Goal: Task Accomplishment & Management: Manage account settings

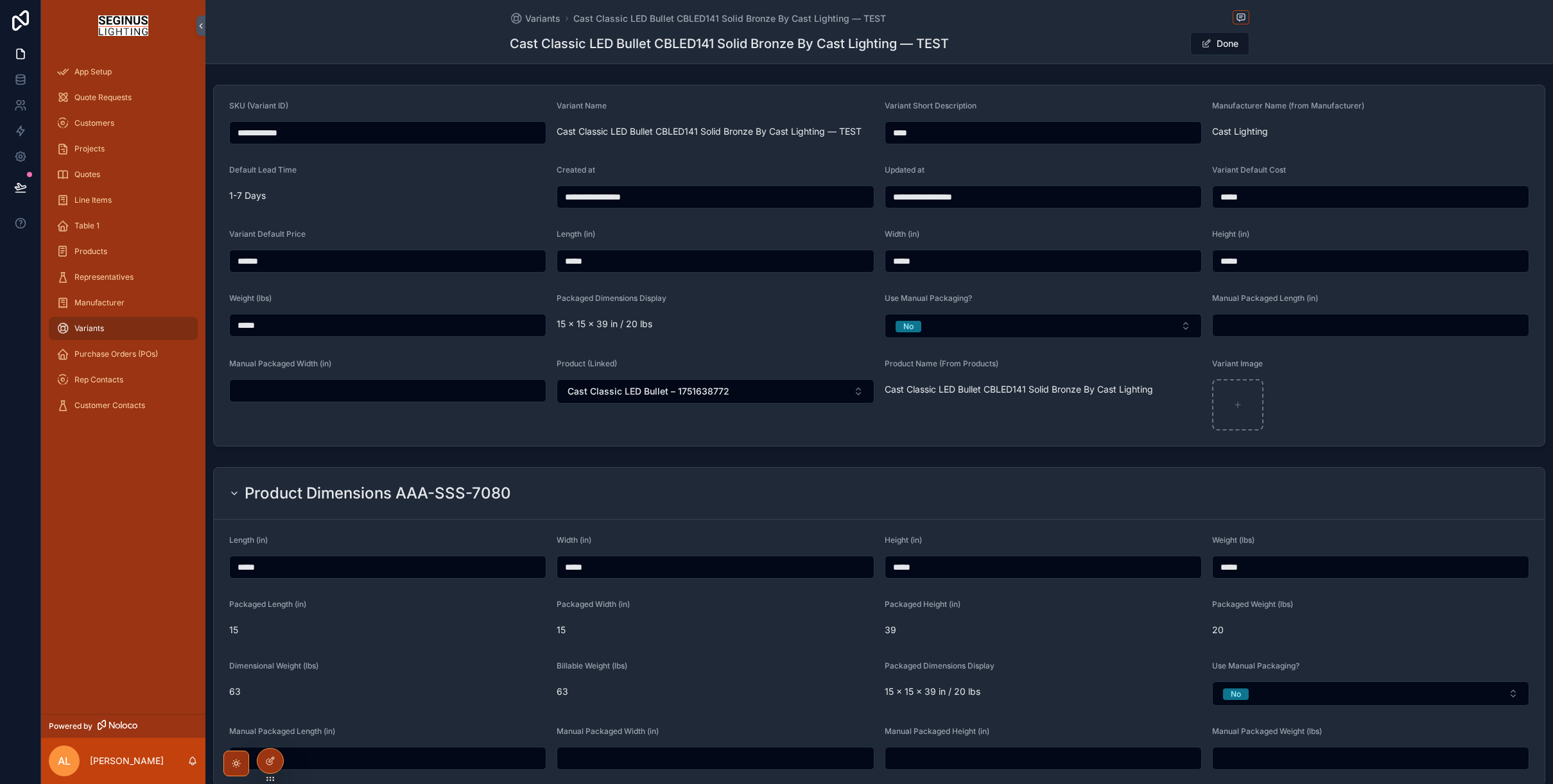
click at [1367, 152] on form "**********" at bounding box center [879, 265] width 1330 height 360
click at [271, 758] on icon at bounding box center [271, 759] width 5 height 5
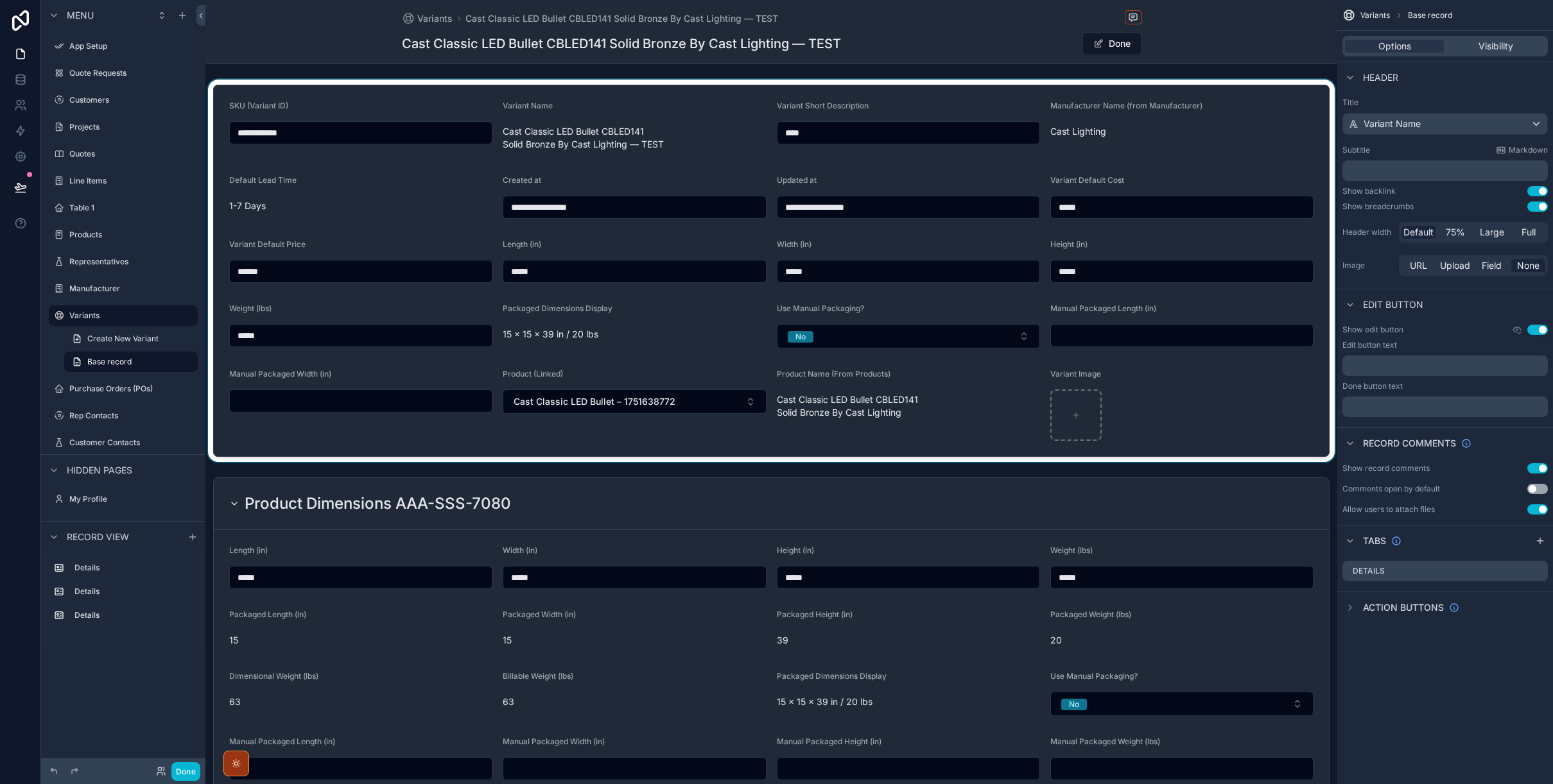
click at [1185, 159] on div "scrollable content" at bounding box center [771, 270] width 1132 height 382
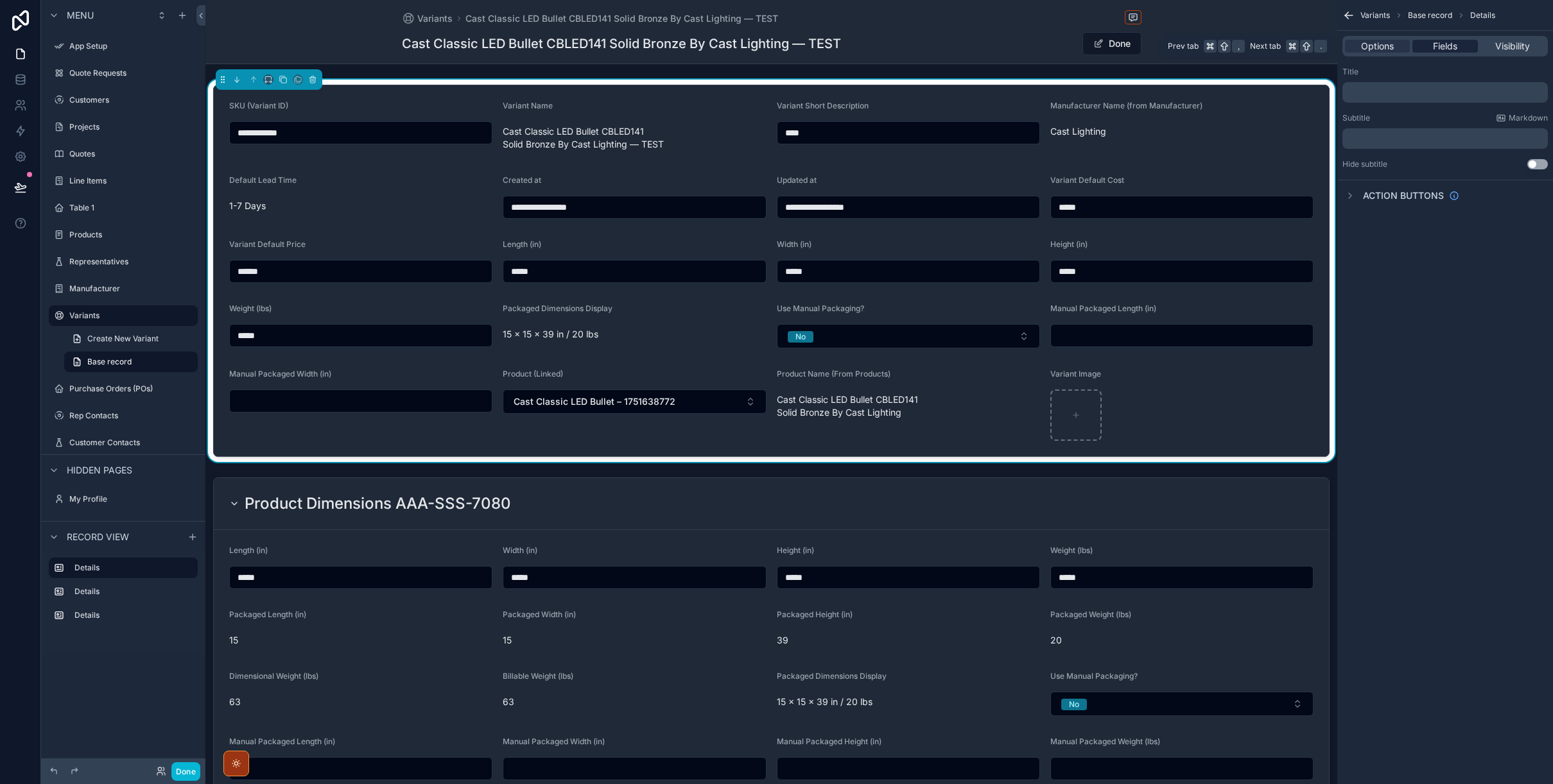
click at [1432, 51] on span "Fields" at bounding box center [1444, 46] width 24 height 12
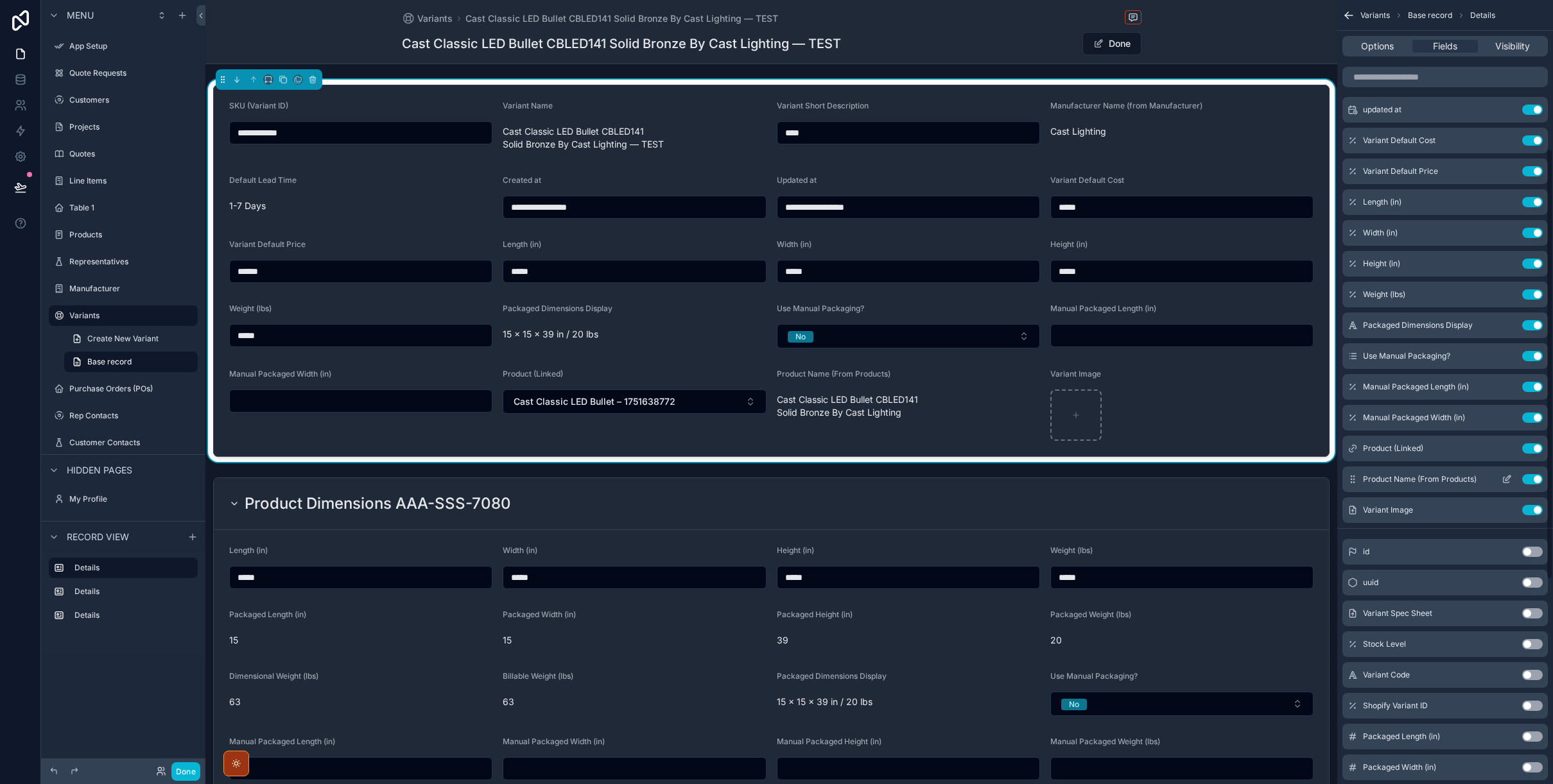
scroll to position [269, 0]
click at [1527, 418] on button "Use setting" at bounding box center [1532, 418] width 20 height 10
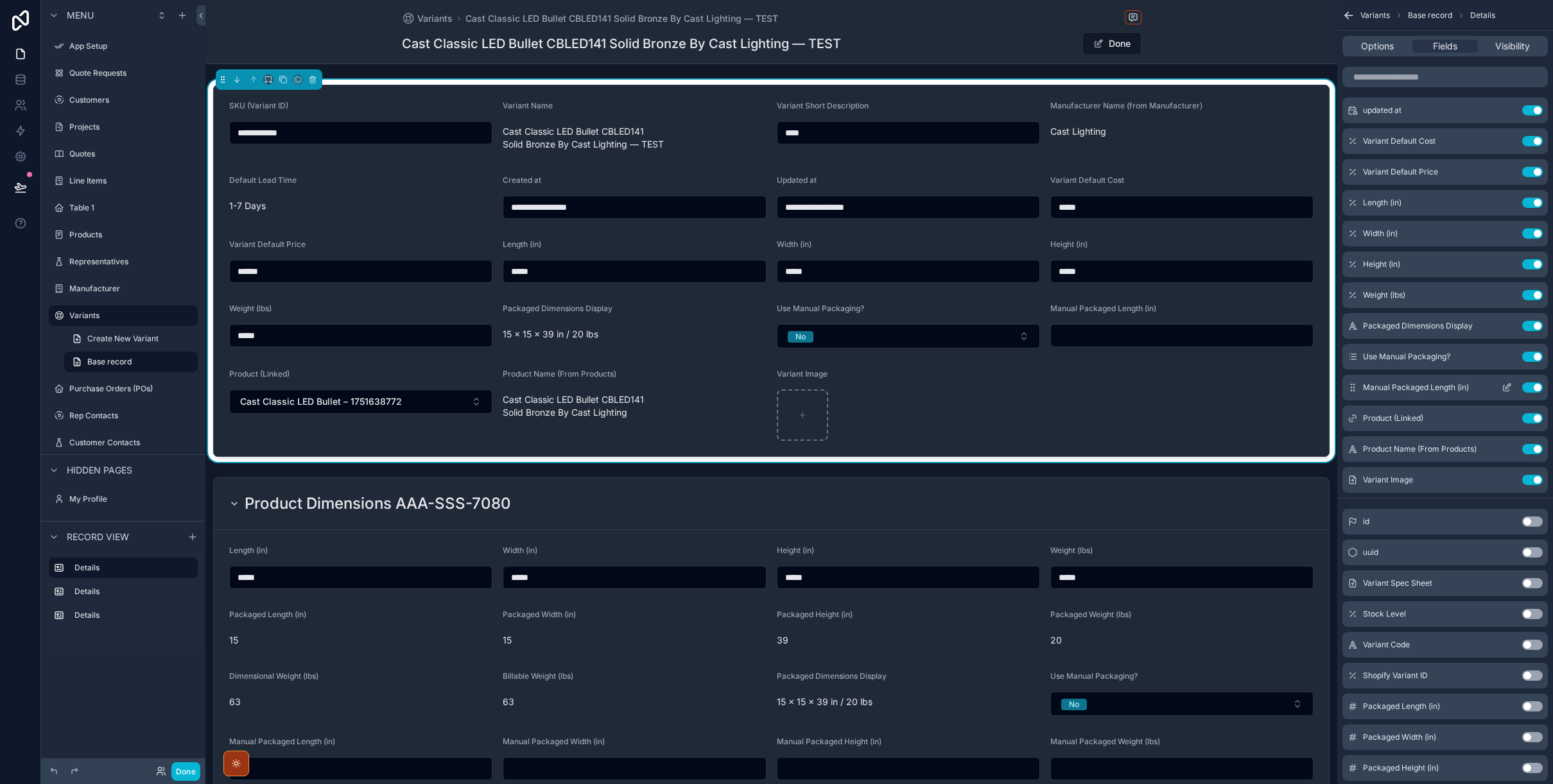
click at [1527, 388] on button "Use setting" at bounding box center [1532, 387] width 20 height 10
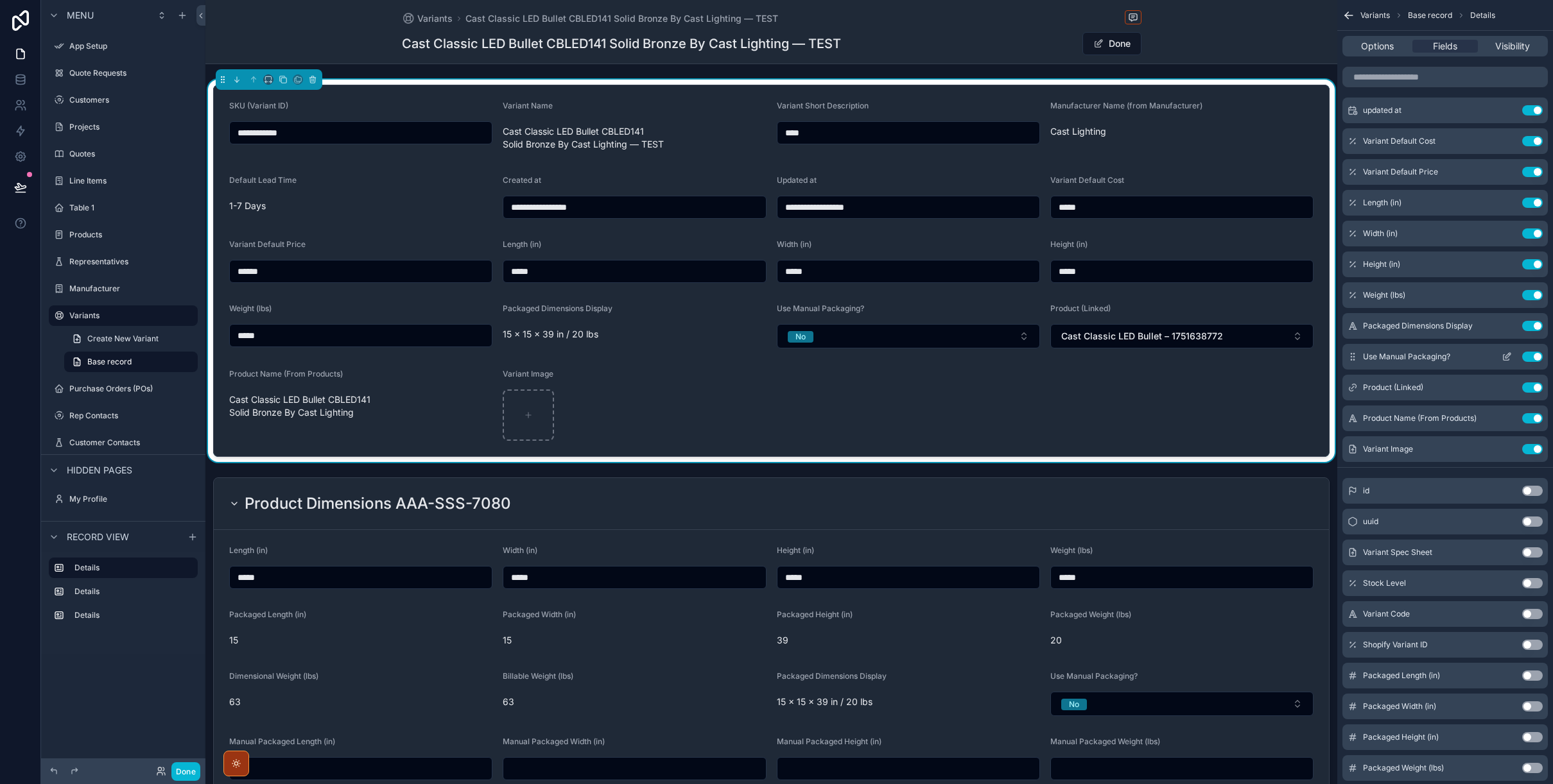
click at [1527, 358] on button "Use setting" at bounding box center [1532, 357] width 20 height 10
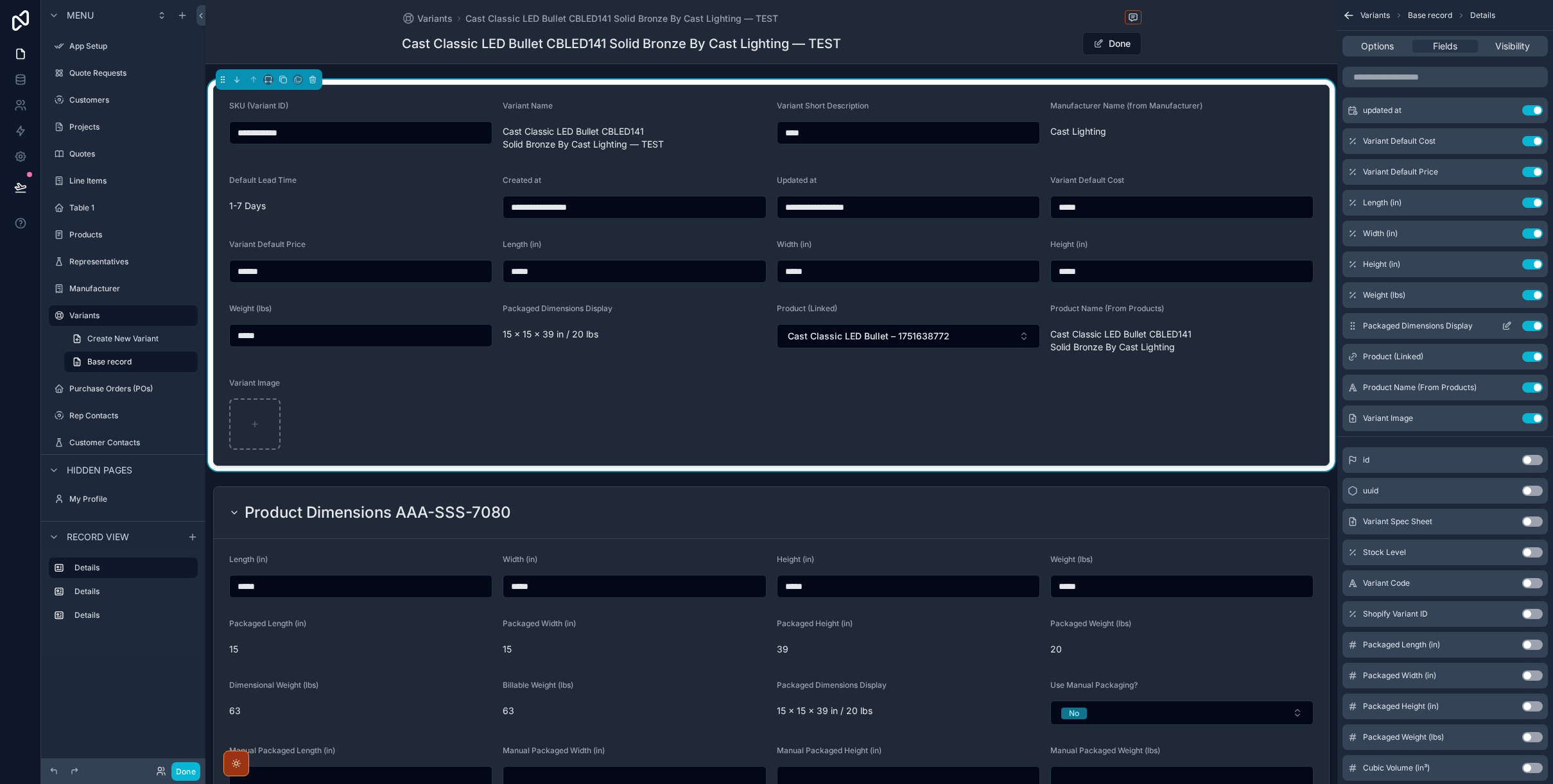
click at [1527, 323] on button "Use setting" at bounding box center [1532, 325] width 20 height 10
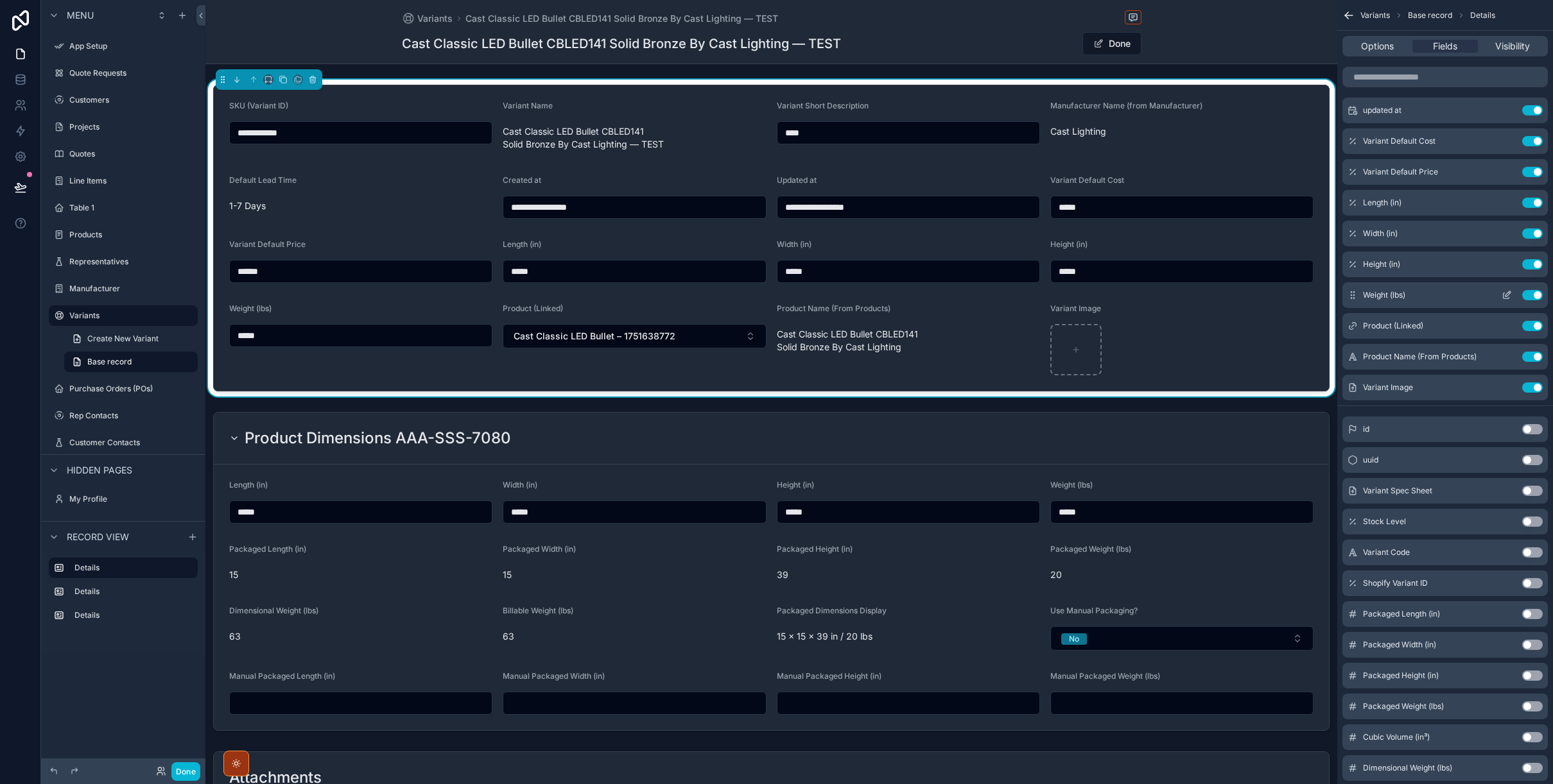
click at [1527, 296] on button "Use setting" at bounding box center [1532, 295] width 20 height 10
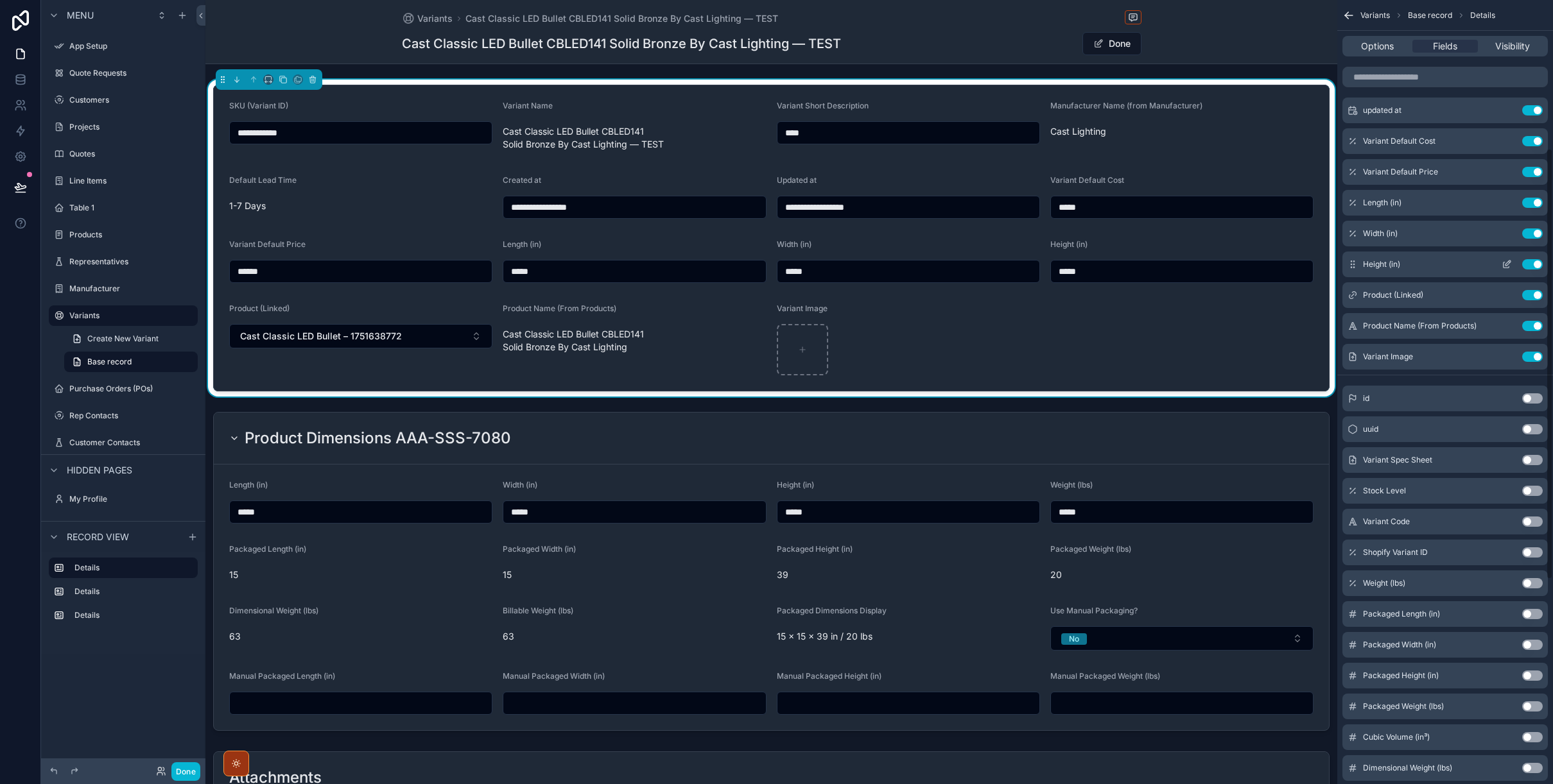
click at [1524, 265] on button "Use setting" at bounding box center [1532, 264] width 20 height 10
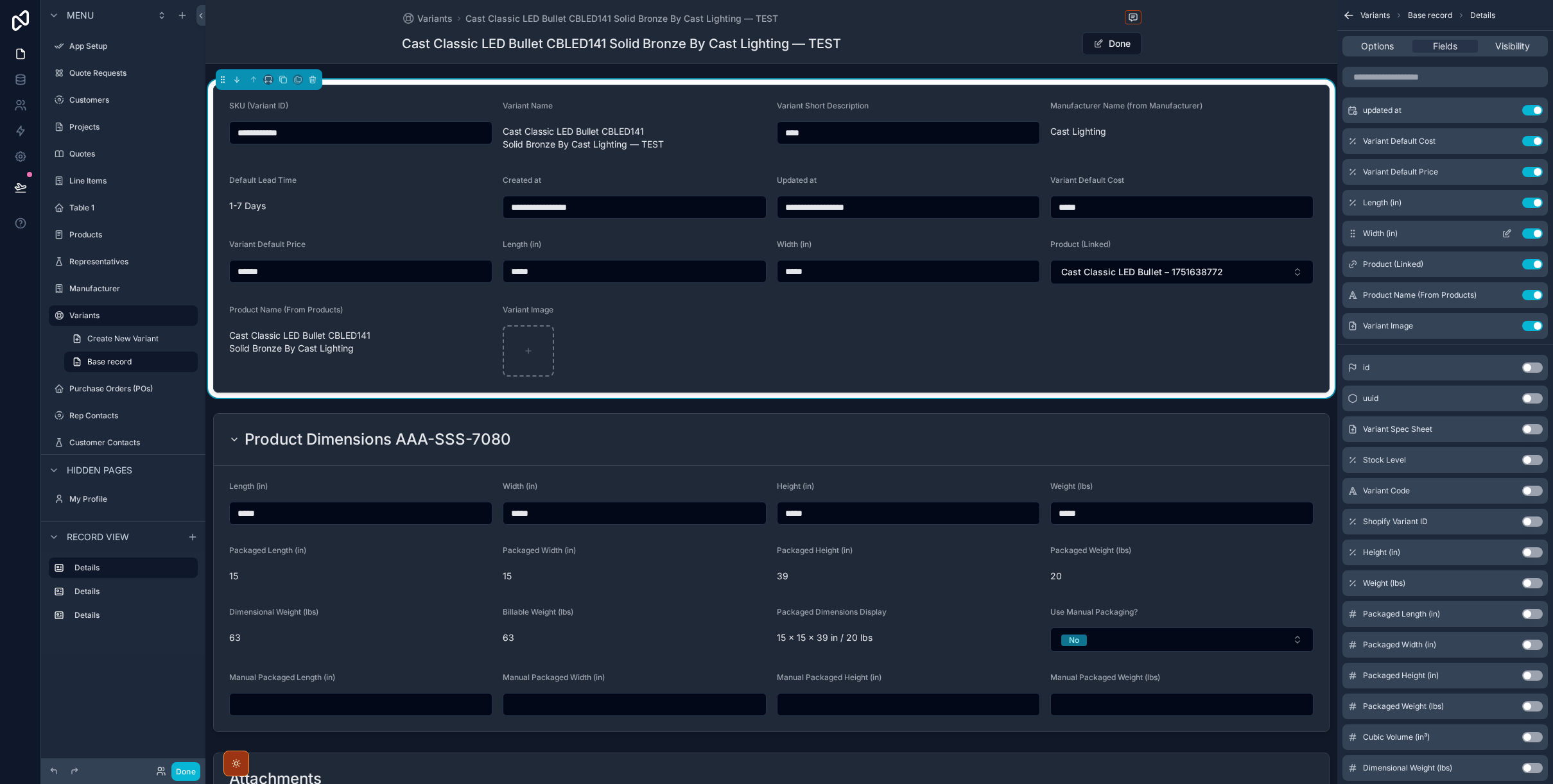
click at [1524, 234] on button "Use setting" at bounding box center [1532, 233] width 20 height 10
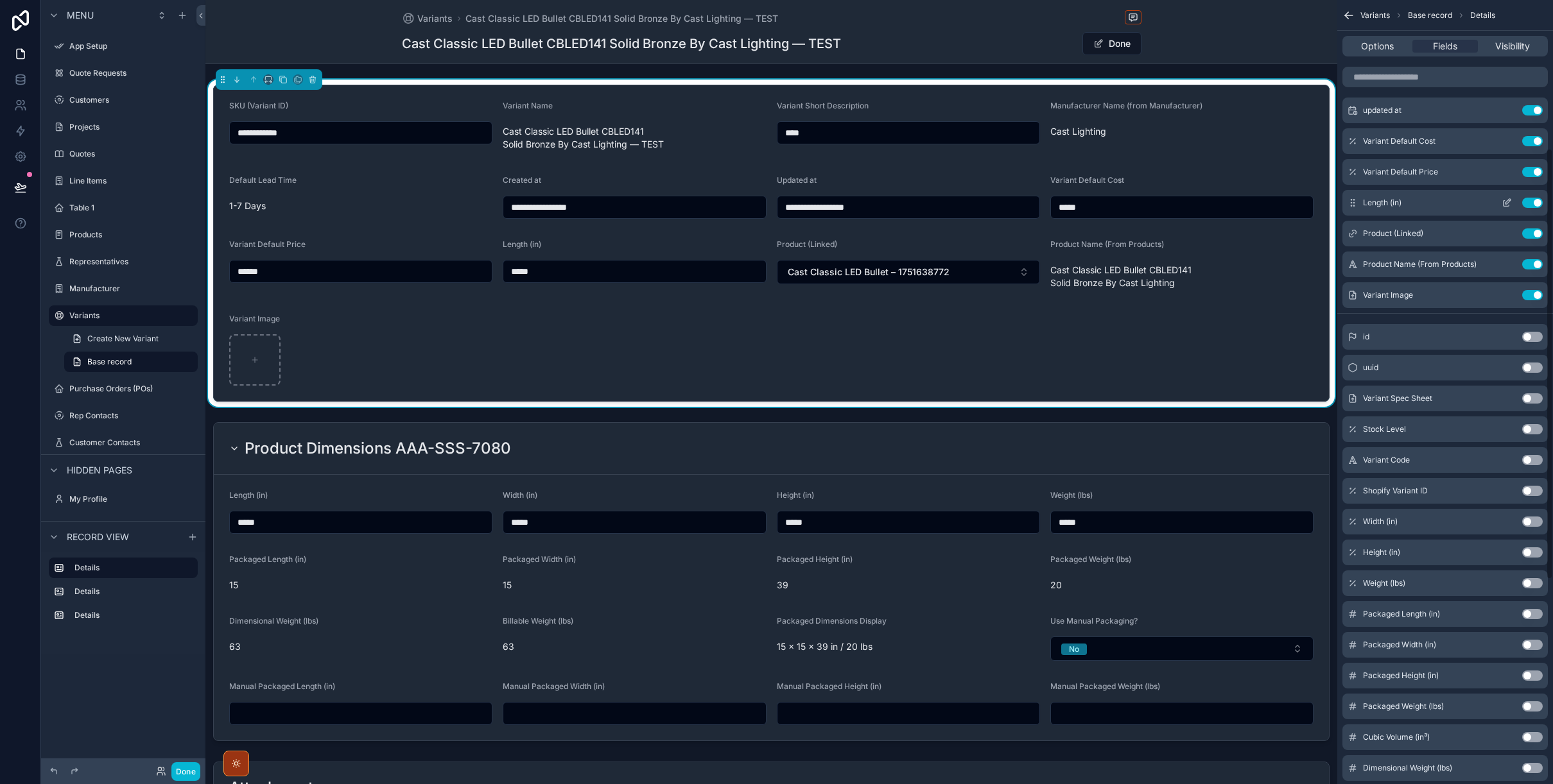
click at [1528, 203] on button "Use setting" at bounding box center [1532, 202] width 20 height 10
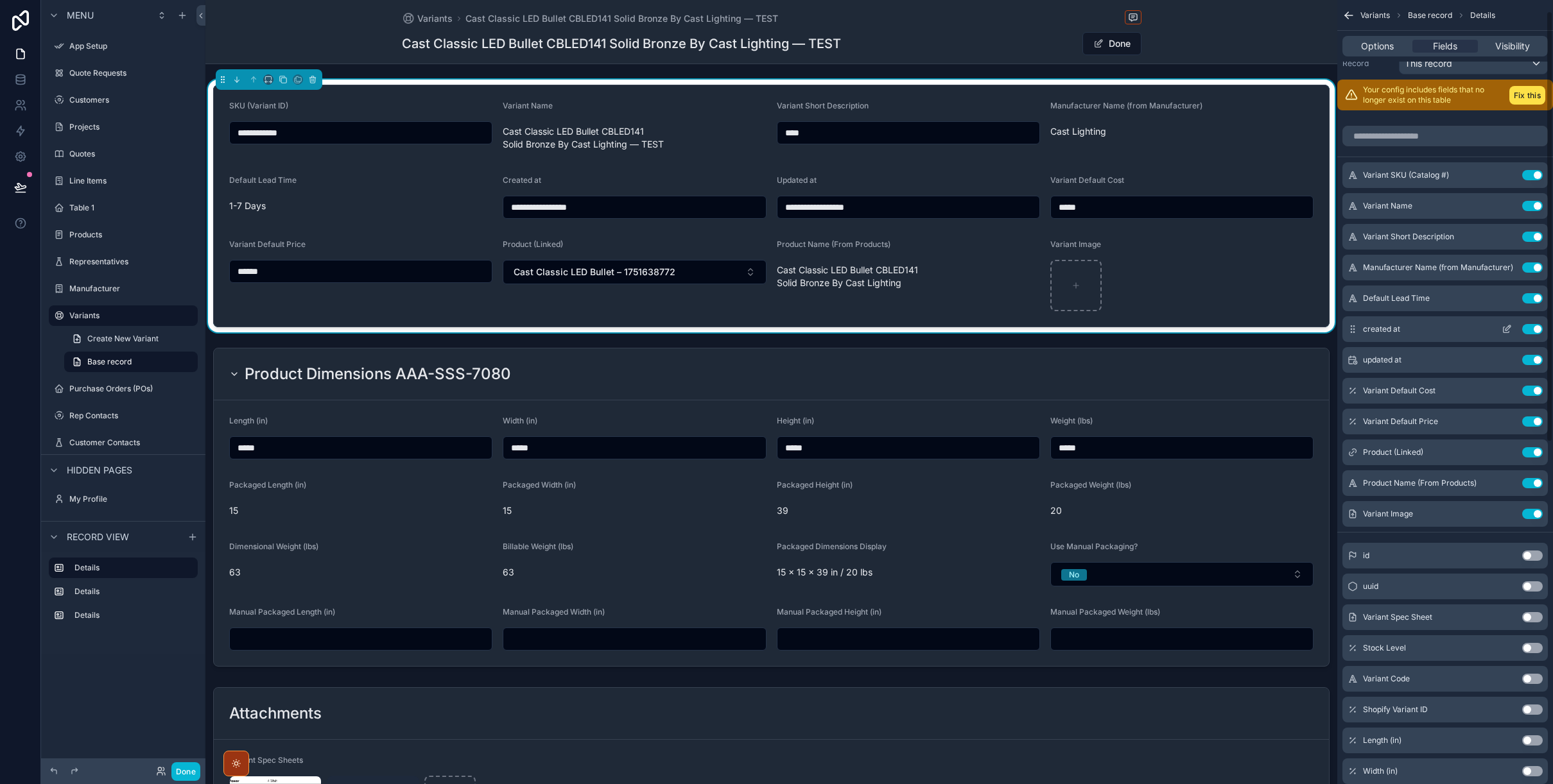
scroll to position [17, 0]
click at [1228, 35] on div "Variants Cast Classic LED Bullet CBLED141 Solid Bronze By Cast Lighting — TEST …" at bounding box center [771, 32] width 1132 height 64
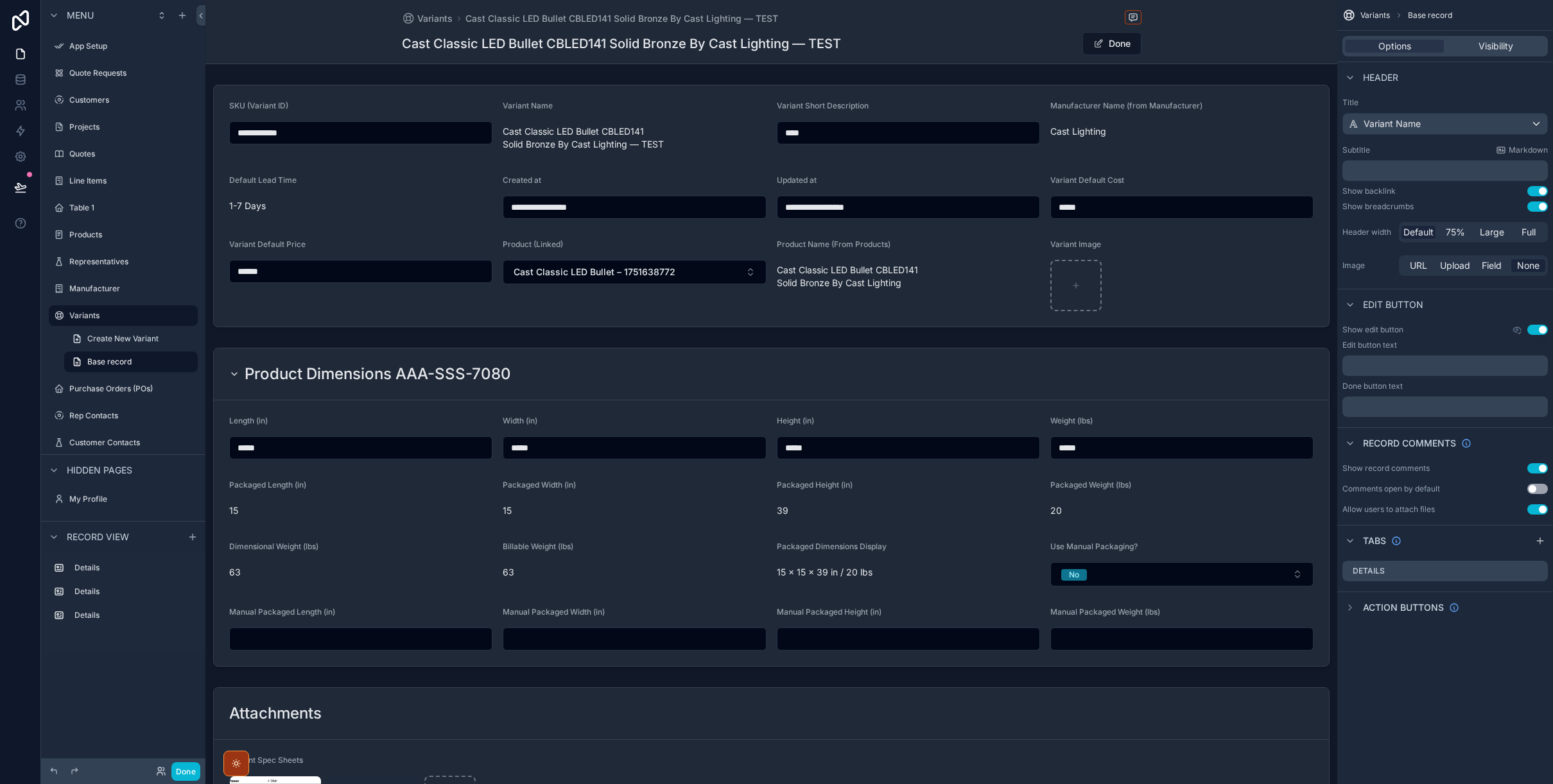
scroll to position [0, 0]
click at [1111, 41] on button "Done" at bounding box center [1112, 44] width 59 height 23
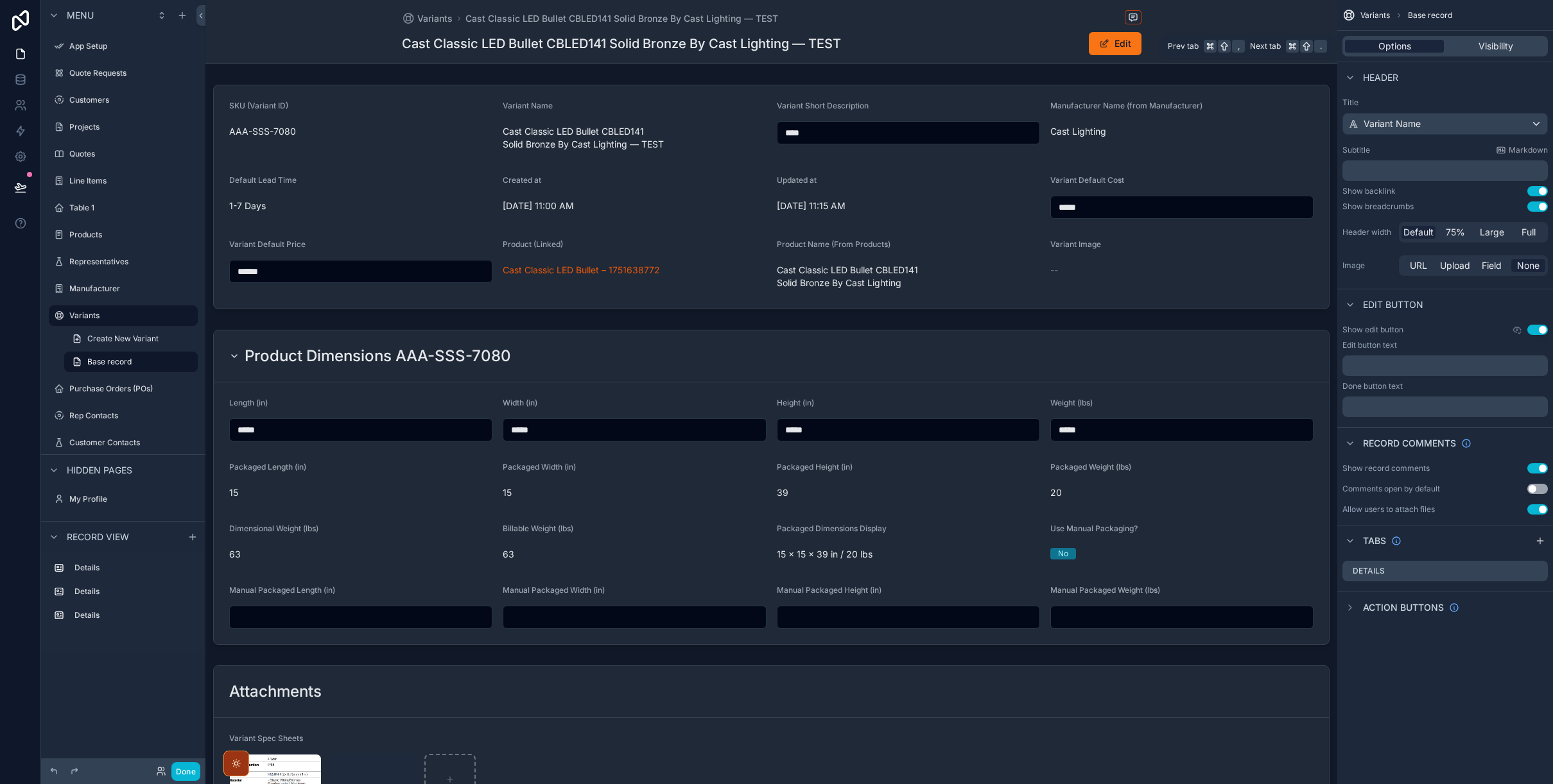
click at [1386, 44] on span "Options" at bounding box center [1394, 46] width 33 height 12
click at [1414, 121] on span "Variant Name" at bounding box center [1391, 124] width 57 height 12
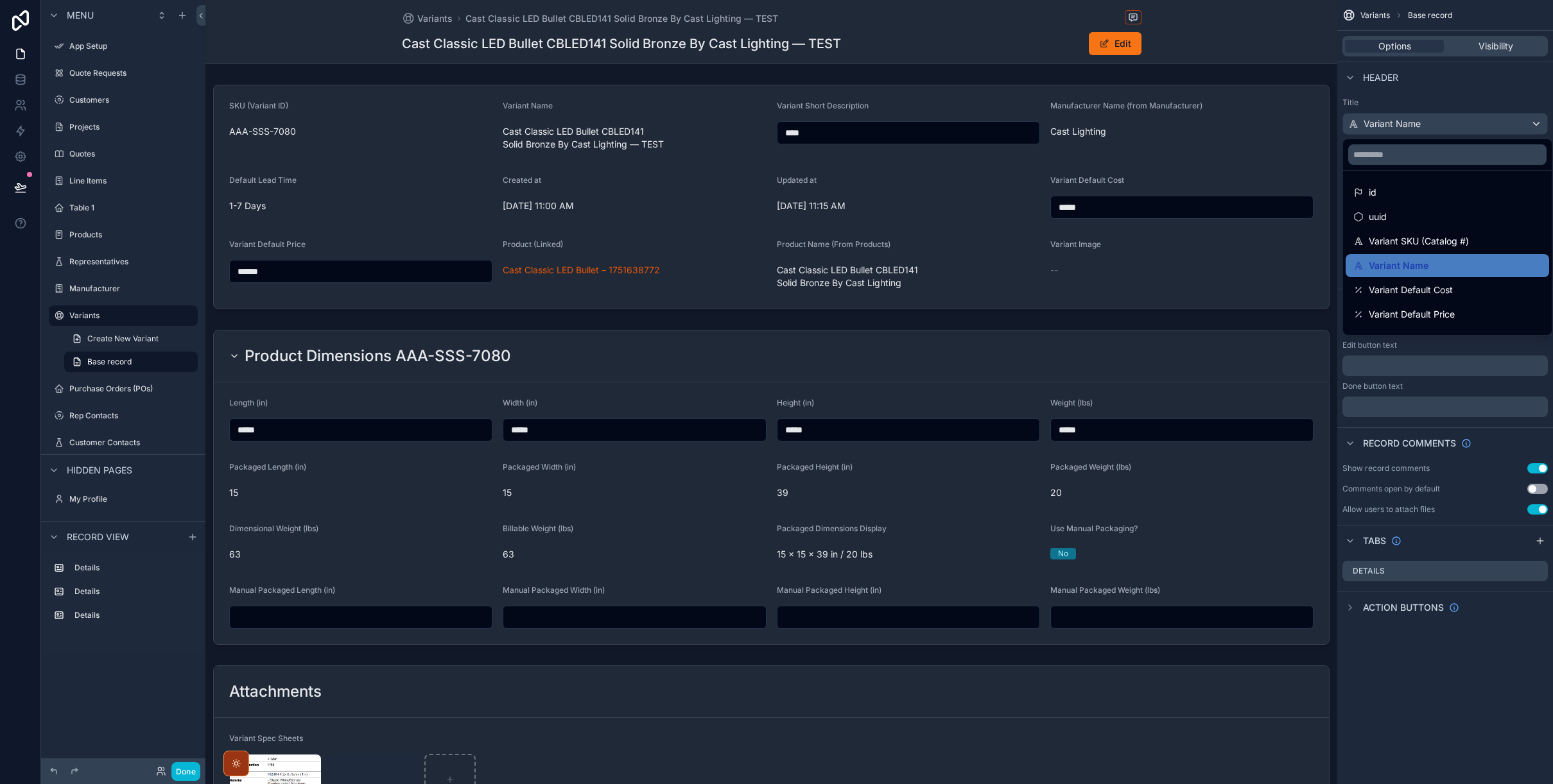
click at [1434, 122] on div "scrollable content" at bounding box center [776, 392] width 1553 height 784
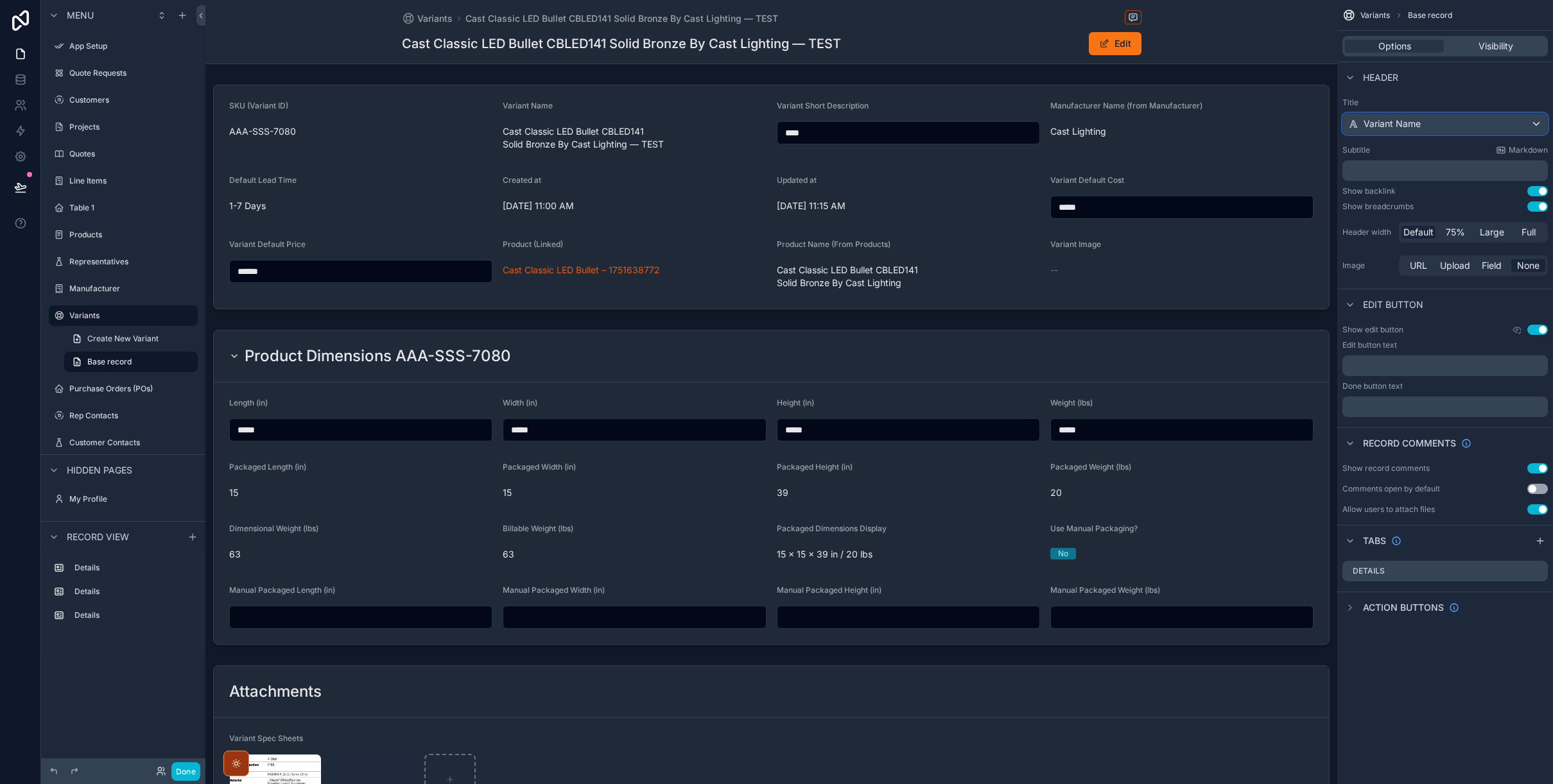
click at [1425, 122] on div "Variant Name" at bounding box center [1445, 124] width 204 height 20
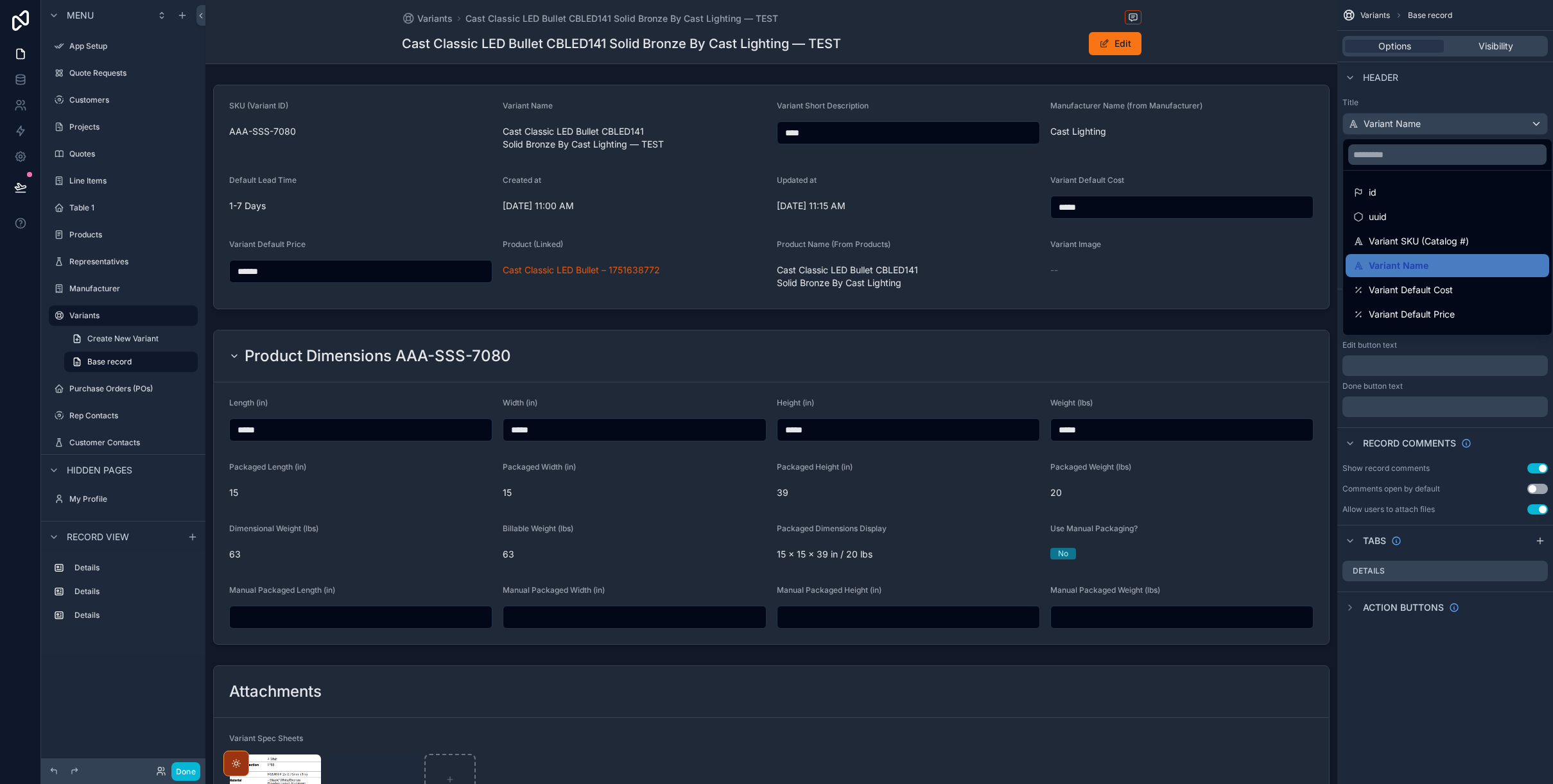
click at [1426, 97] on div "scrollable content" at bounding box center [776, 392] width 1553 height 784
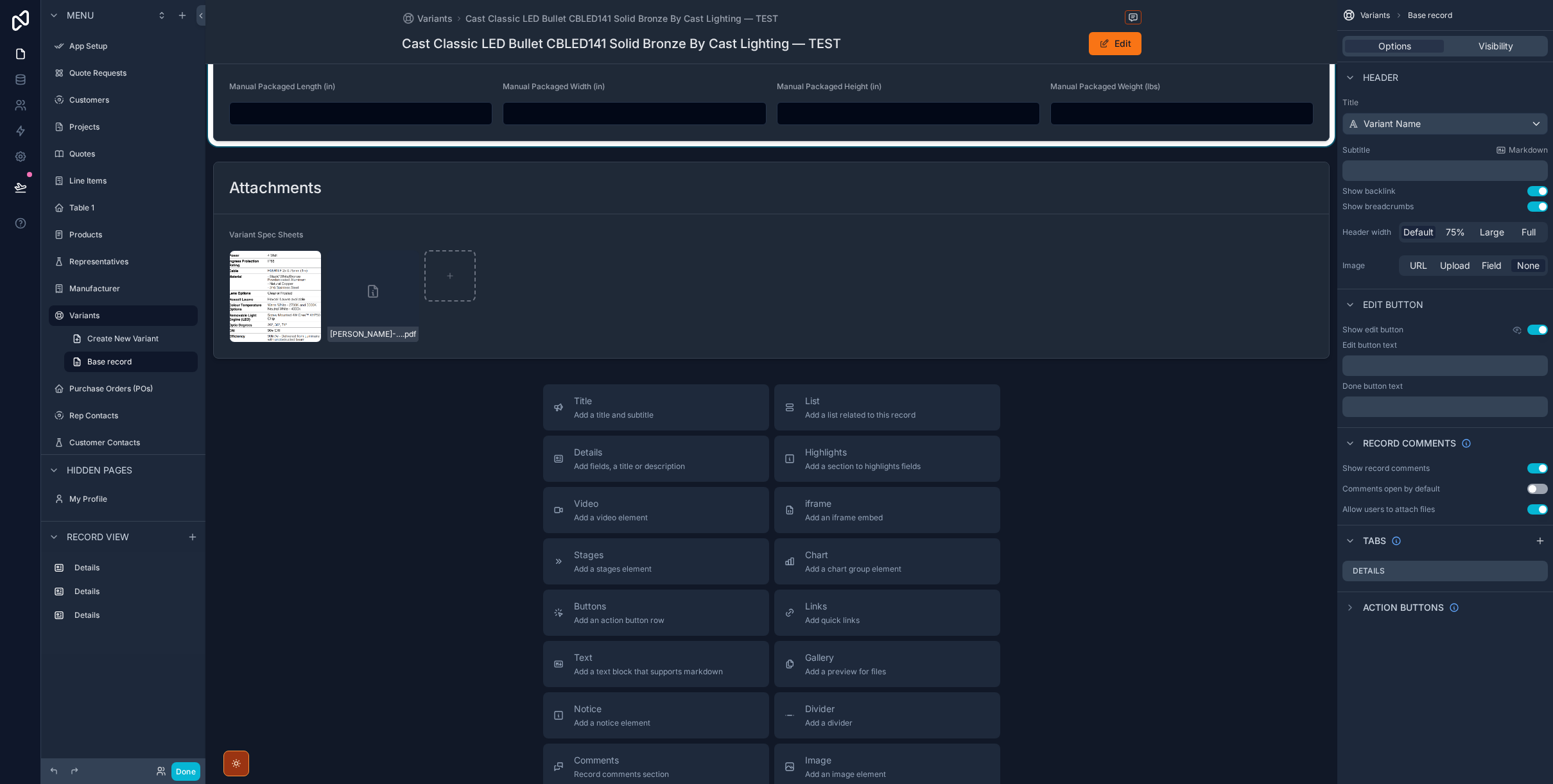
scroll to position [514, 0]
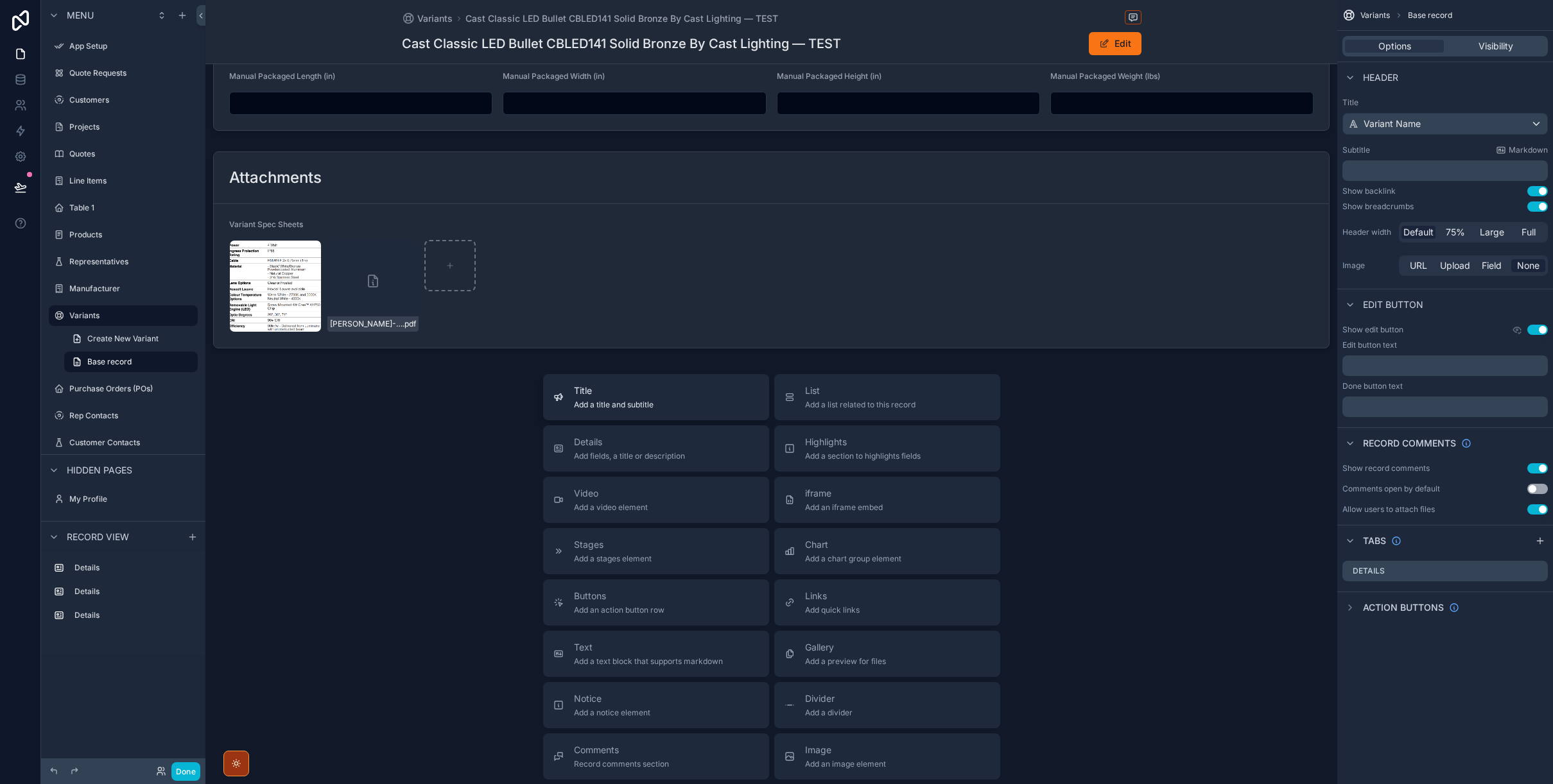
click at [608, 405] on span "Add a title and subtitle" at bounding box center [614, 404] width 79 height 10
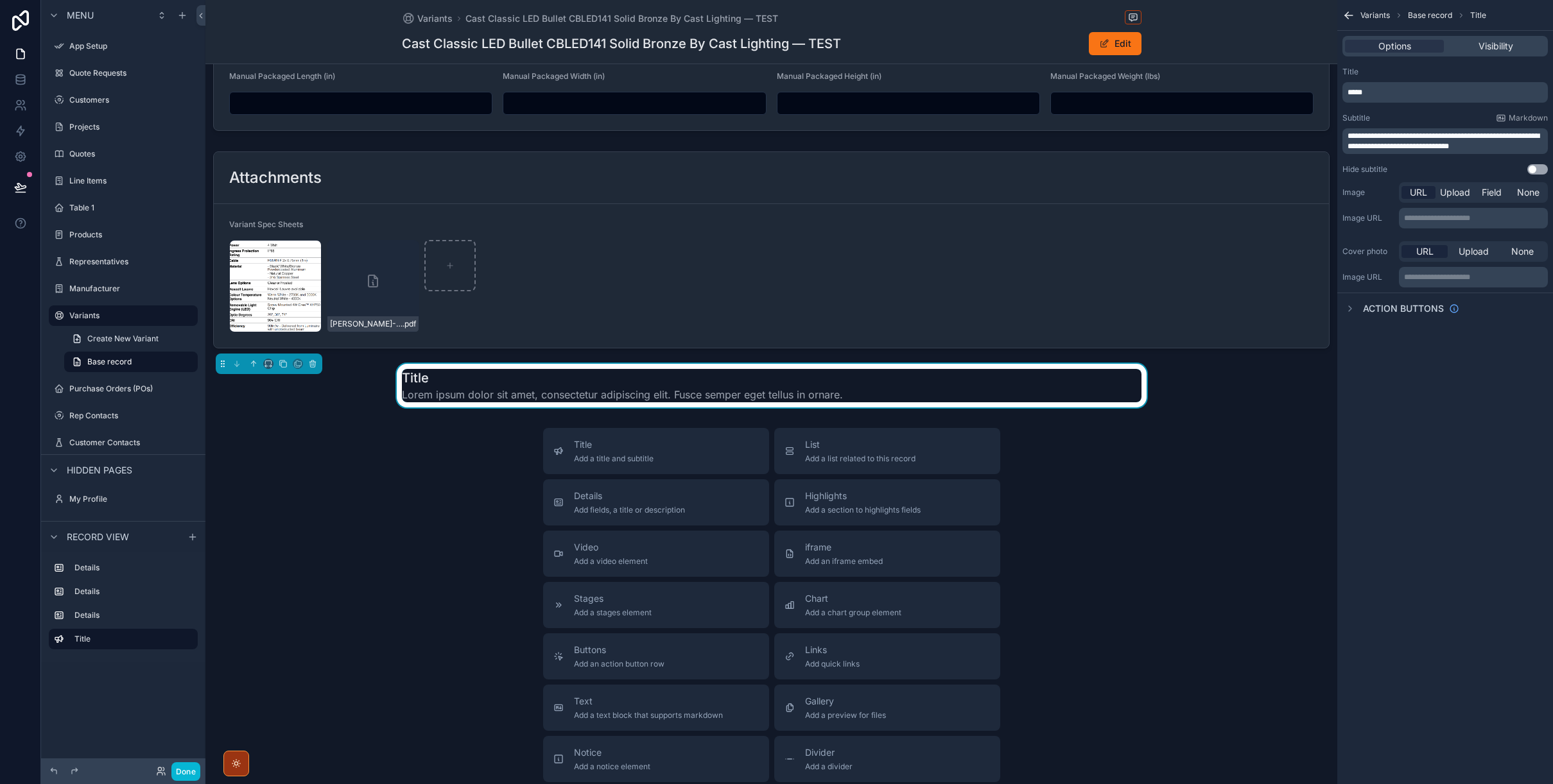
scroll to position [508, 0]
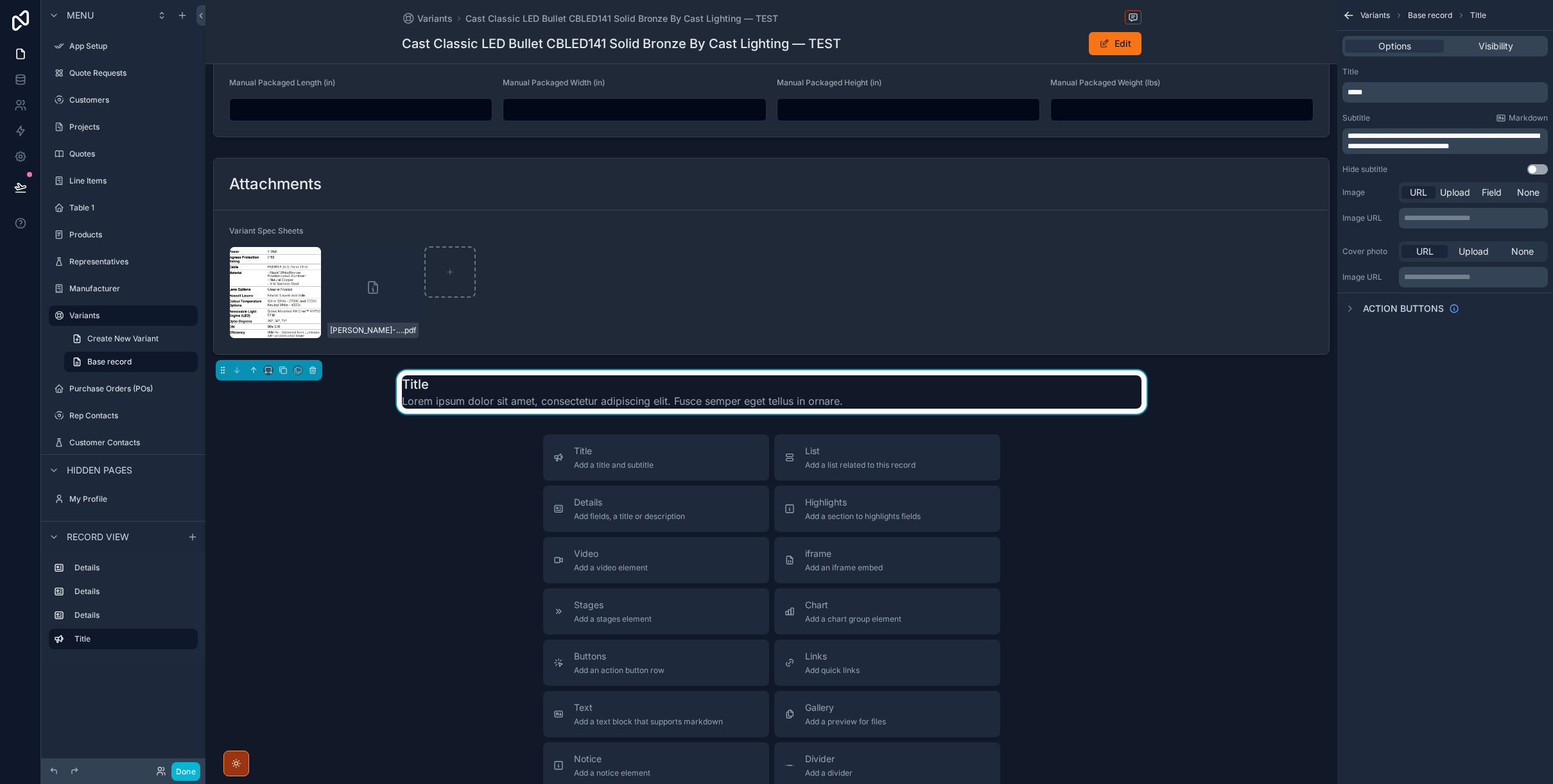
click at [450, 387] on h1 "Title" at bounding box center [622, 384] width 441 height 18
click at [268, 371] on icon "scrollable content" at bounding box center [269, 371] width 9 height 9
click at [280, 535] on span "Full width" at bounding box center [294, 540] width 40 height 16
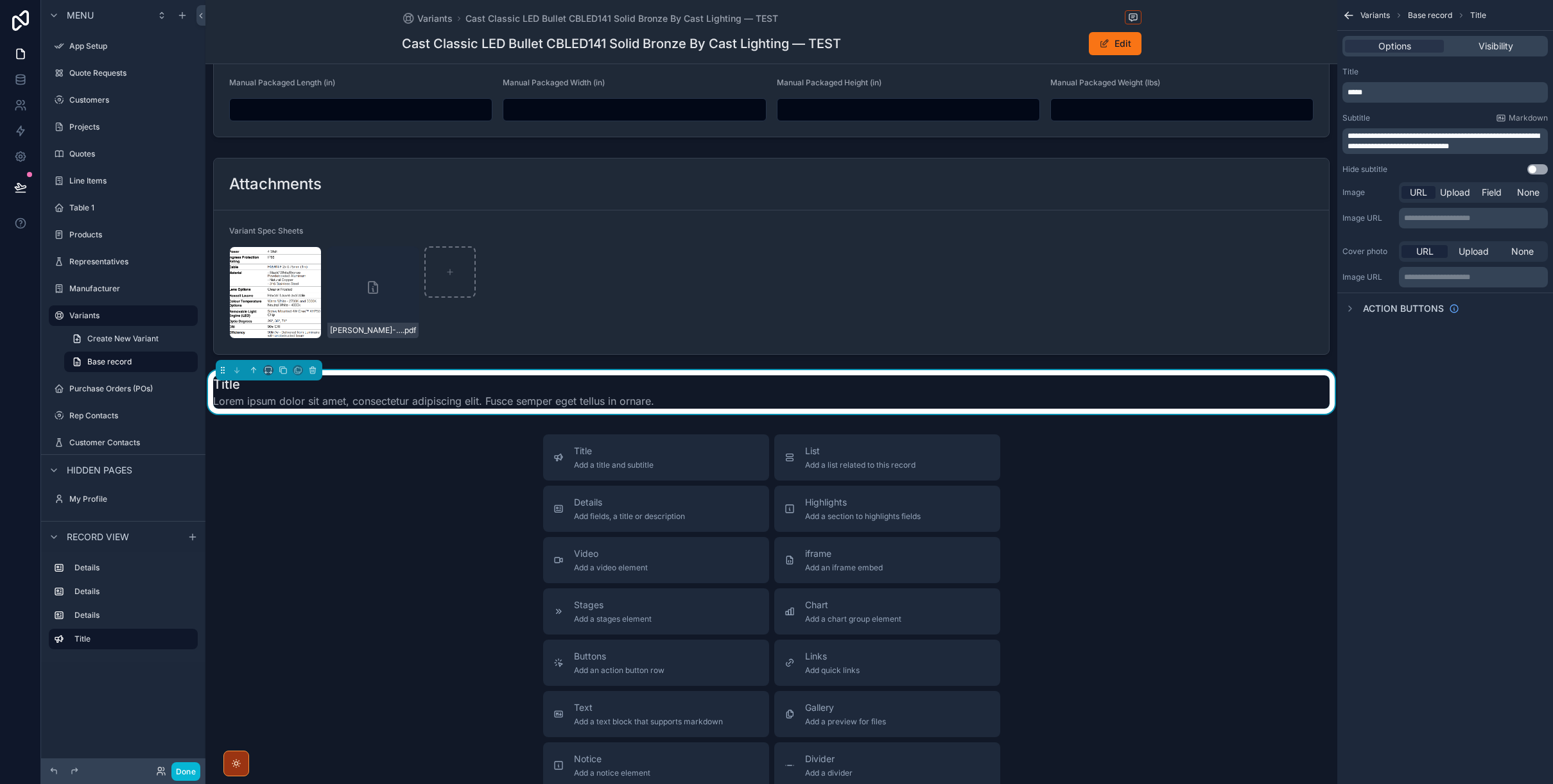
click at [531, 399] on span "Lorem ipsum dolor sit amet, consectetur adipiscing elit. Fusce semper eget tell…" at bounding box center [434, 401] width 441 height 16
click at [1411, 47] on div "Options" at bounding box center [1394, 46] width 99 height 12
click at [1387, 90] on p "*****" at bounding box center [1446, 92] width 198 height 10
drag, startPoint x: 1391, startPoint y: 90, endPoint x: 1343, endPoint y: 90, distance: 48.0
click at [1343, 90] on div "*****" at bounding box center [1445, 92] width 206 height 20
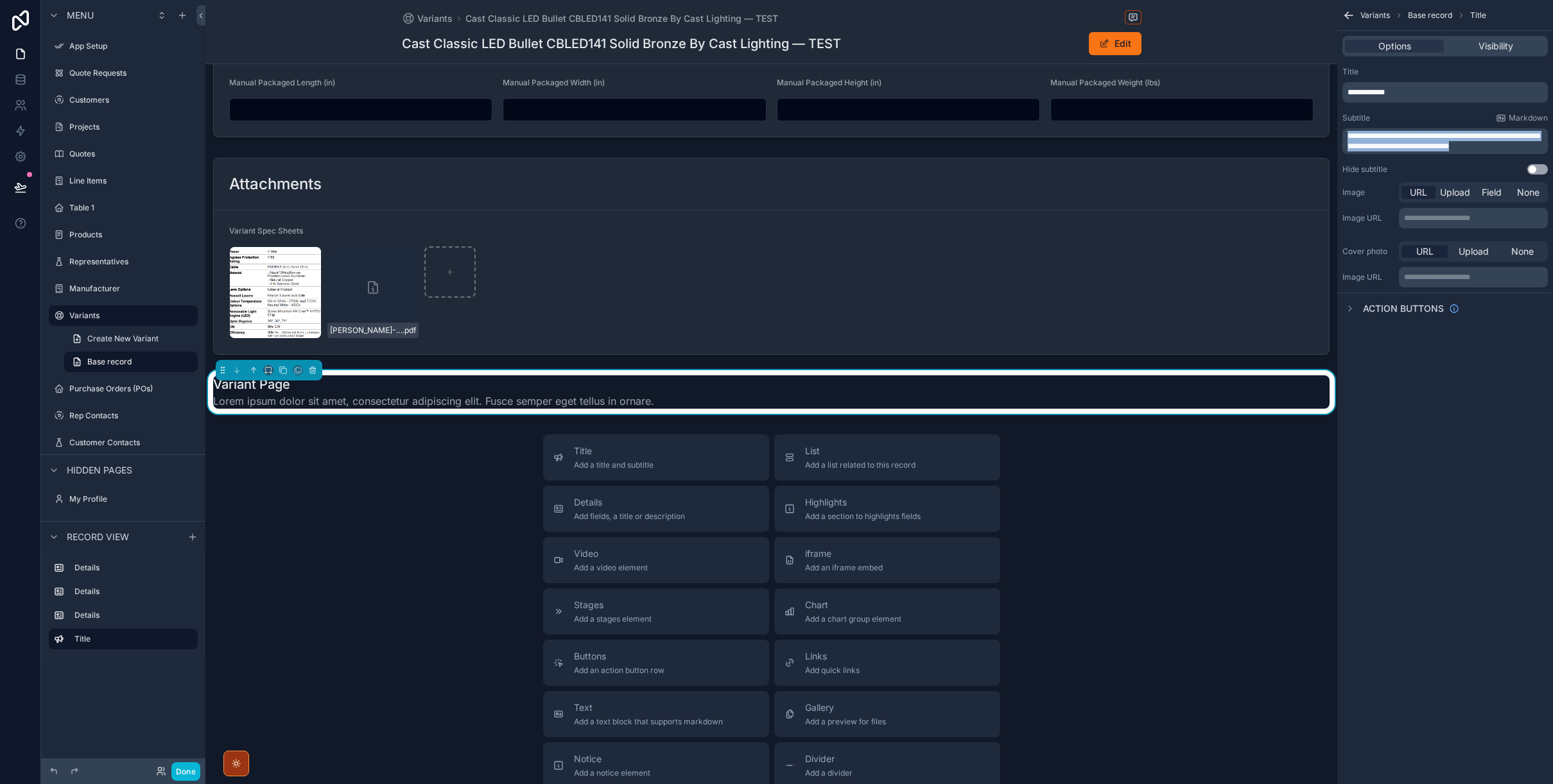
drag, startPoint x: 1505, startPoint y: 148, endPoint x: 1347, endPoint y: 136, distance: 158.5
click at [1347, 136] on p "**********" at bounding box center [1446, 141] width 198 height 20
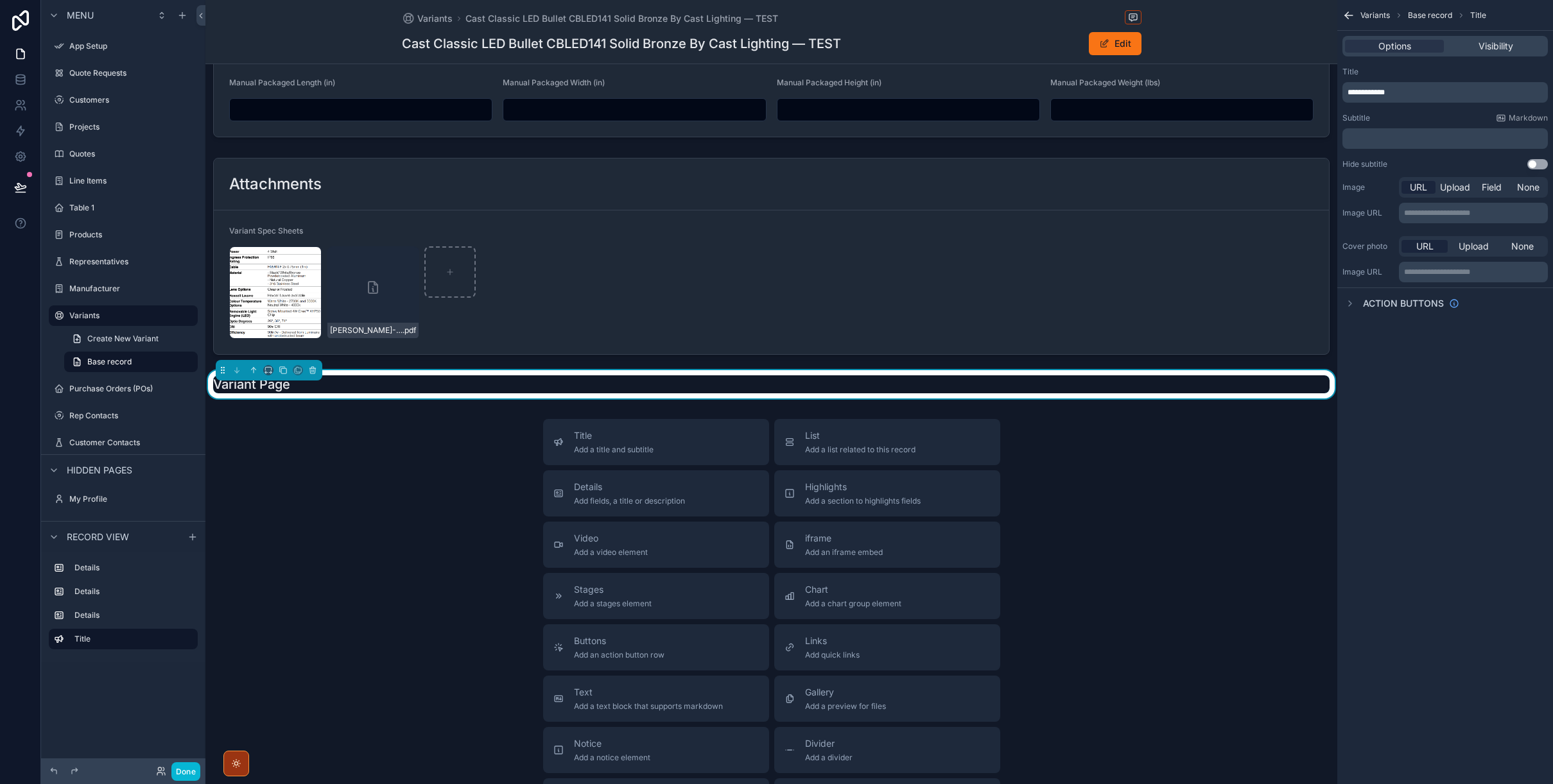
click at [1385, 138] on p "﻿" at bounding box center [1446, 138] width 198 height 10
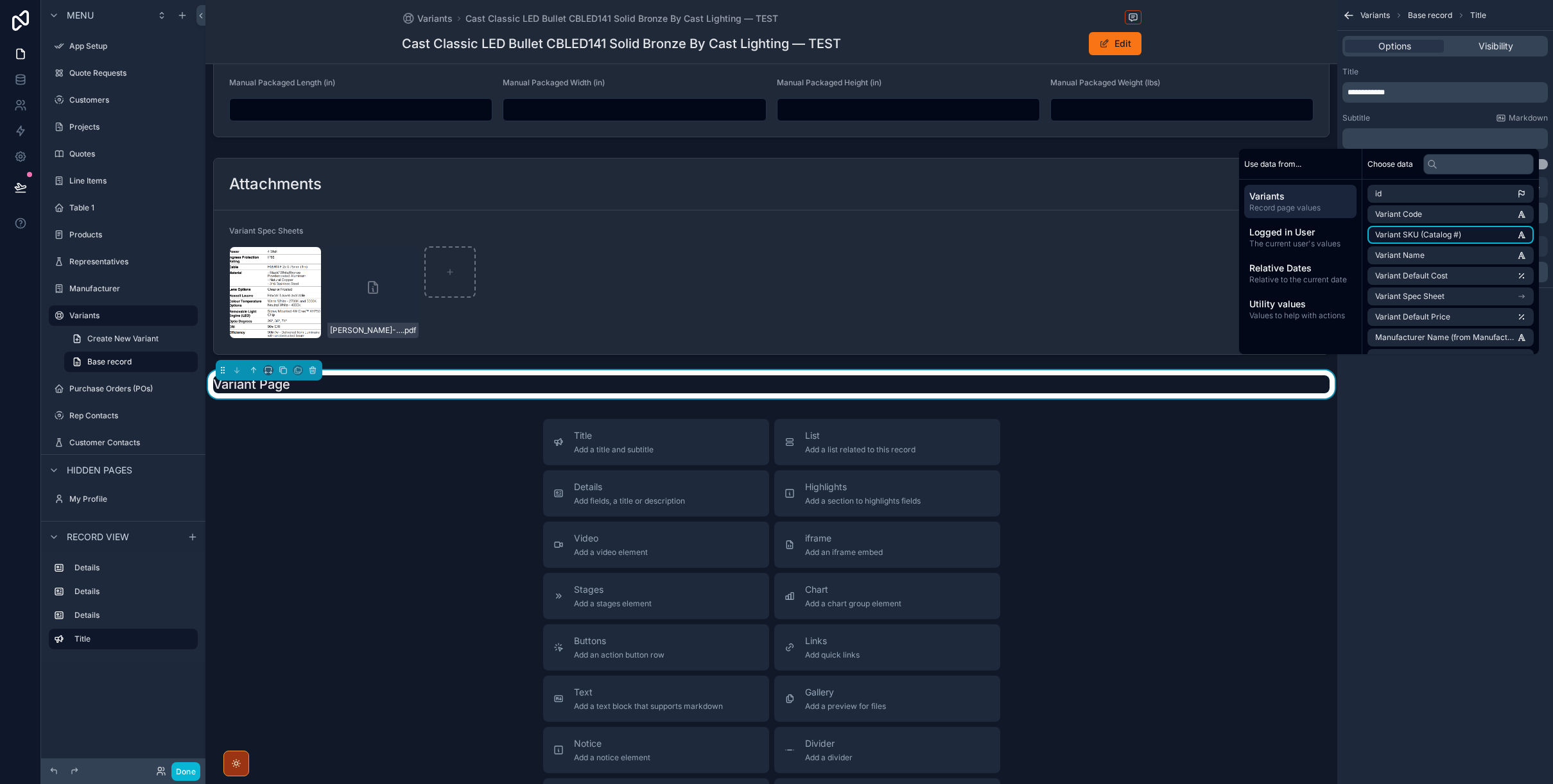
click at [1396, 235] on span "Variant SKU (Catalog #)" at bounding box center [1417, 234] width 86 height 10
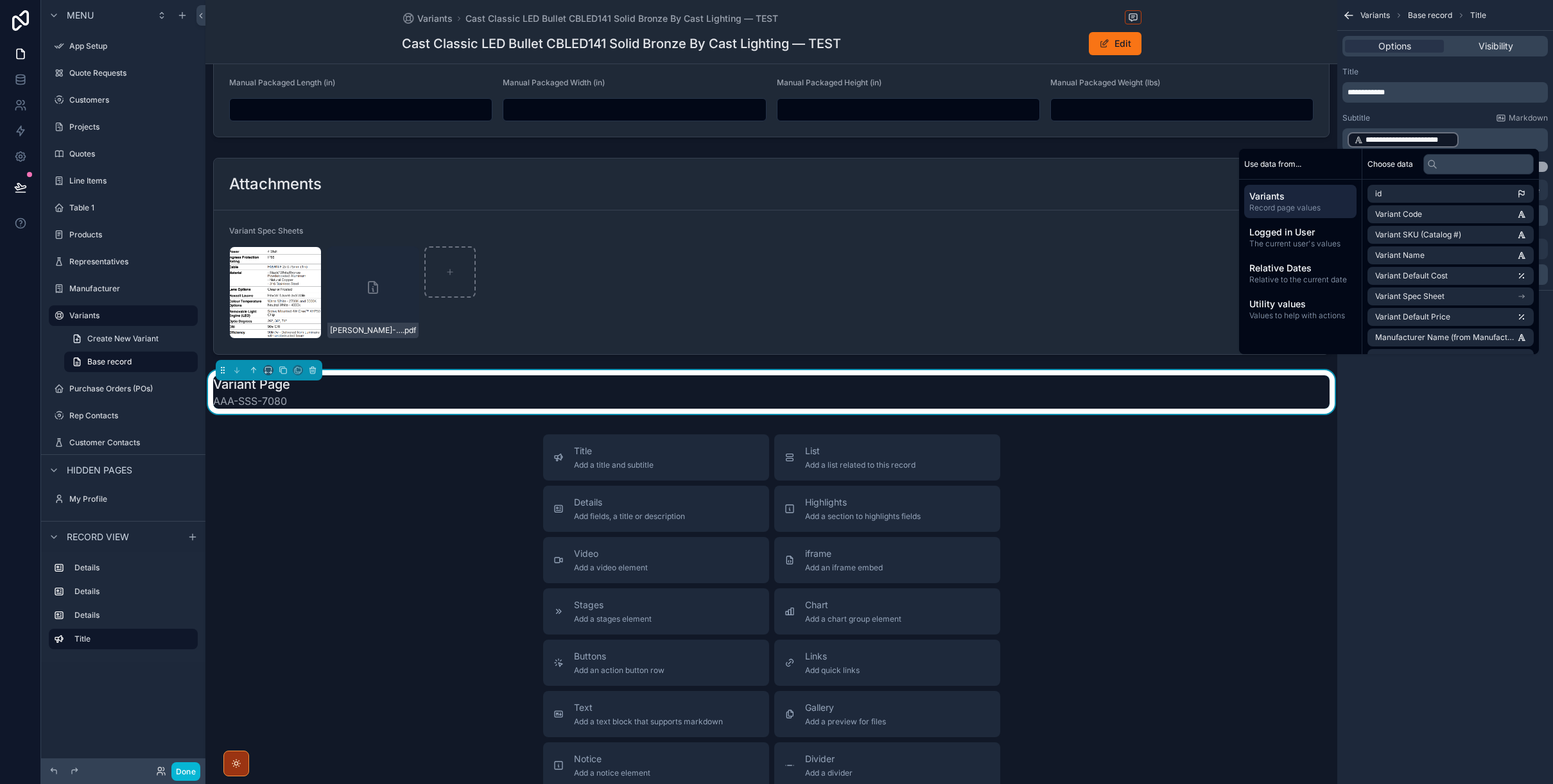
click at [1420, 93] on p "**********" at bounding box center [1446, 92] width 198 height 10
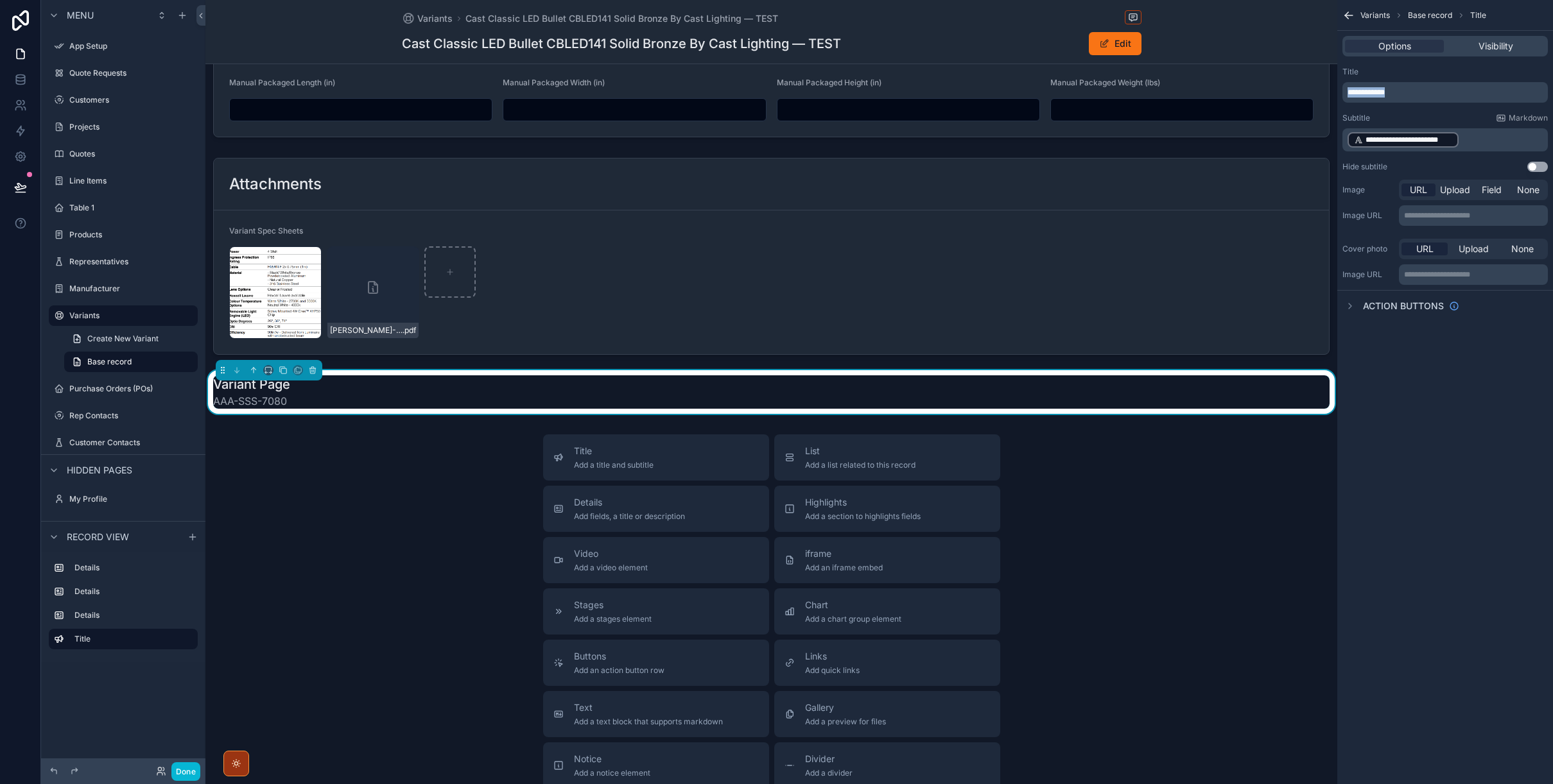
drag, startPoint x: 1423, startPoint y: 93, endPoint x: 1346, endPoint y: 93, distance: 77.0
click at [1346, 93] on div "**********" at bounding box center [1445, 92] width 206 height 20
click at [1407, 93] on p "**********" at bounding box center [1446, 92] width 198 height 10
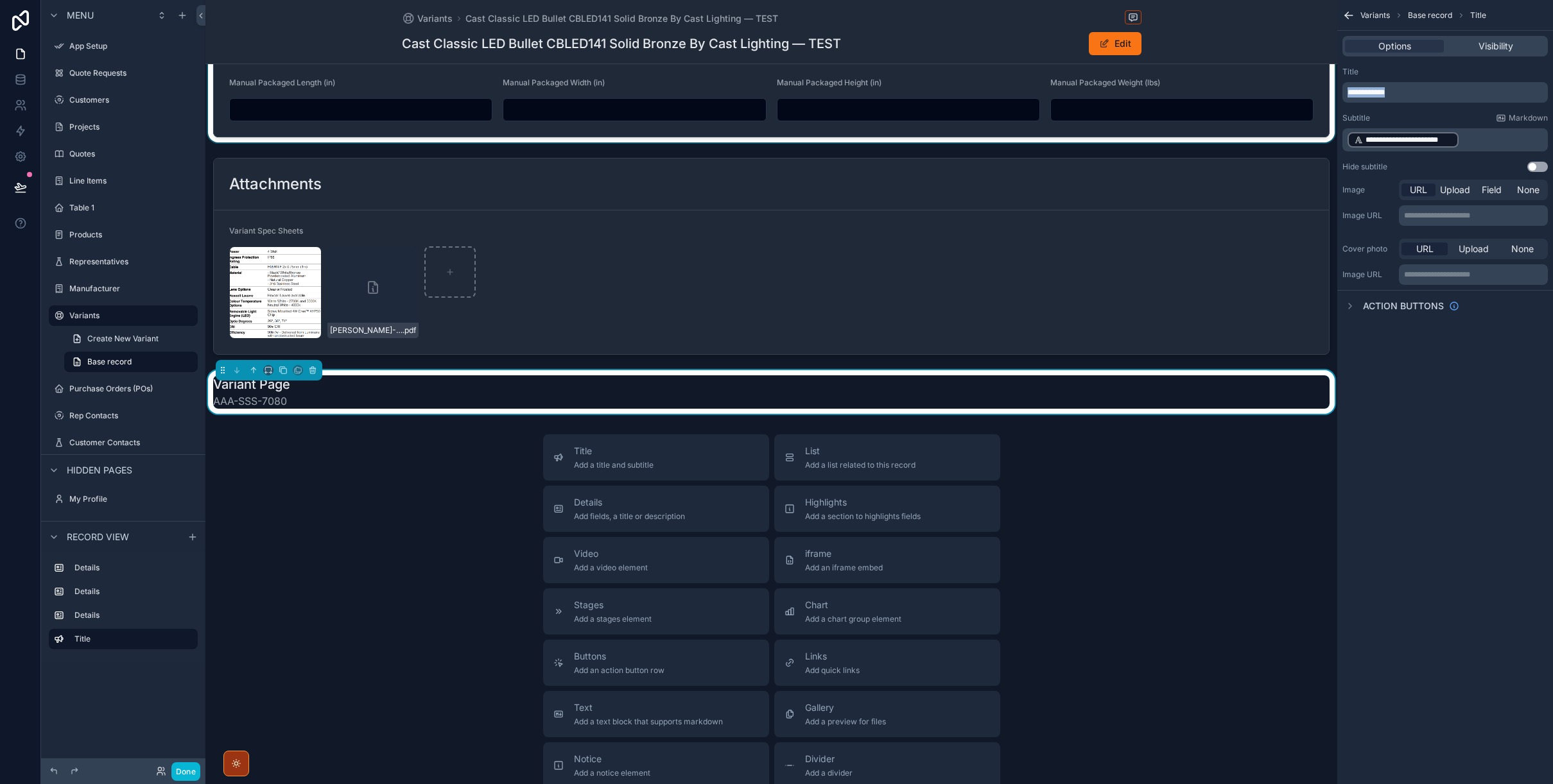
drag, startPoint x: 1407, startPoint y: 93, endPoint x: 1335, endPoint y: 93, distance: 72.0
click at [1335, 93] on div "App Setup Quote Requests Customers Projects Quotes Line Items Table 1 Products …" at bounding box center [879, 392] width 1347 height 784
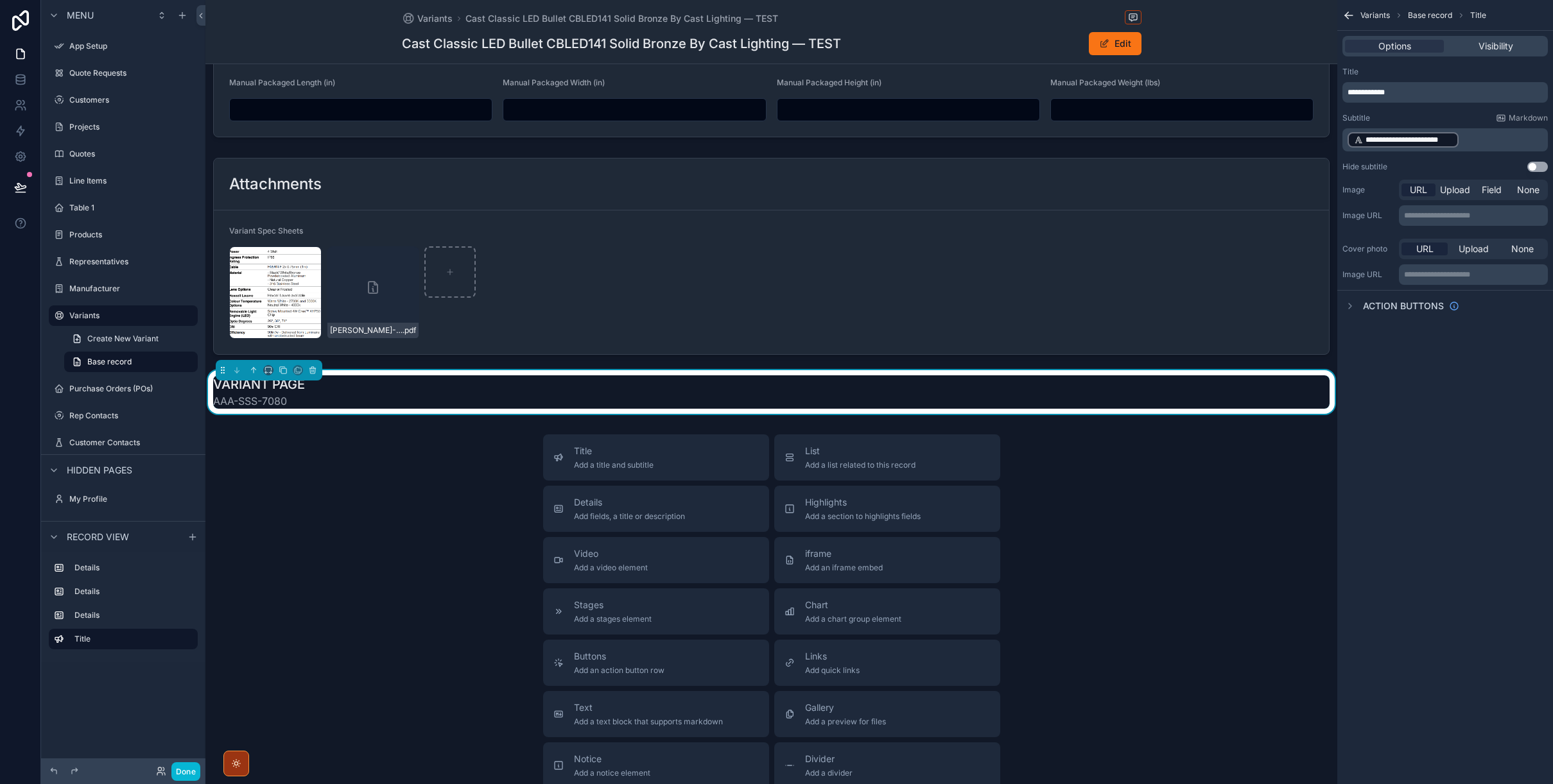
click at [1452, 417] on div "**********" at bounding box center [1445, 392] width 216 height 784
click at [252, 371] on icon "scrollable content" at bounding box center [254, 371] width 9 height 9
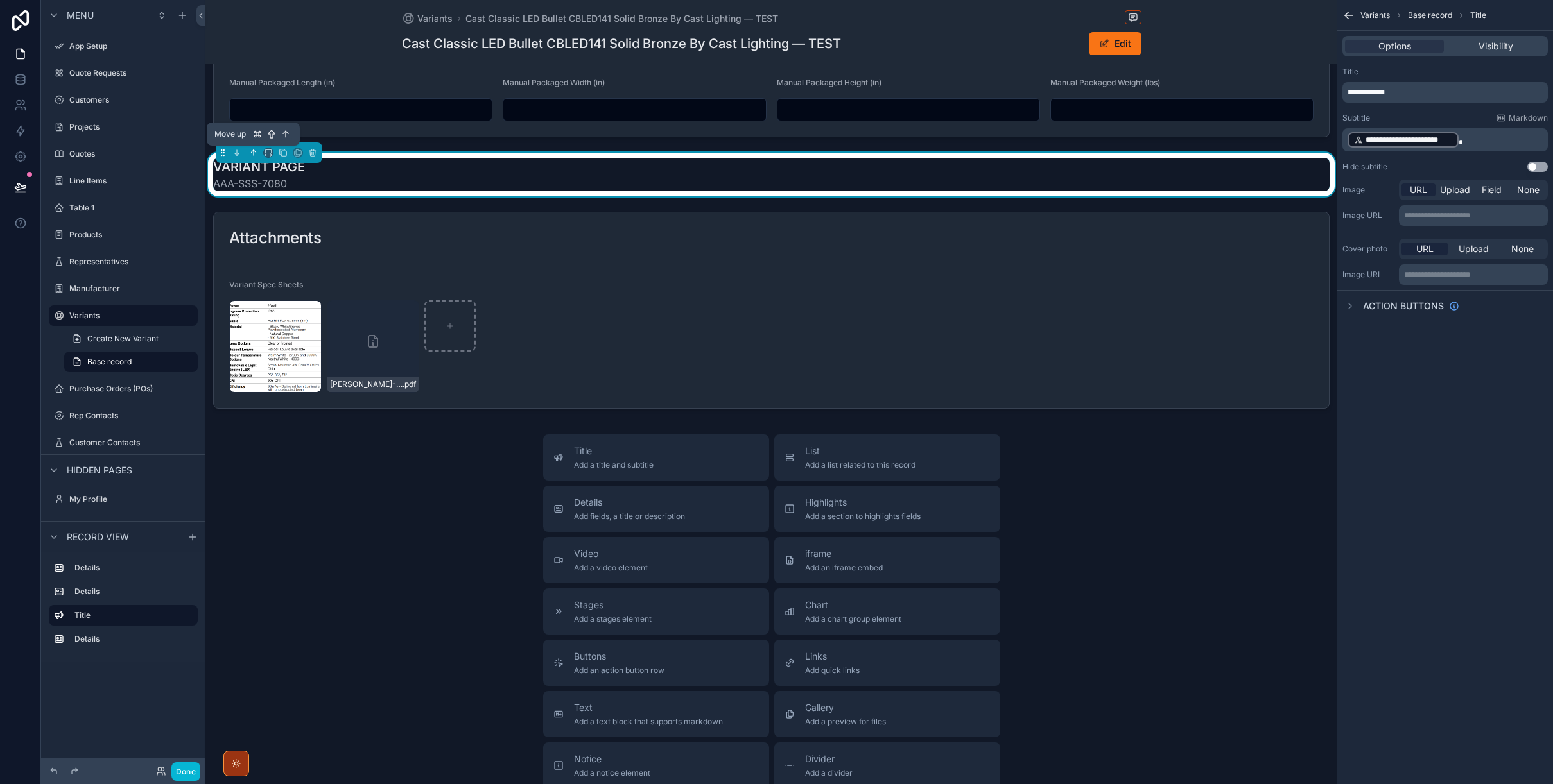
click at [252, 155] on icon "scrollable content" at bounding box center [254, 153] width 9 height 9
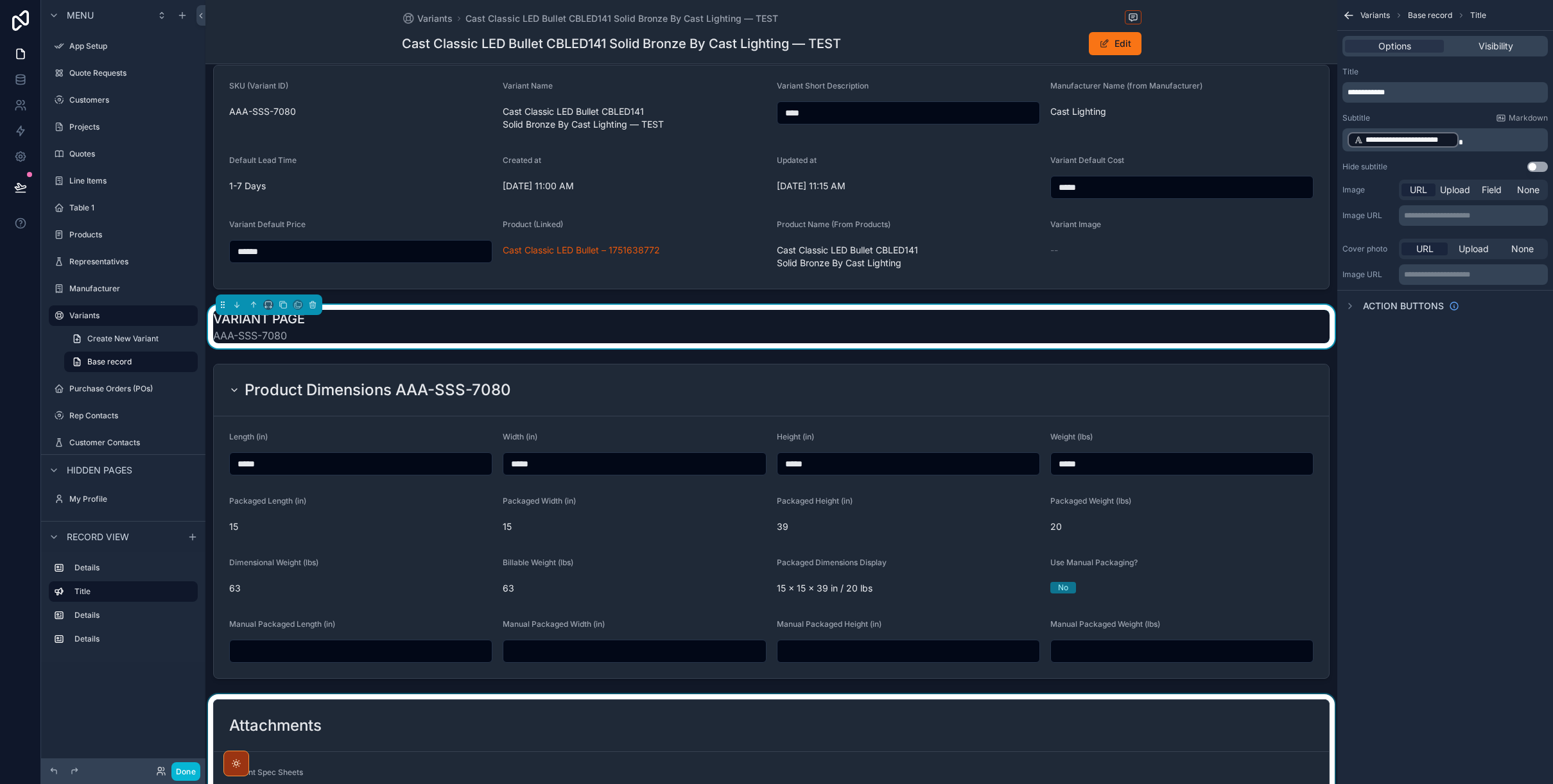
scroll to position [0, 0]
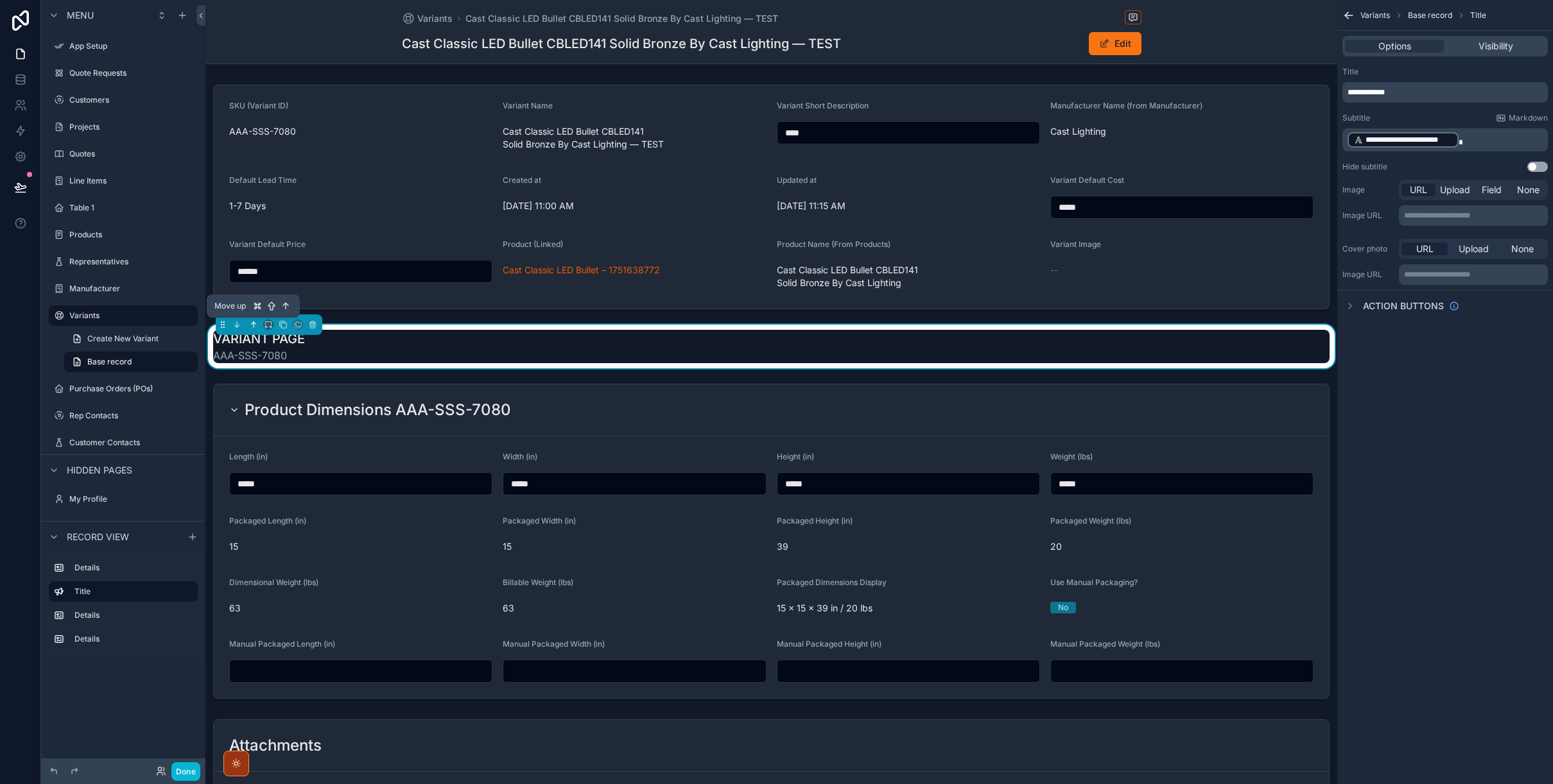
click at [252, 326] on icon "scrollable content" at bounding box center [254, 325] width 9 height 9
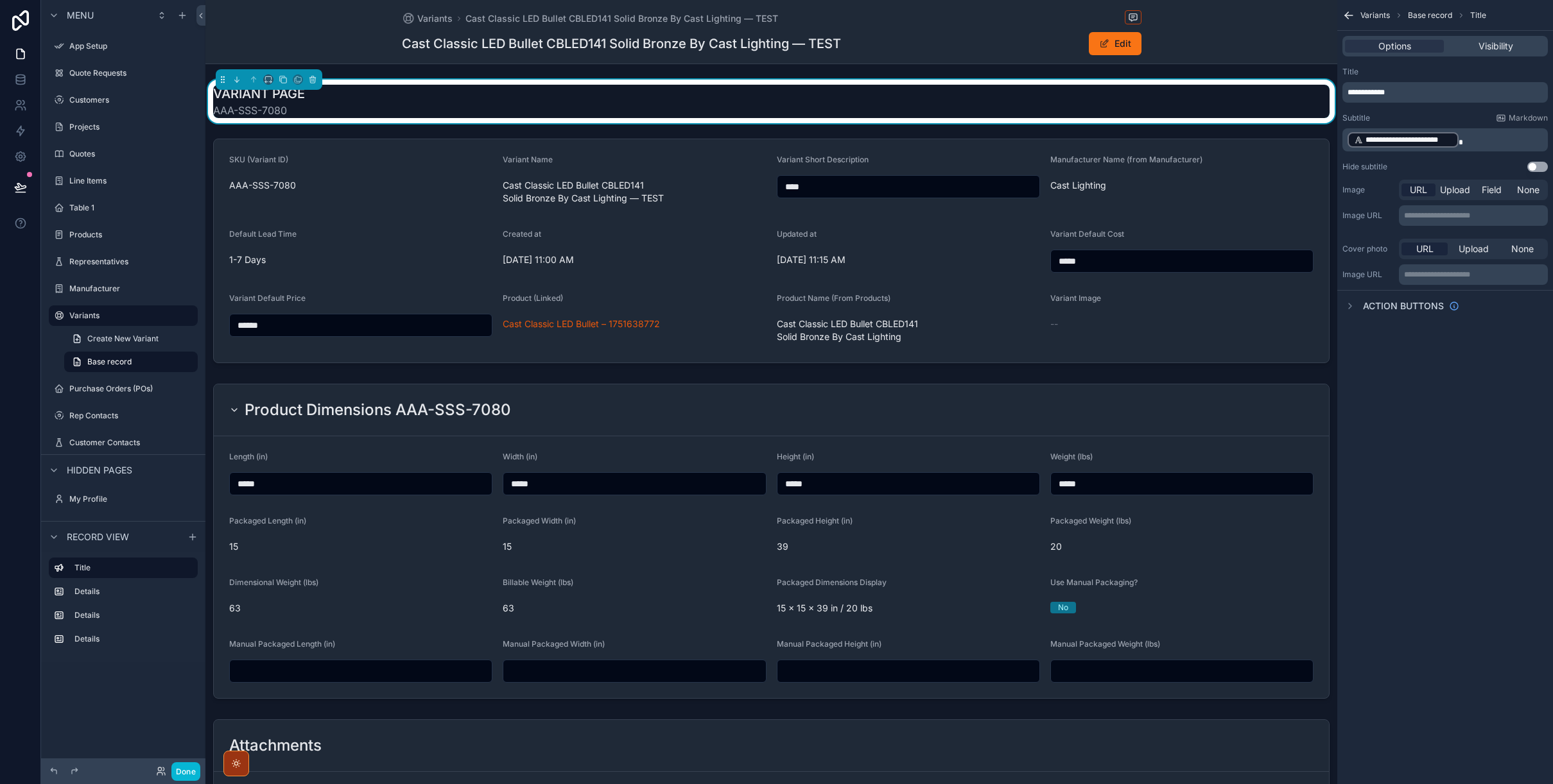
click at [1449, 443] on div "**********" at bounding box center [1445, 392] width 216 height 784
click at [181, 771] on button "Done" at bounding box center [185, 772] width 29 height 19
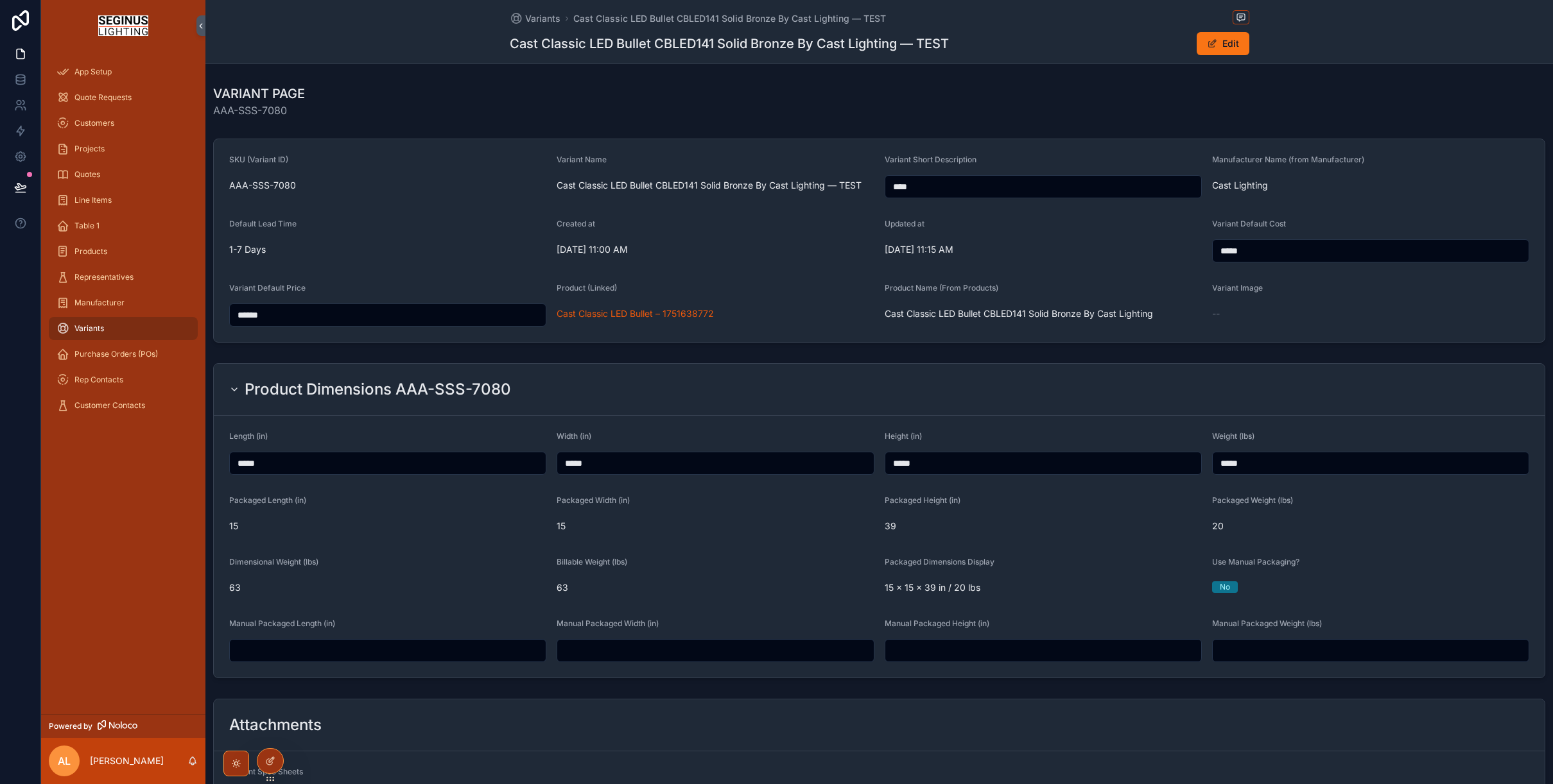
click at [516, 106] on div "VARIANT PAGE AAA-SSS-7080" at bounding box center [879, 101] width 1332 height 33
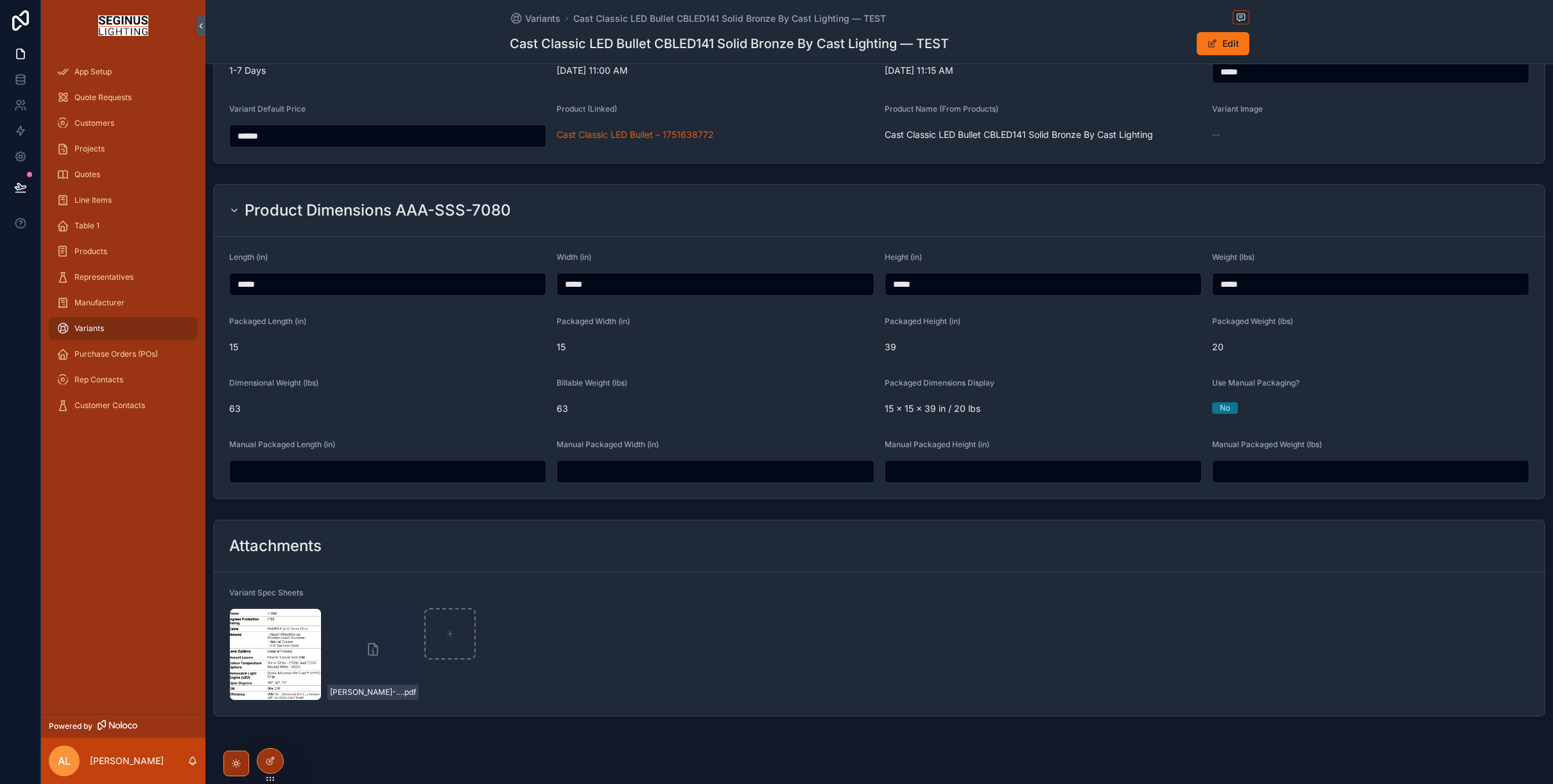
scroll to position [199, 0]
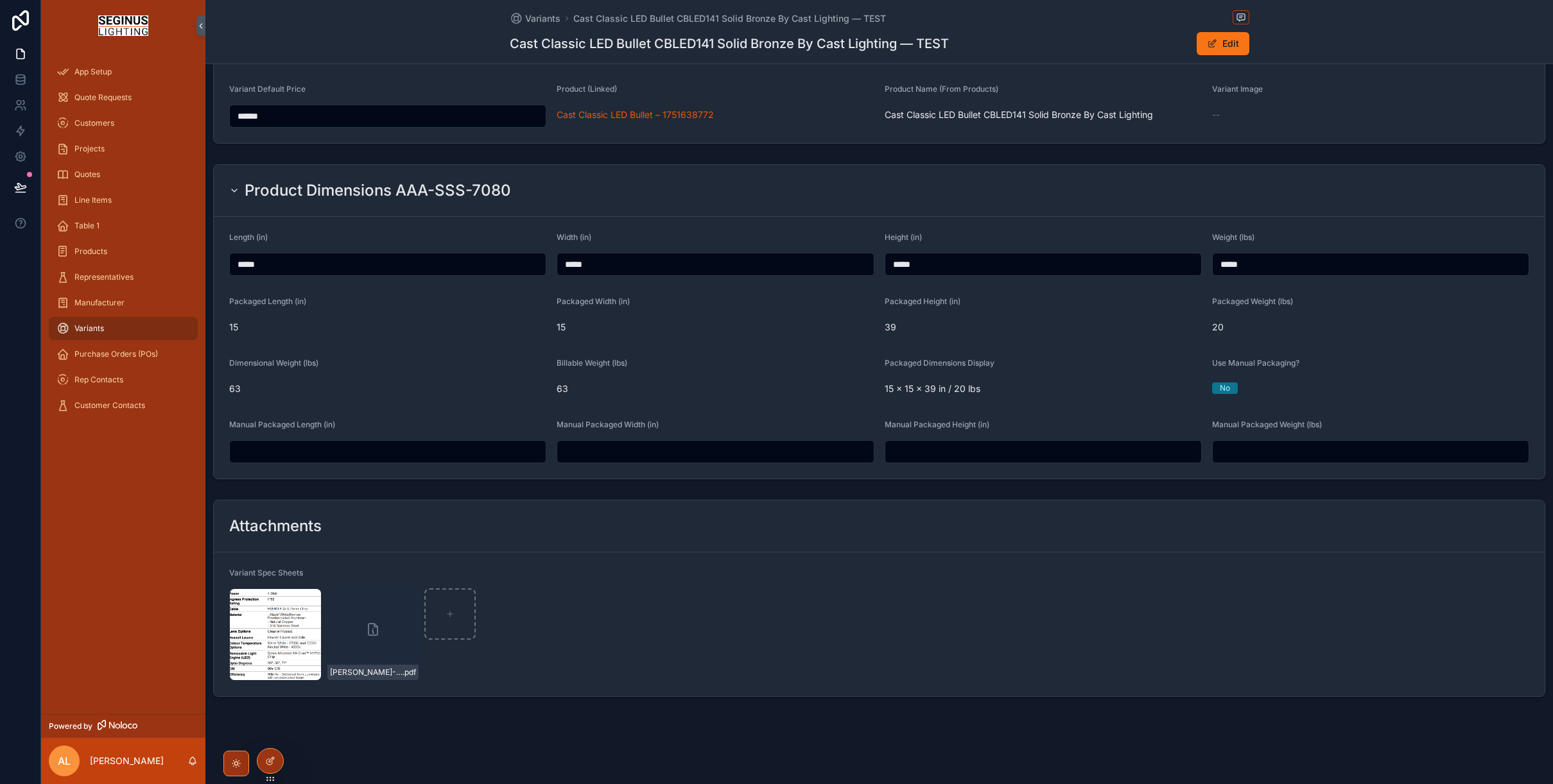
click at [1235, 392] on span "No" at bounding box center [1224, 388] width 26 height 12
click at [1227, 392] on div "No" at bounding box center [1224, 388] width 10 height 12
click at [1258, 382] on div "No" at bounding box center [1370, 388] width 317 height 12
click at [273, 761] on icon at bounding box center [269, 761] width 10 height 10
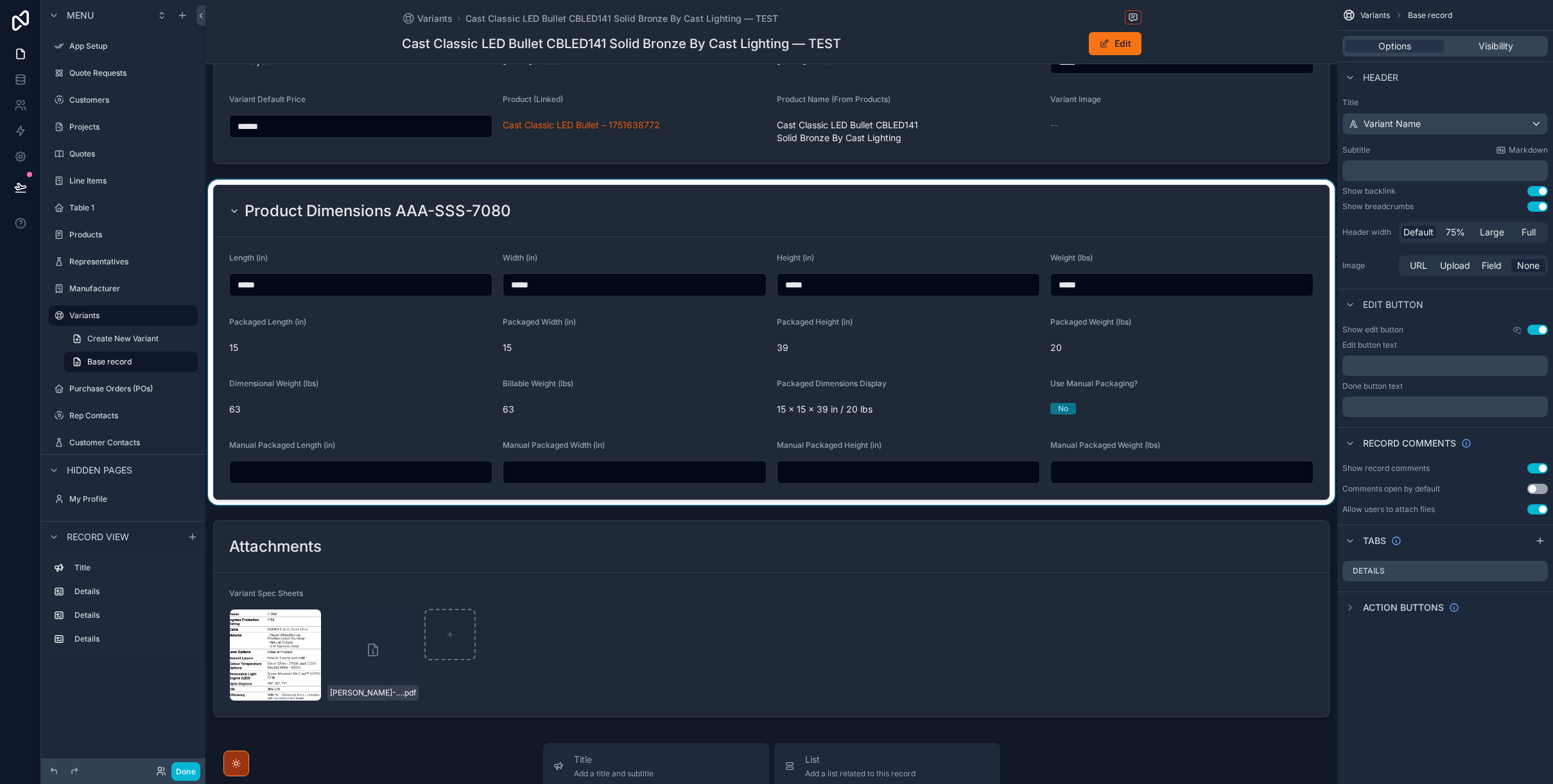
click at [947, 386] on div "scrollable content" at bounding box center [771, 343] width 1132 height 325
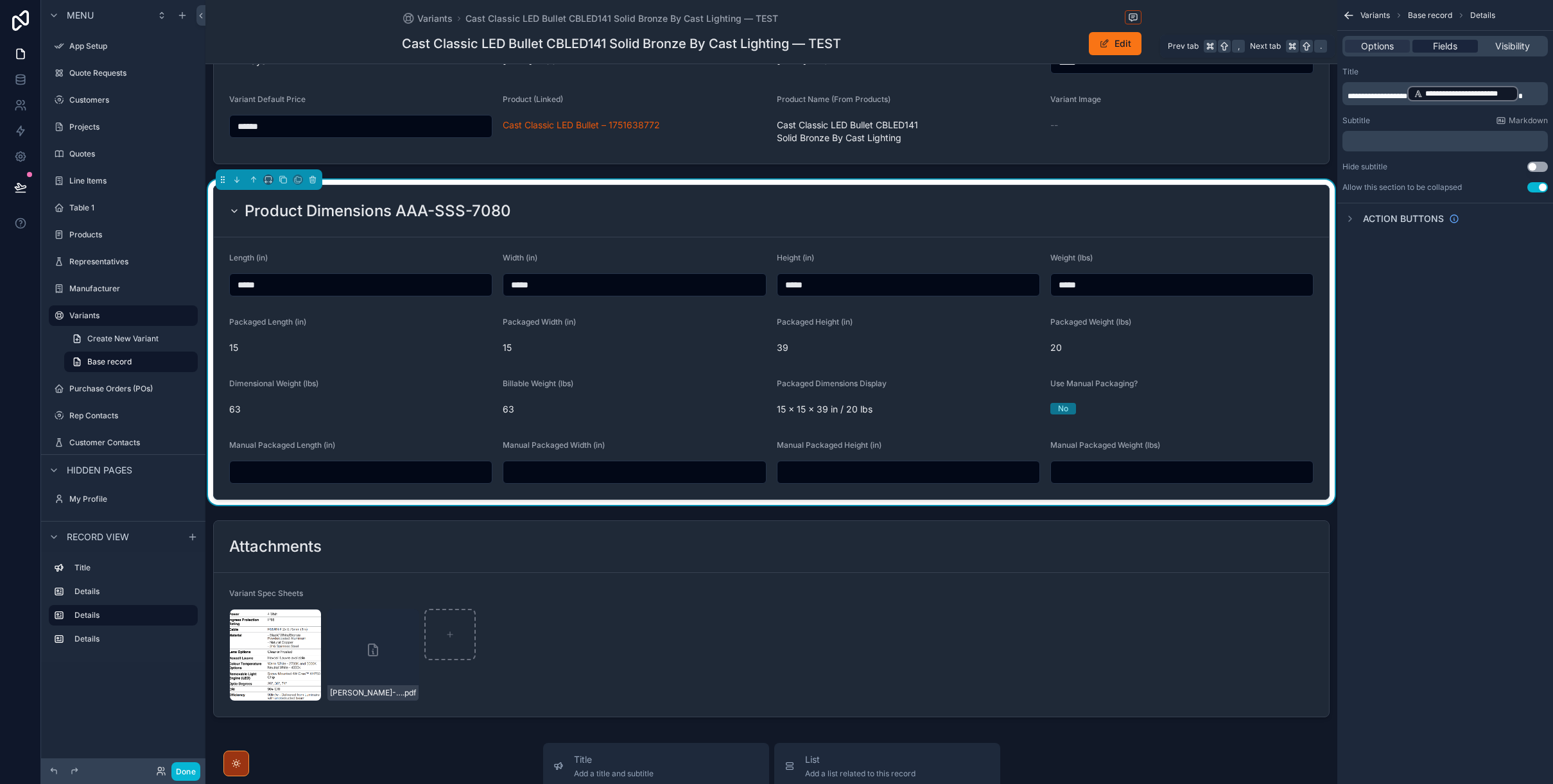
click at [1448, 50] on span "Fields" at bounding box center [1444, 46] width 24 height 12
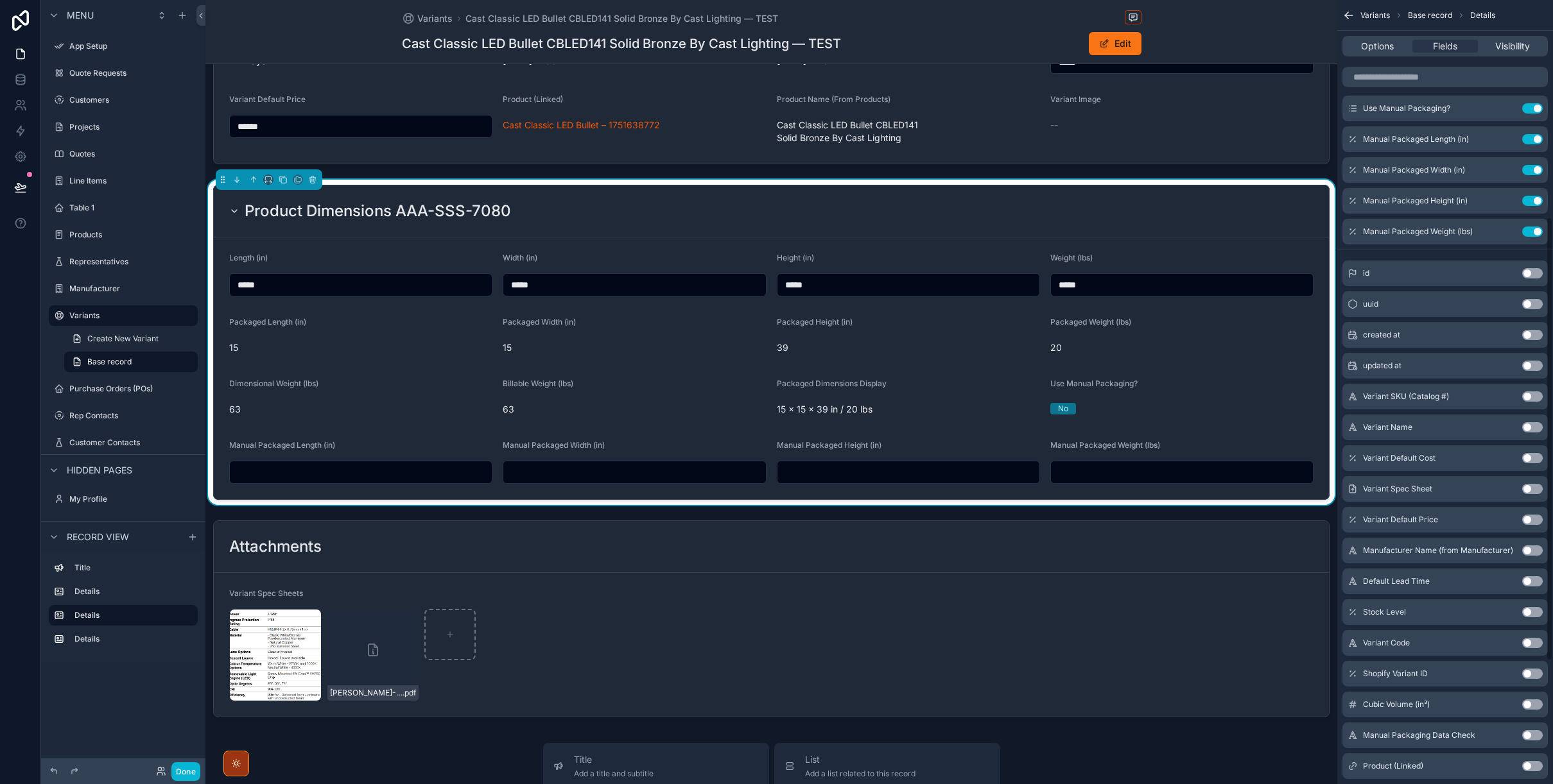
scroll to position [381, 0]
click at [1537, 707] on button "Use setting" at bounding box center [1532, 707] width 20 height 10
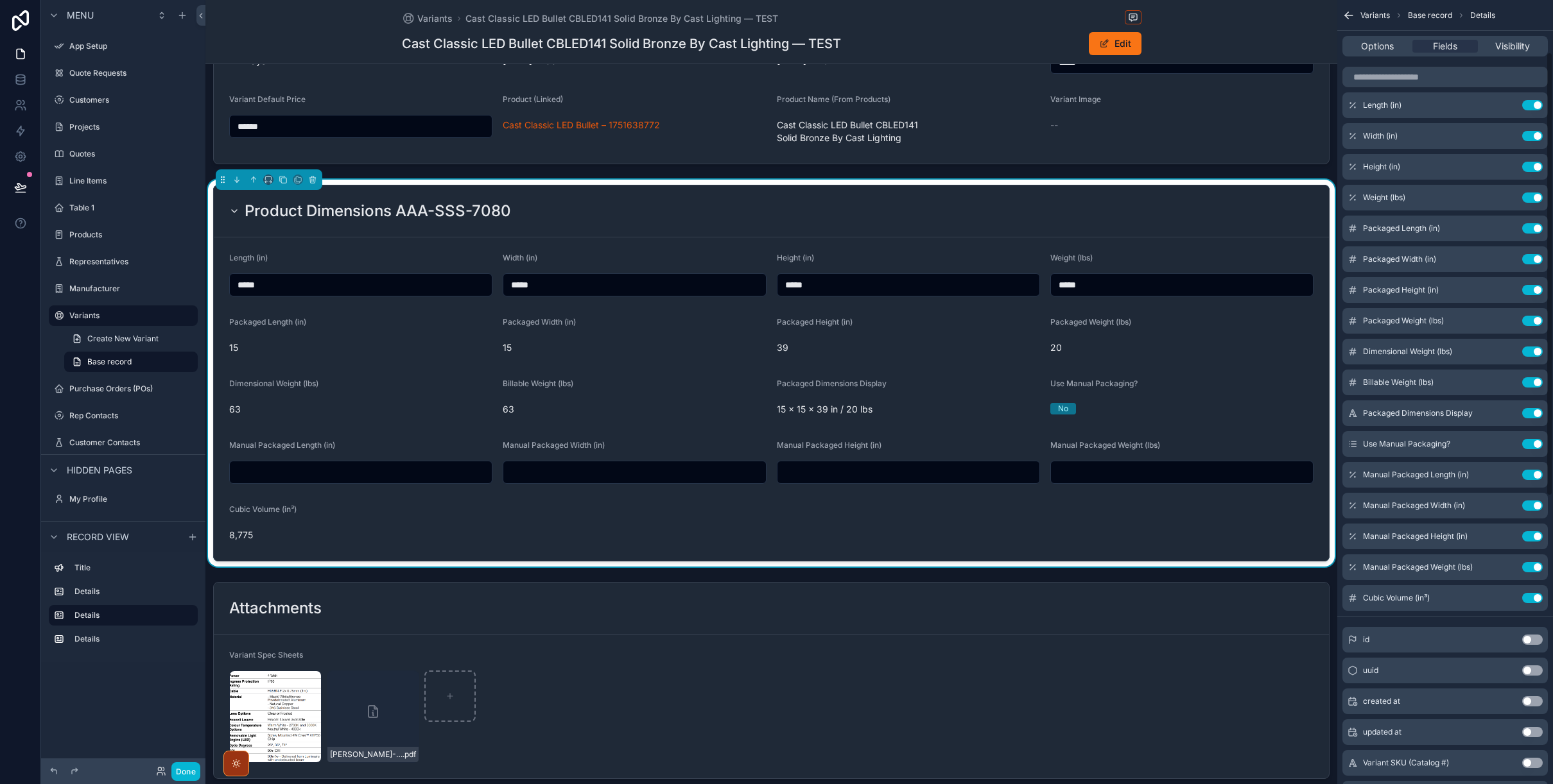
scroll to position [0, 0]
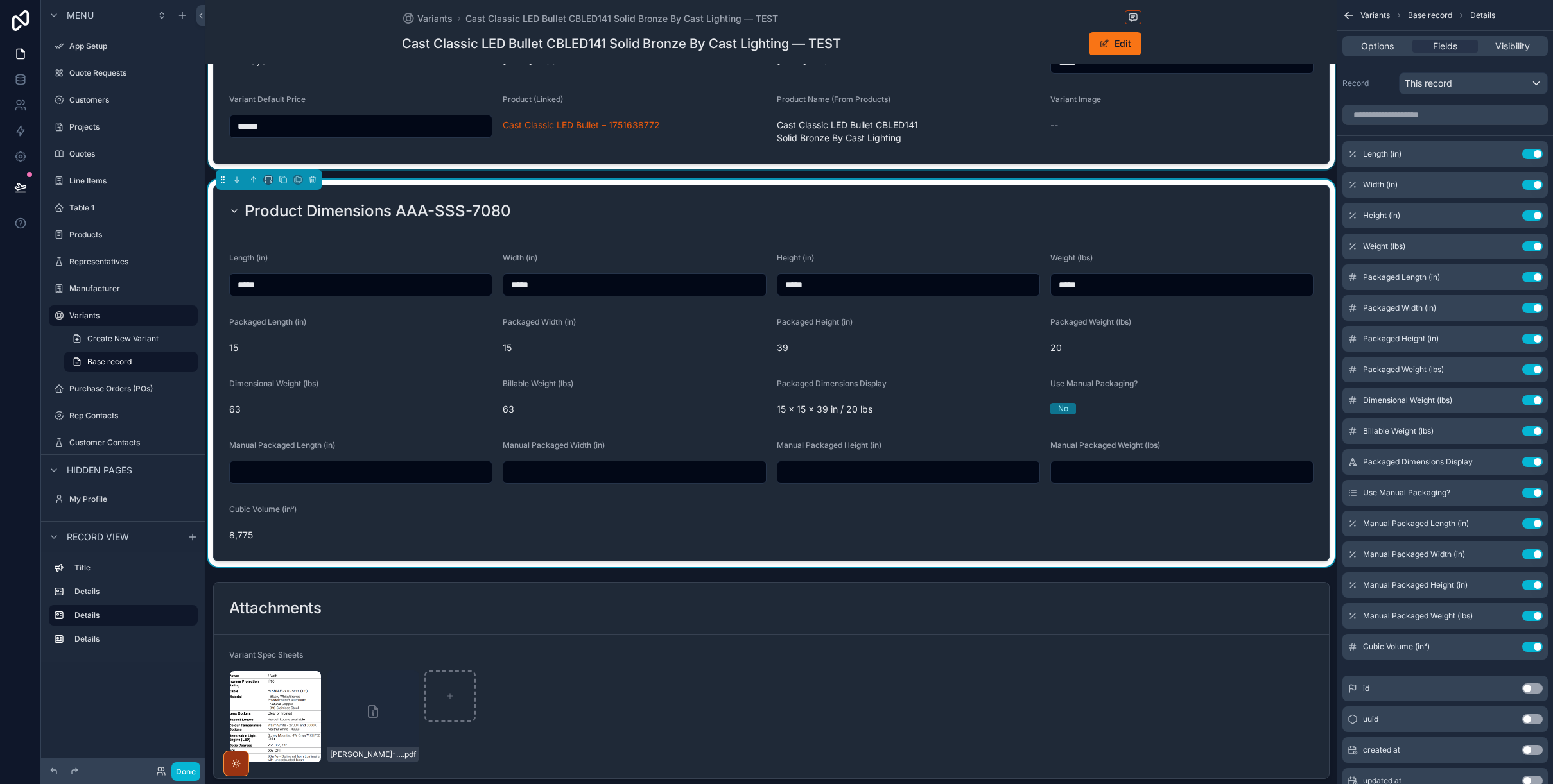
click at [1227, 140] on div "scrollable content" at bounding box center [771, 52] width 1132 height 235
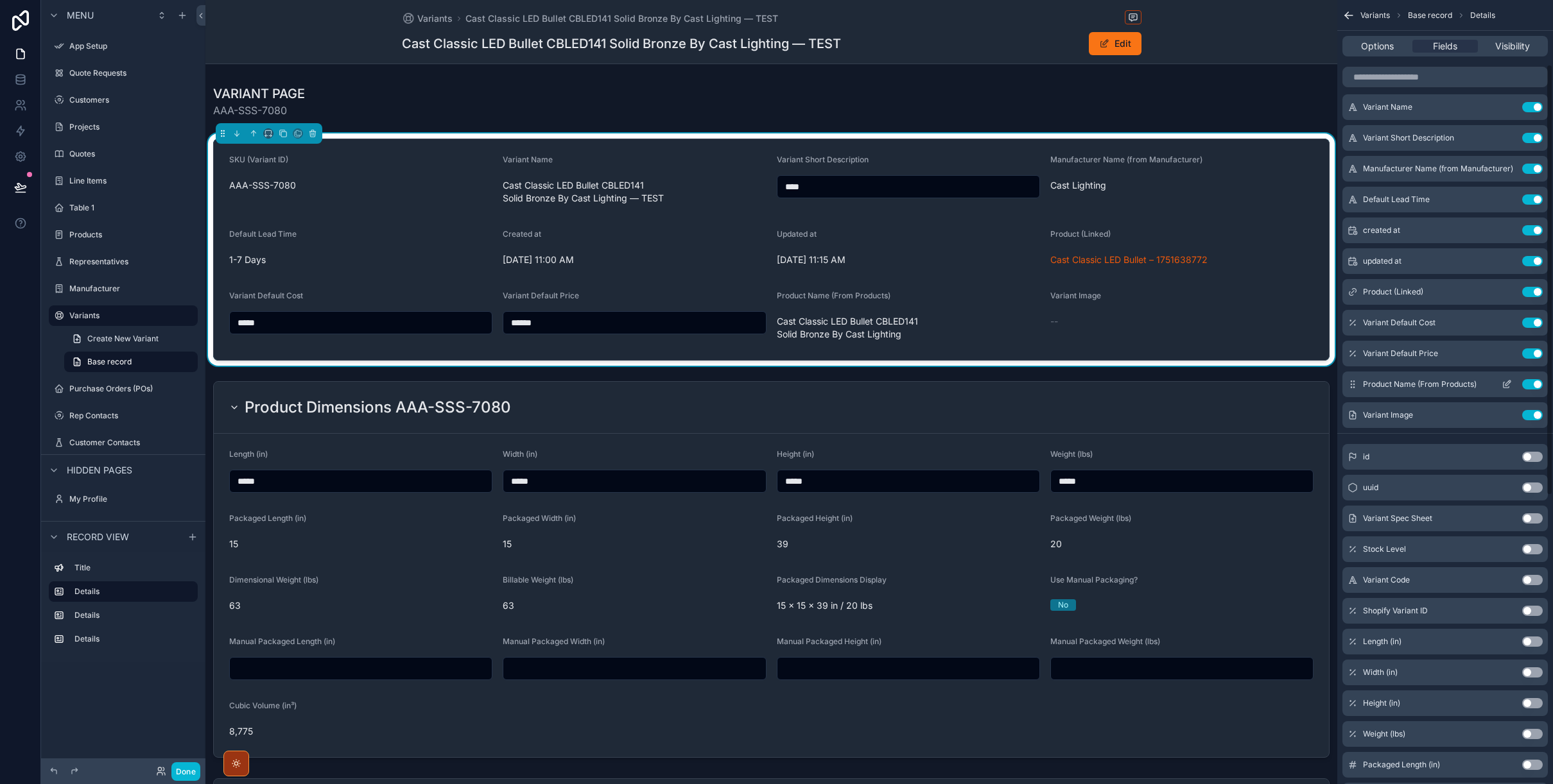
scroll to position [118, 0]
click at [157, 677] on div "Menu App Setup Quote Requests Customers Projects Quotes Line Items Table 1 Prod…" at bounding box center [123, 384] width 164 height 768
click at [189, 770] on button "Done" at bounding box center [185, 772] width 29 height 19
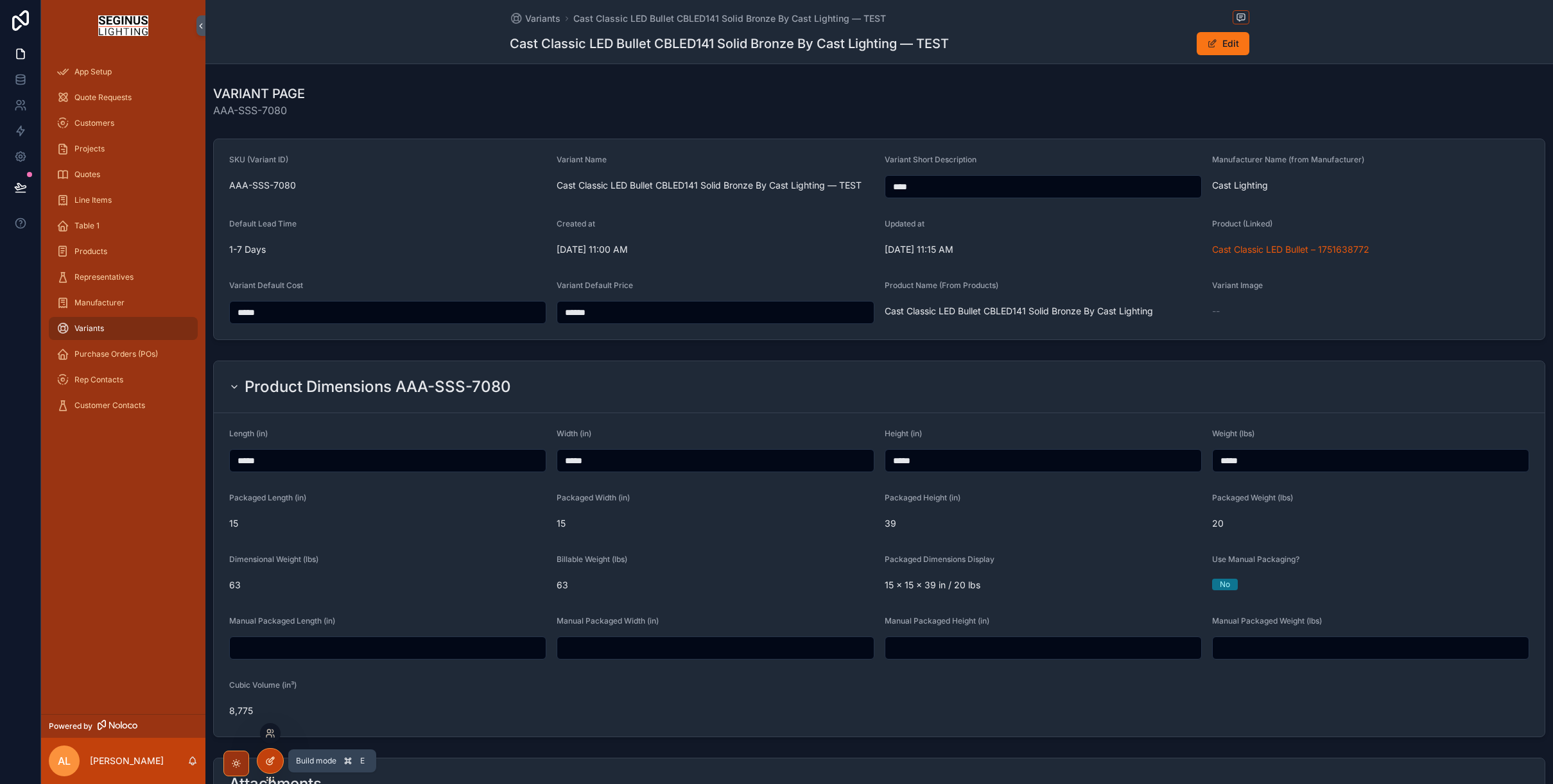
click at [268, 758] on icon at bounding box center [269, 761] width 10 height 10
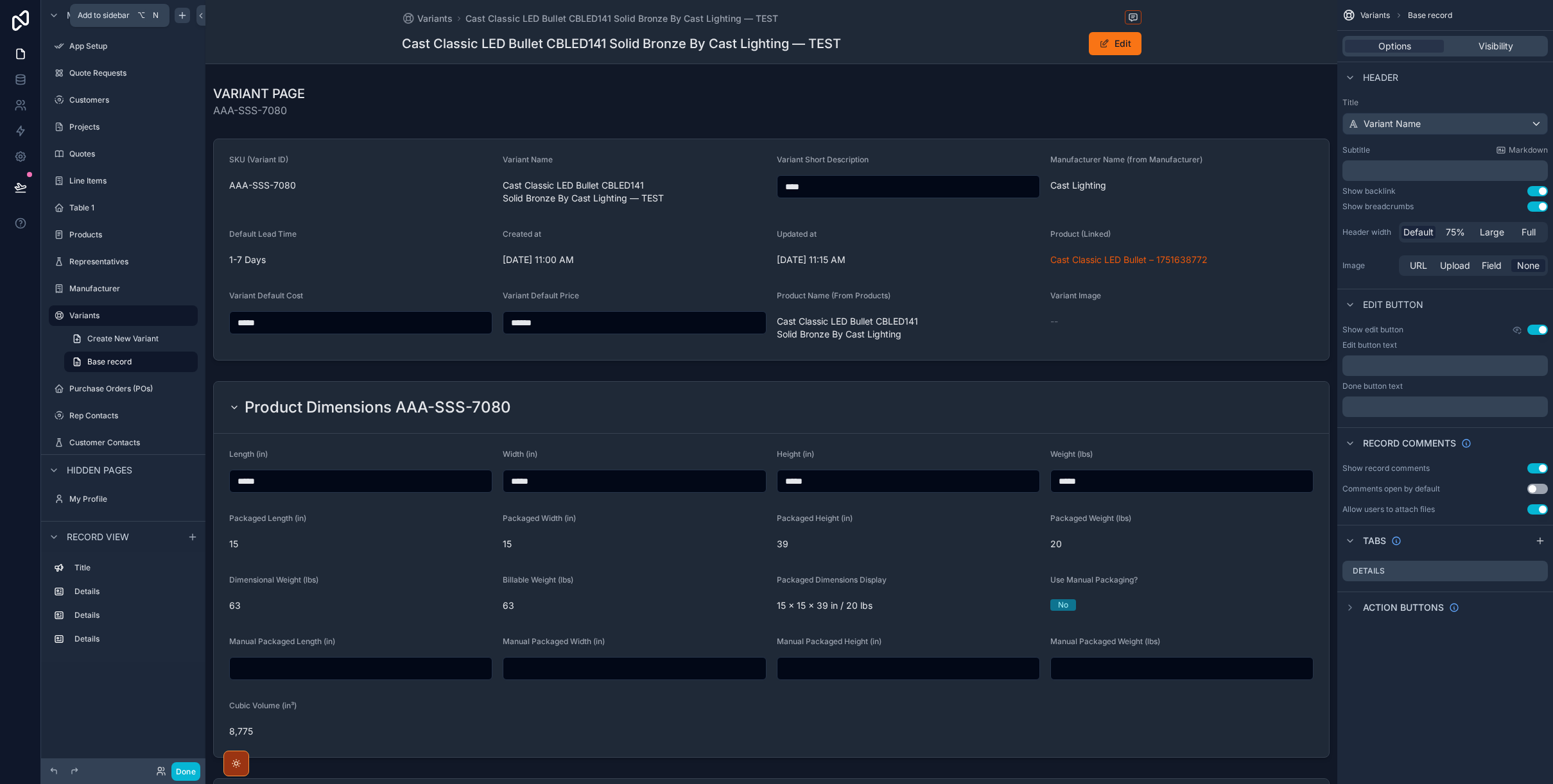
click at [184, 16] on icon "scrollable content" at bounding box center [181, 16] width 5 height 0
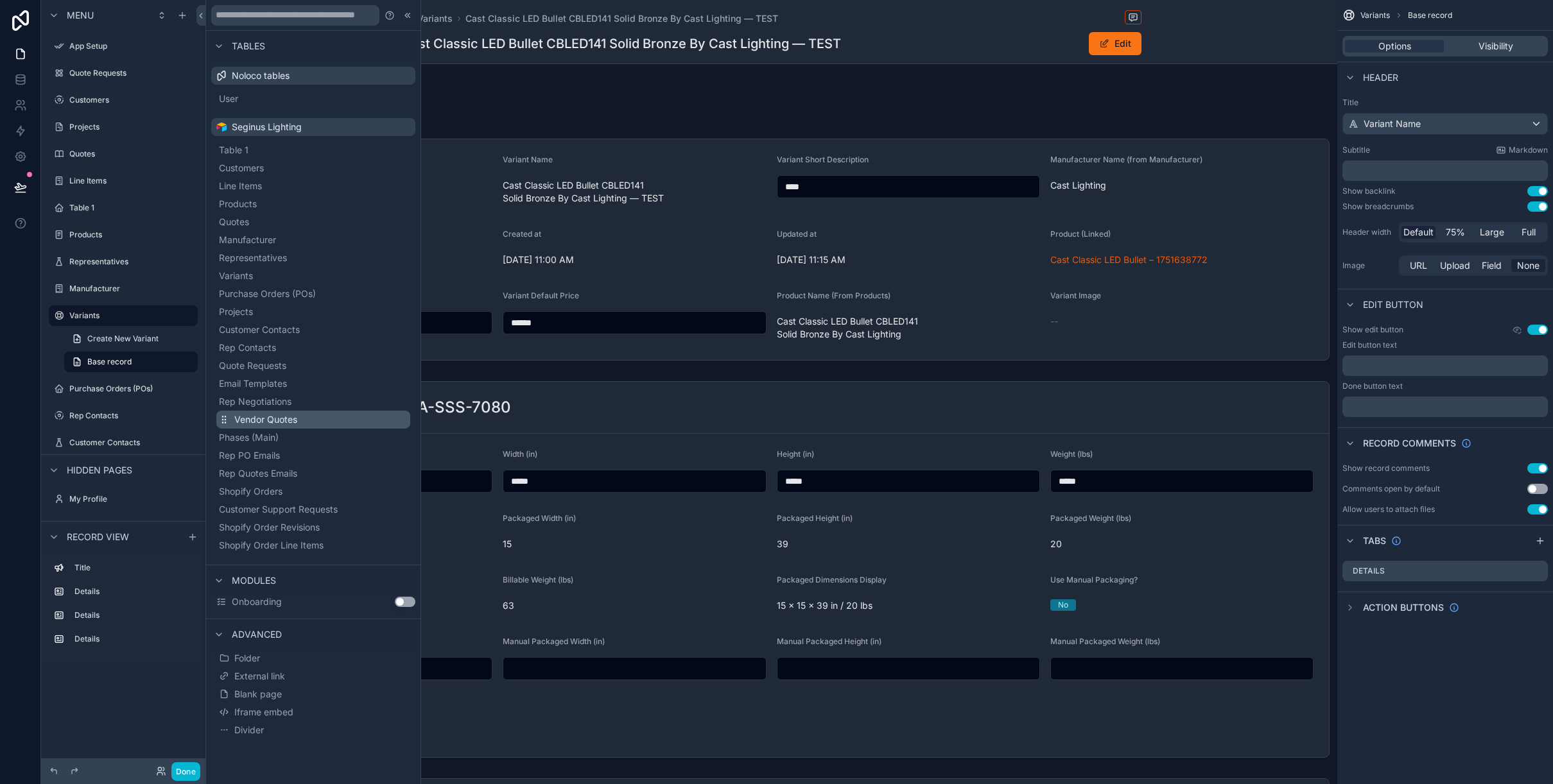
click at [250, 420] on span "Vendor Quotes" at bounding box center [266, 420] width 63 height 12
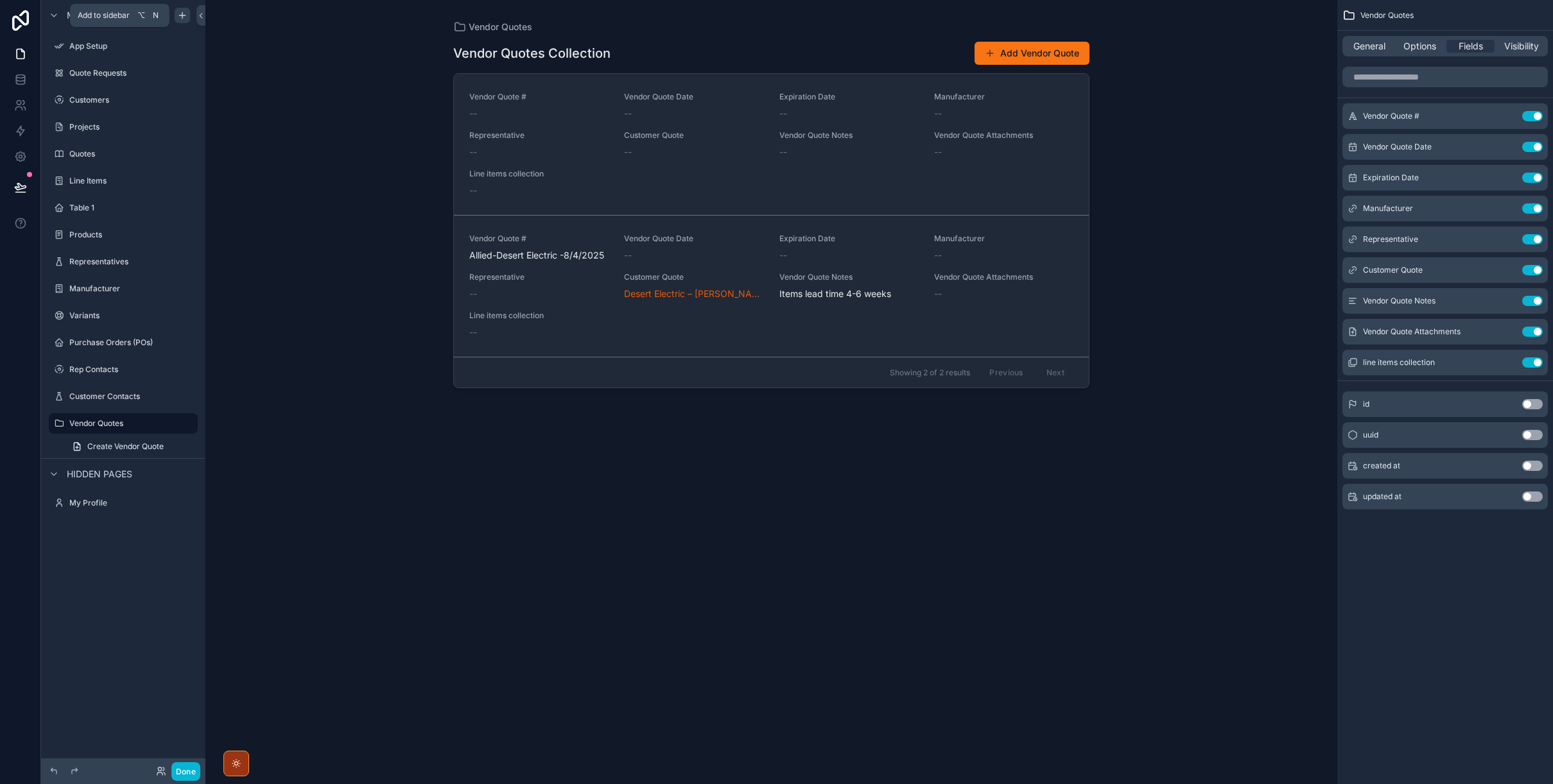
click at [181, 16] on icon "scrollable content" at bounding box center [181, 15] width 10 height 10
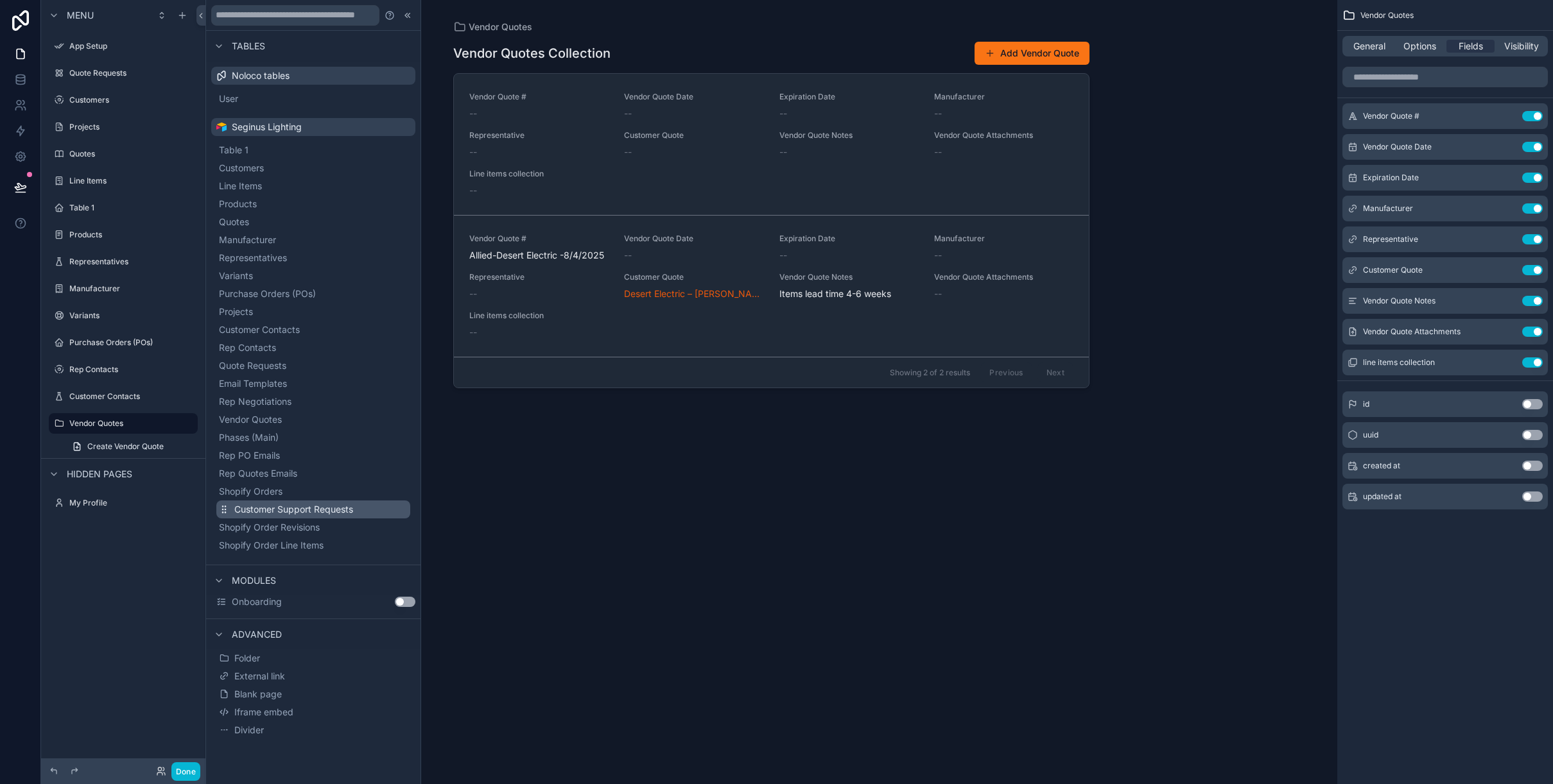
click at [272, 503] on span "Customer Support Requests" at bounding box center [294, 509] width 118 height 12
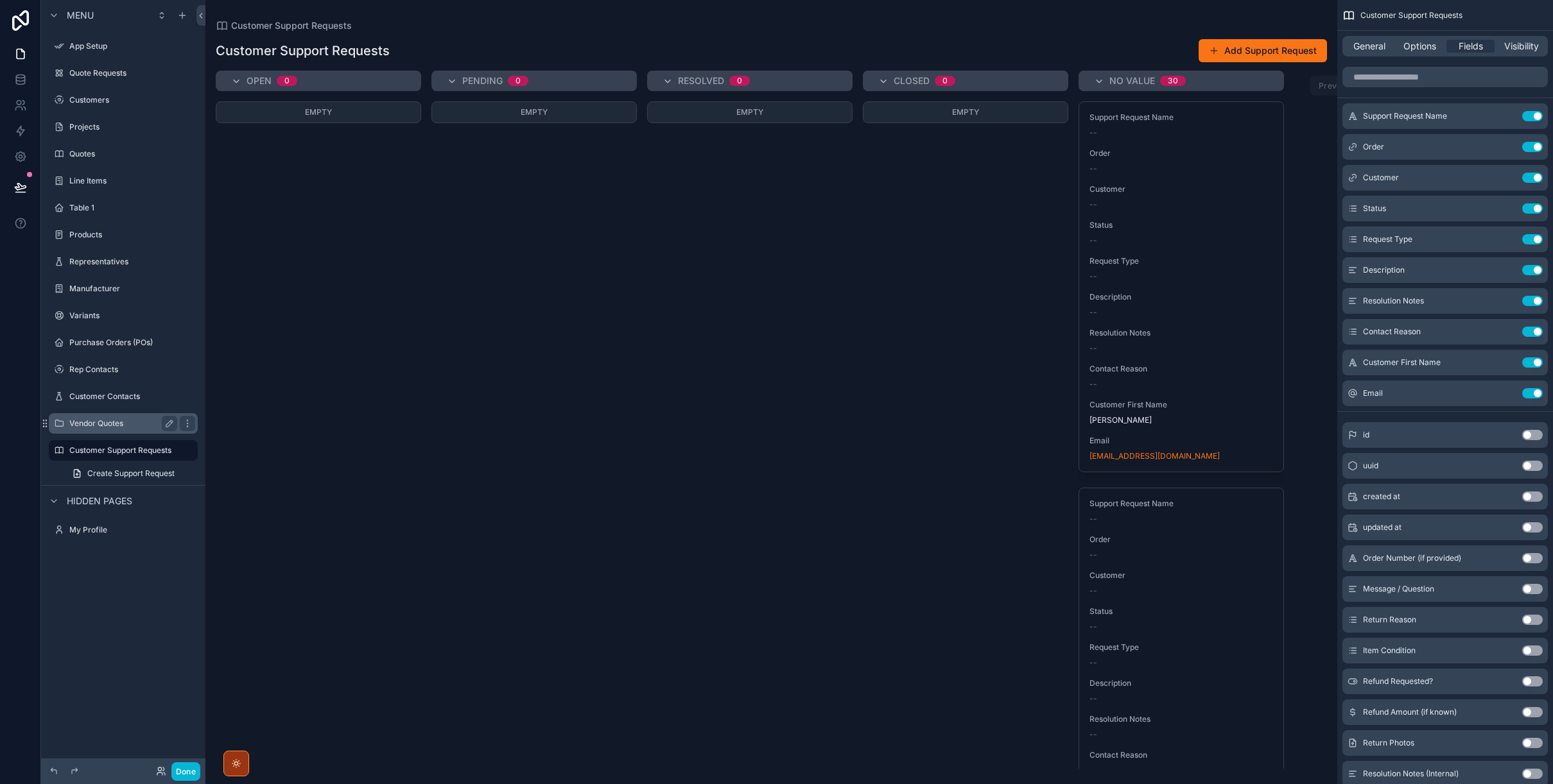
click at [100, 421] on label "Vendor Quotes" at bounding box center [121, 423] width 103 height 10
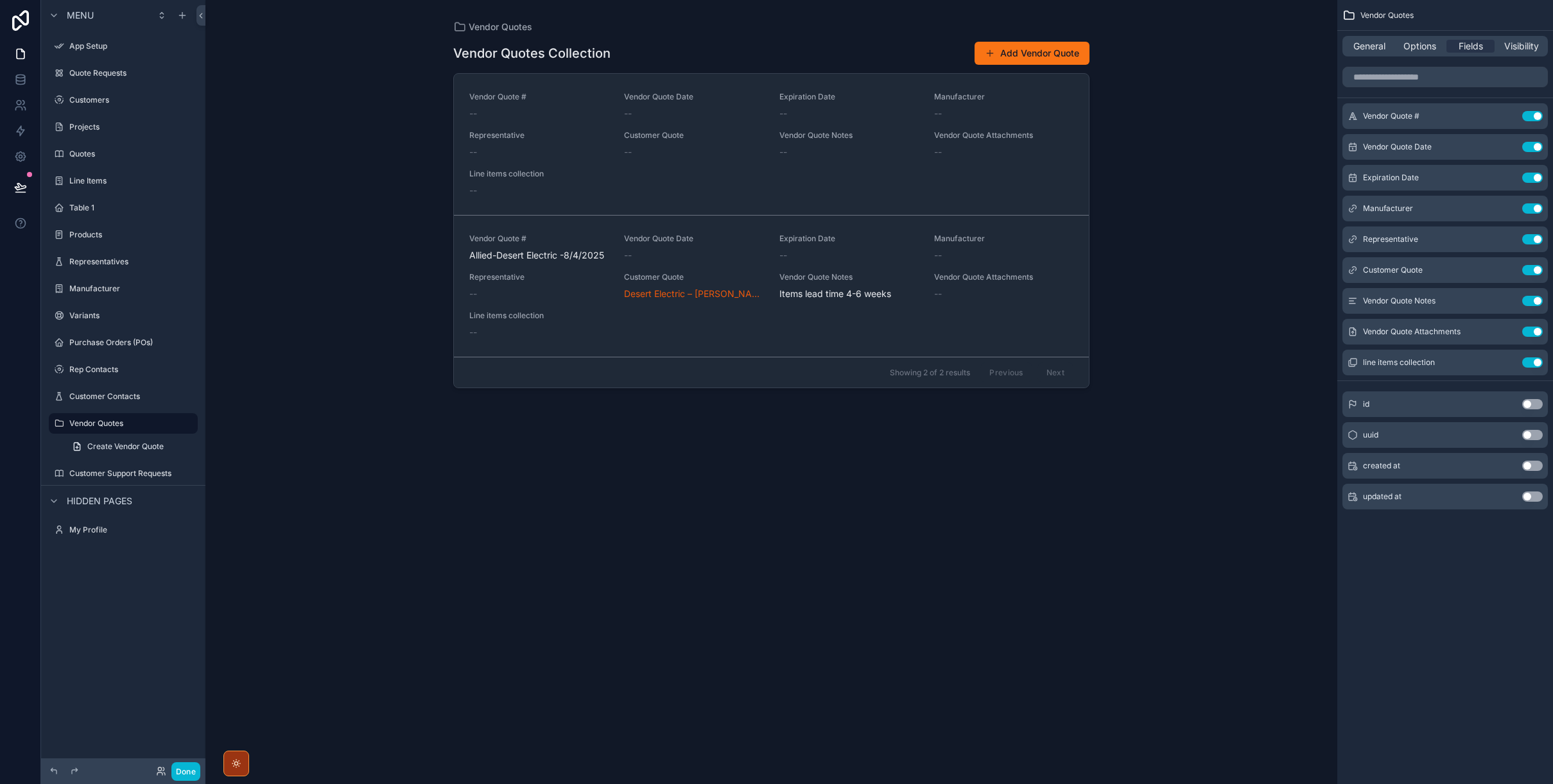
click at [633, 142] on div "scrollable content" at bounding box center [771, 384] width 657 height 768
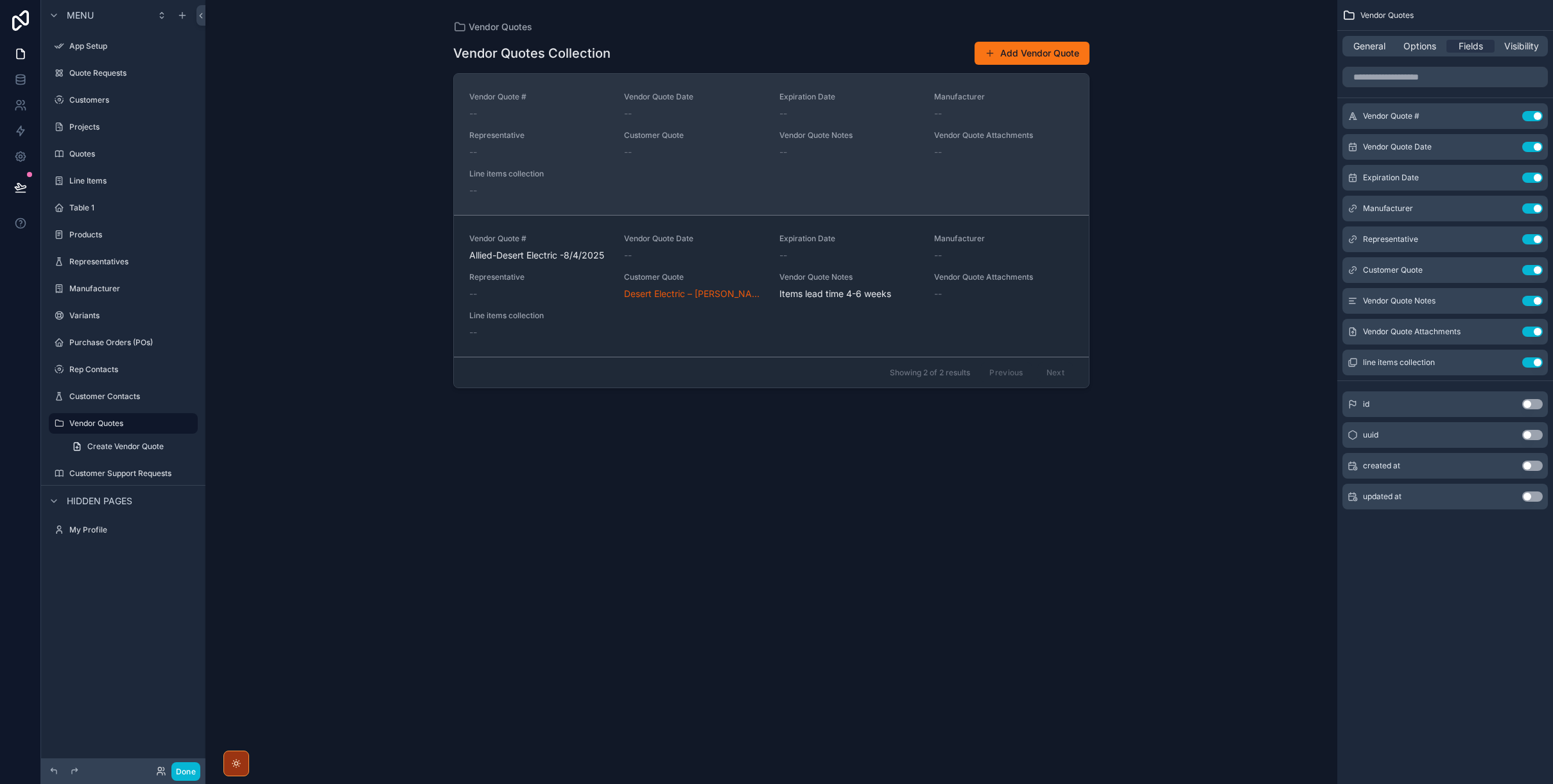
click at [618, 164] on div "Vendor Quote # -- Vendor Quote Date -- Expiration Date -- Manufacturer -- Repre…" at bounding box center [771, 144] width 604 height 105
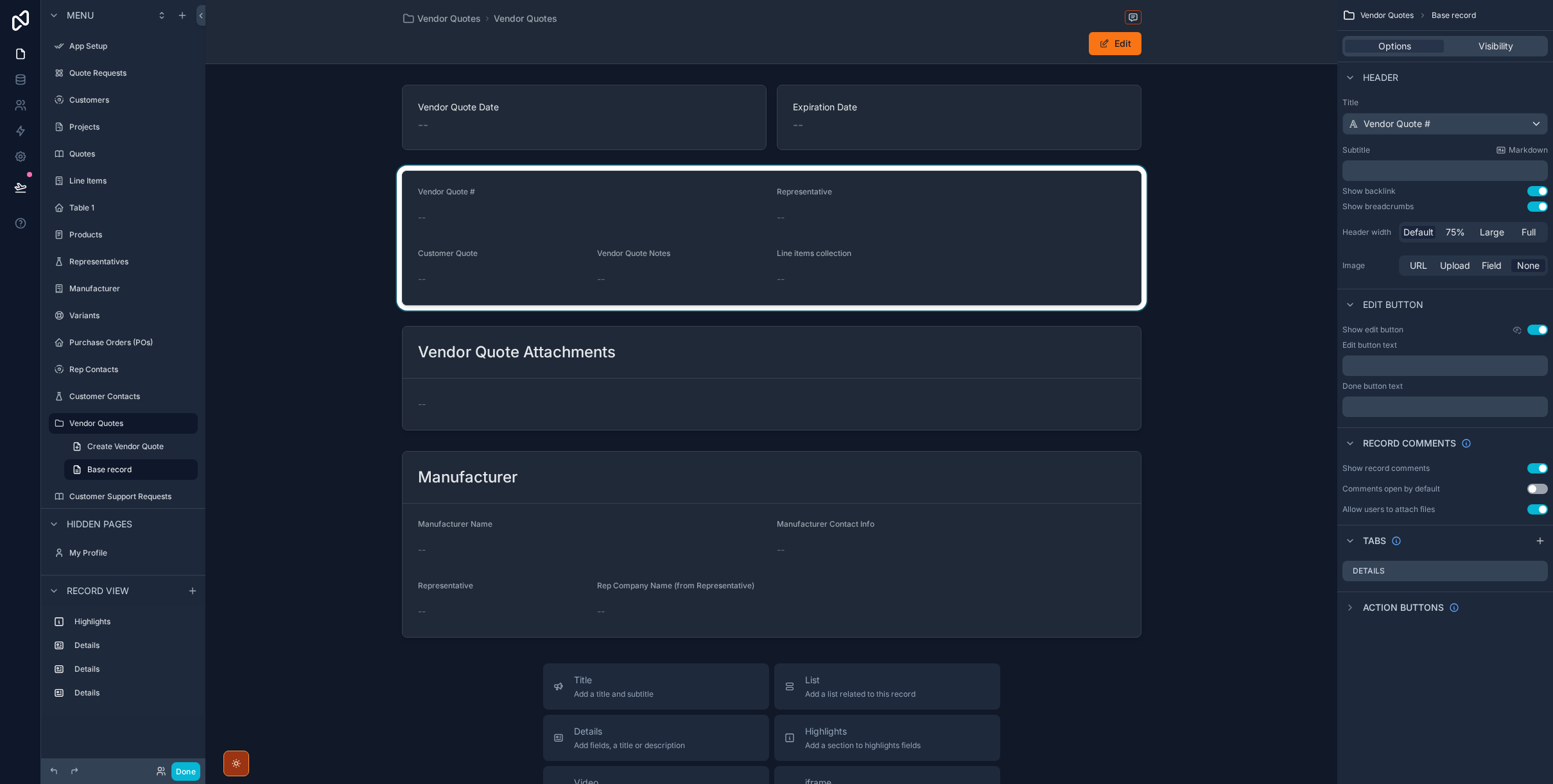
click at [564, 223] on div "scrollable content" at bounding box center [771, 238] width 1132 height 145
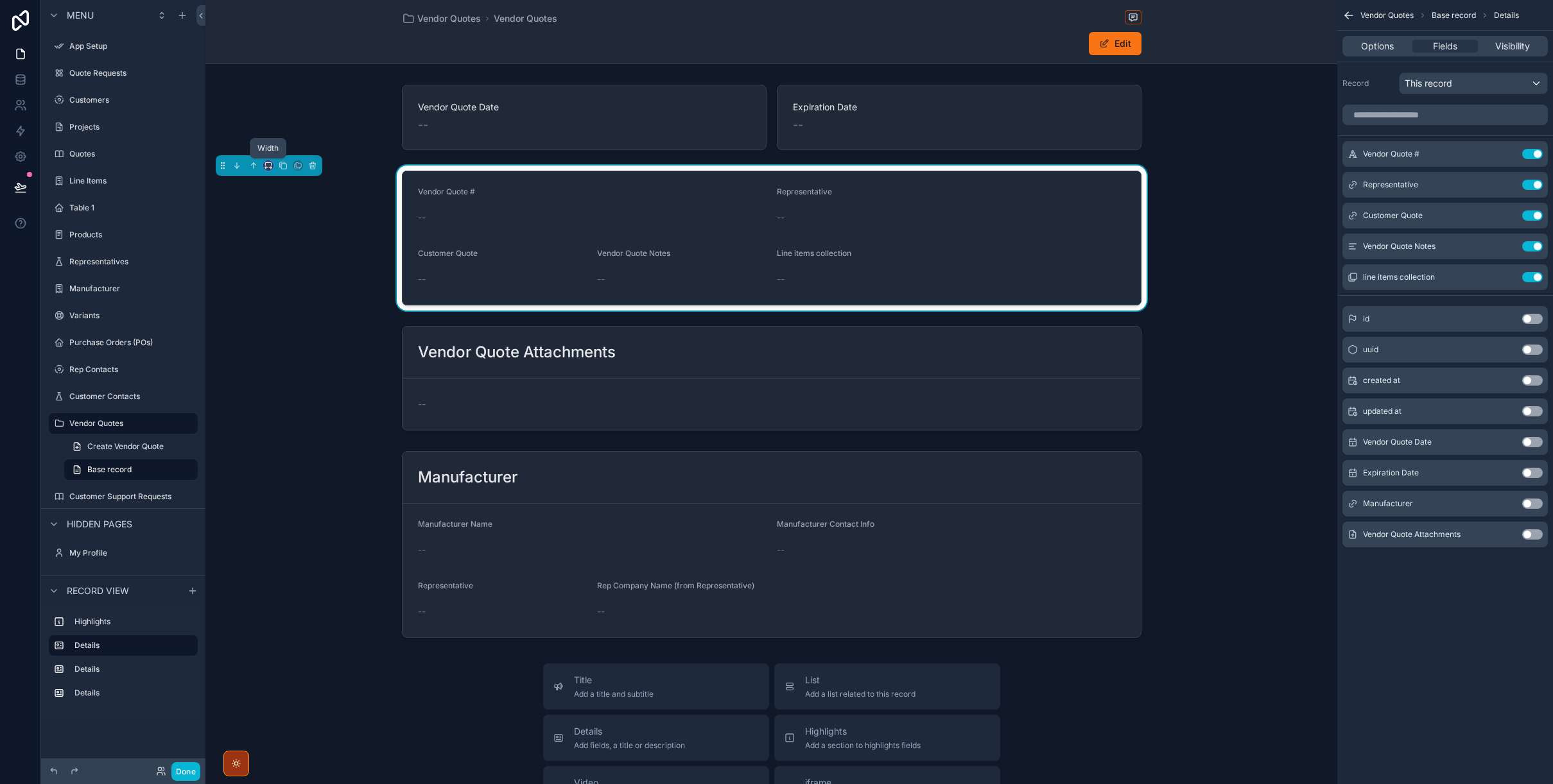
click at [269, 169] on icon "scrollable content" at bounding box center [269, 166] width 9 height 9
click at [287, 334] on span "Full width" at bounding box center [294, 336] width 40 height 16
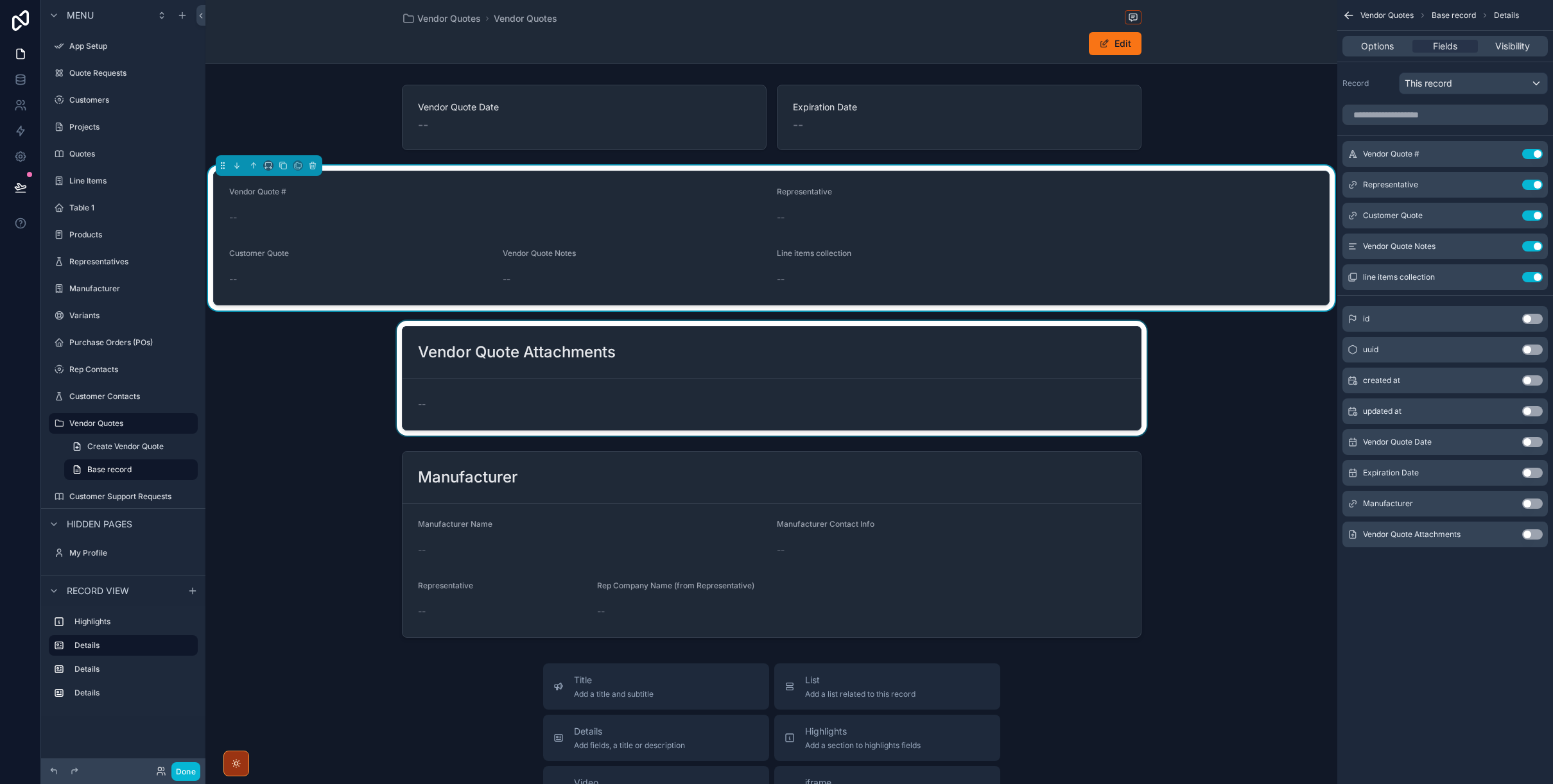
click at [470, 379] on div "scrollable content" at bounding box center [771, 378] width 1132 height 115
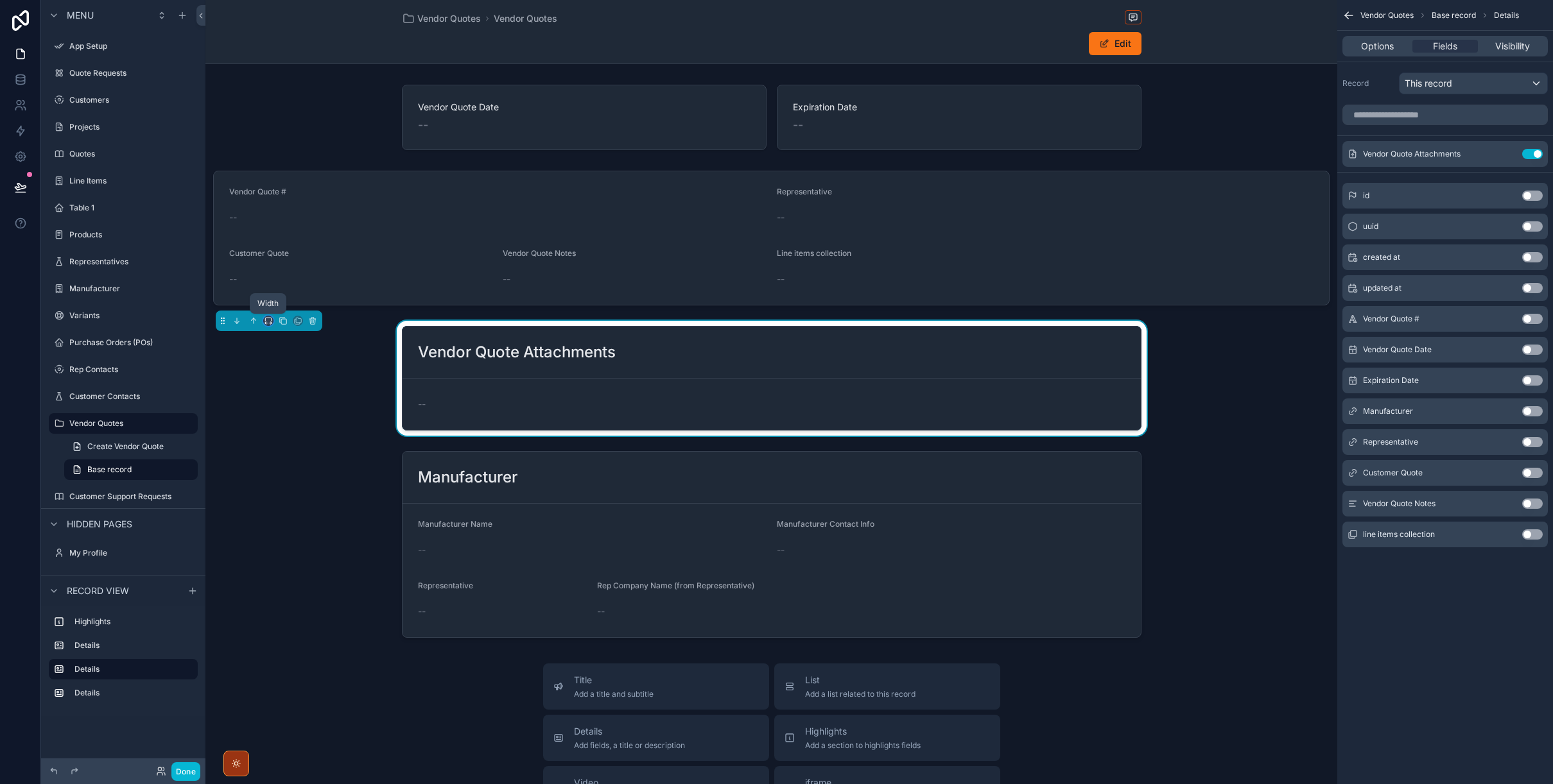
click at [268, 323] on icon "scrollable content" at bounding box center [269, 321] width 9 height 9
click at [298, 490] on span "Full width" at bounding box center [294, 491] width 40 height 16
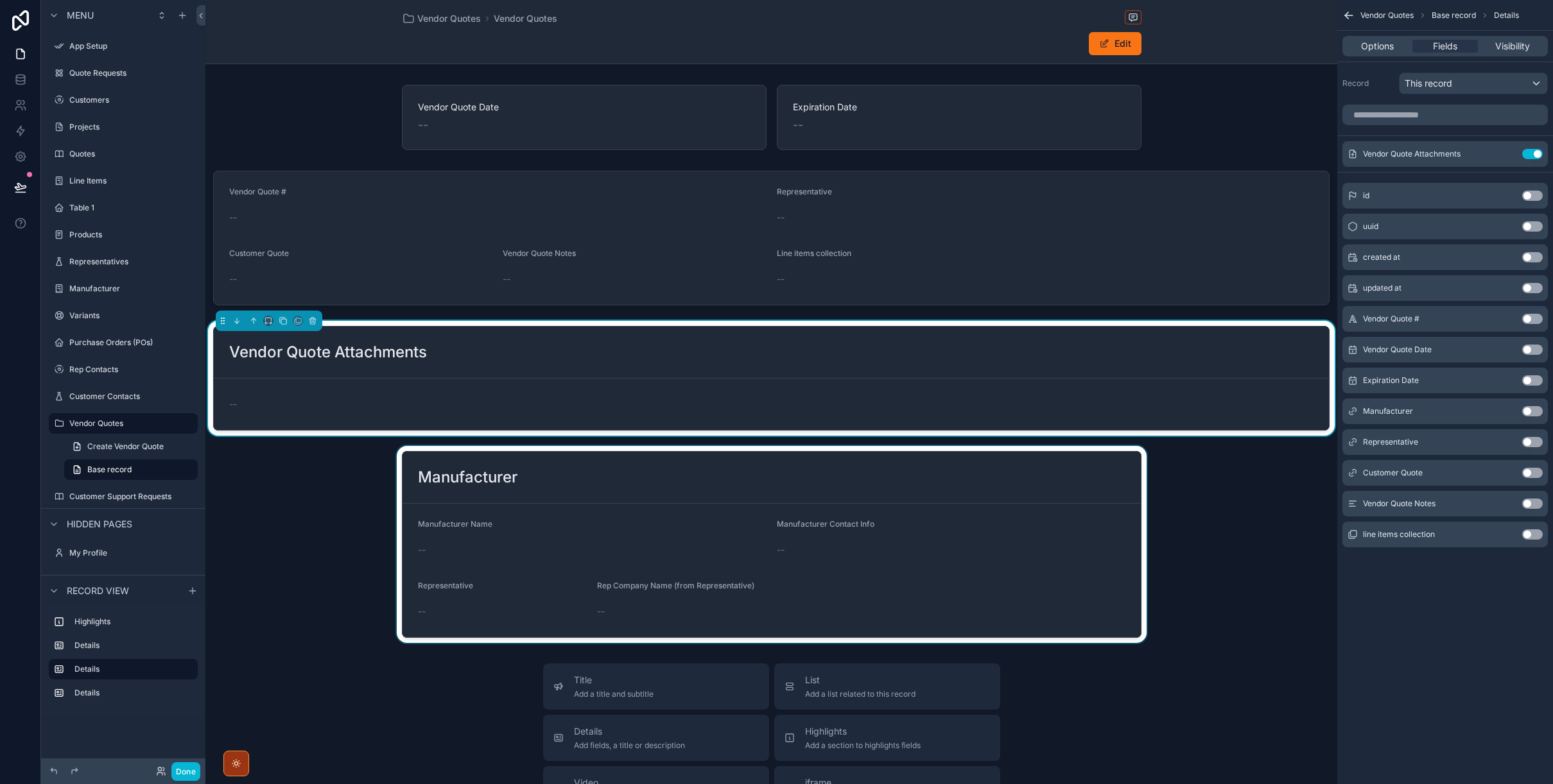
click at [494, 506] on div "scrollable content" at bounding box center [771, 544] width 1132 height 197
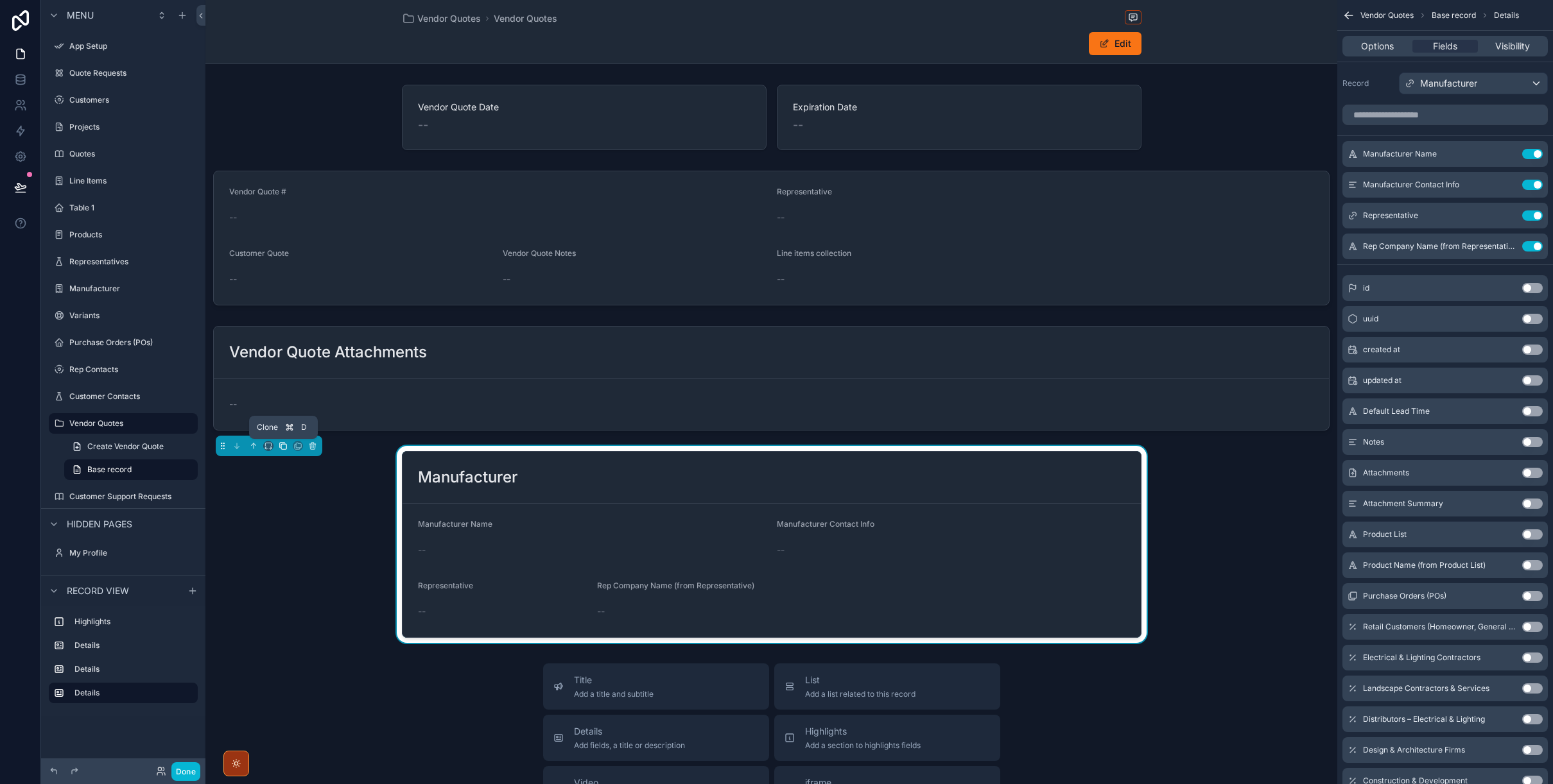
click at [280, 450] on icon "scrollable content" at bounding box center [283, 446] width 9 height 9
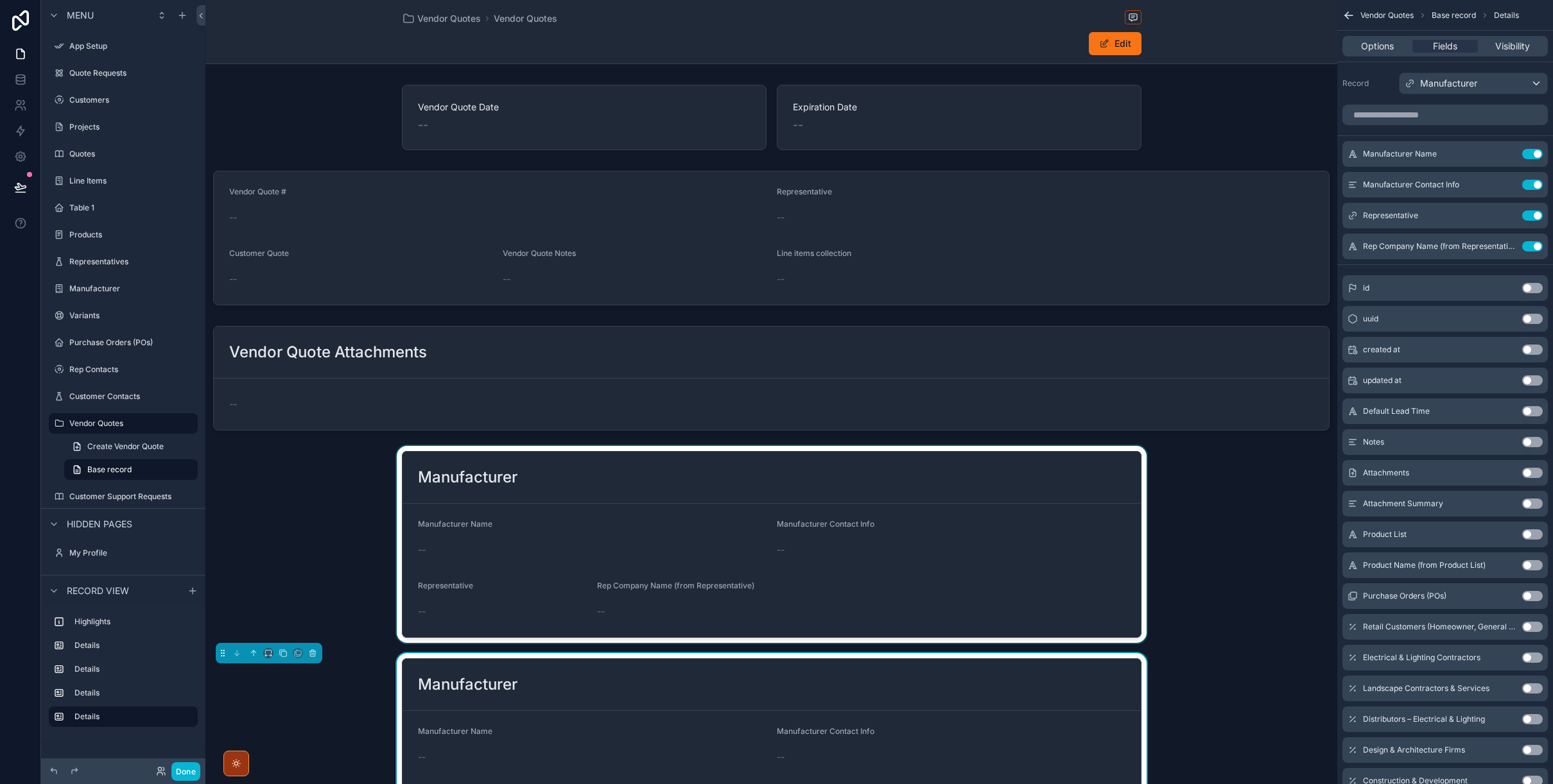
click at [505, 515] on div "scrollable content" at bounding box center [771, 544] width 1132 height 197
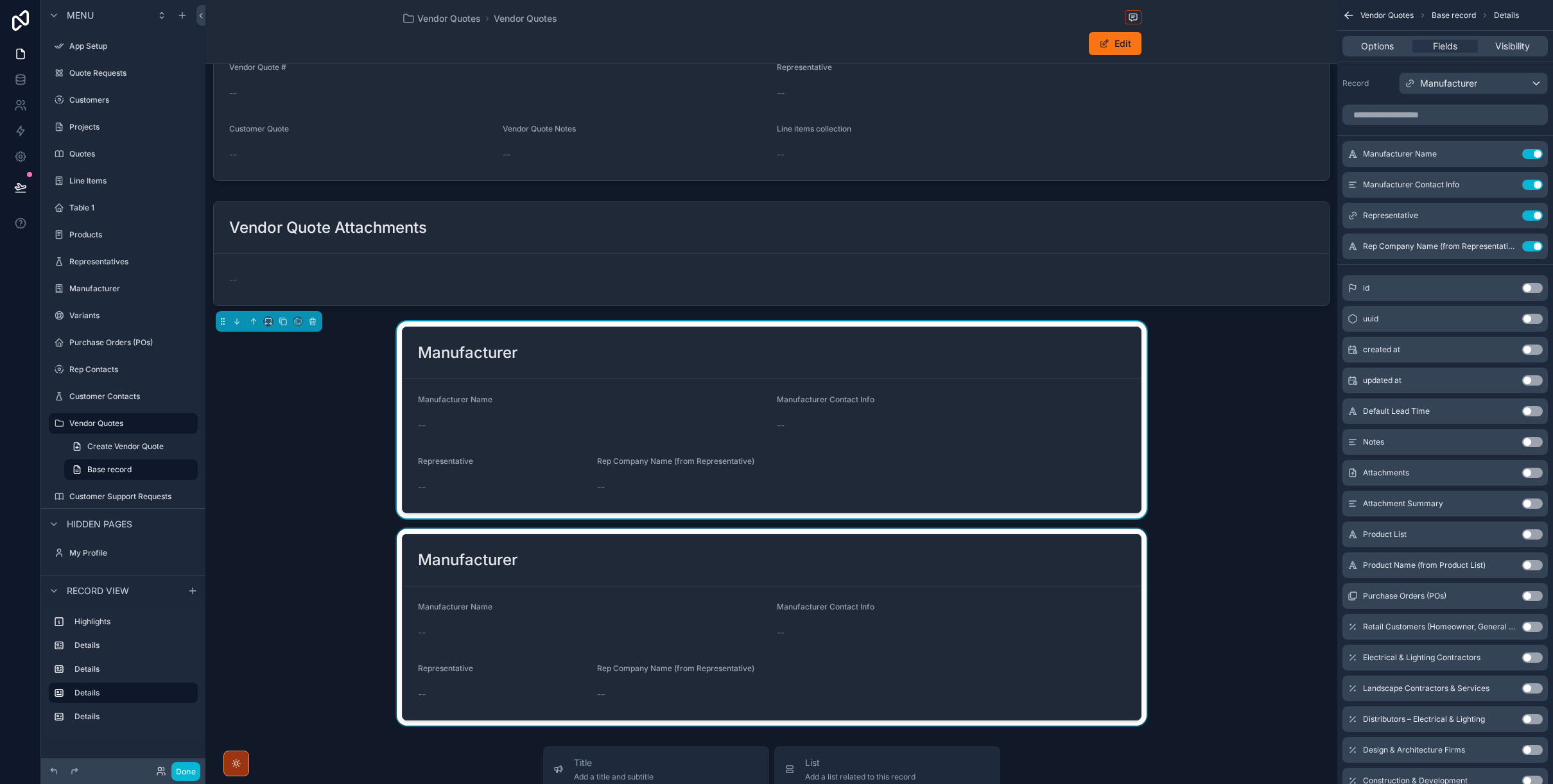
scroll to position [146, 0]
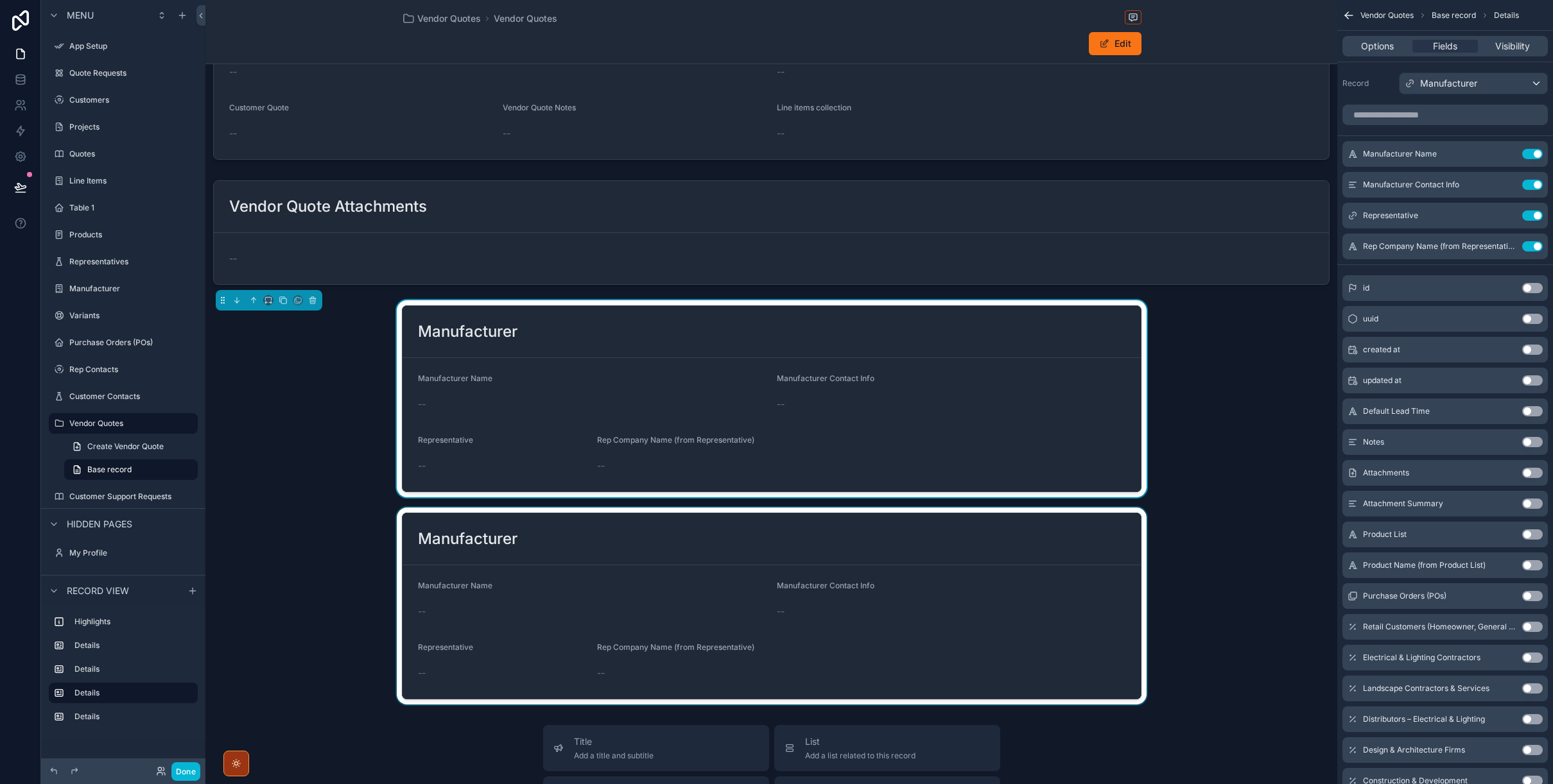
click at [587, 592] on div "scrollable content" at bounding box center [771, 606] width 1132 height 197
click at [315, 511] on icon "scrollable content" at bounding box center [313, 508] width 9 height 9
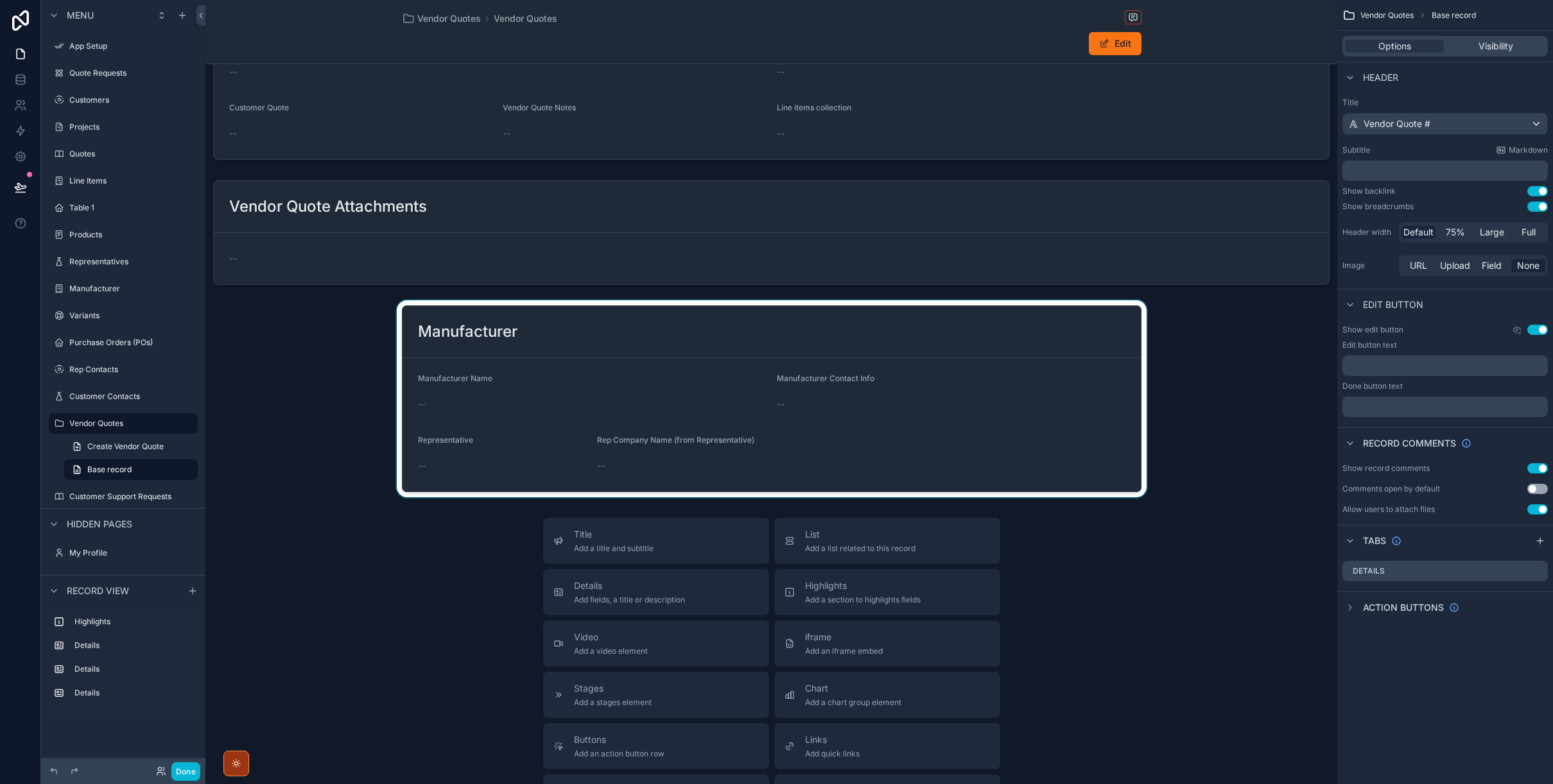
click at [503, 399] on div "scrollable content" at bounding box center [771, 399] width 1132 height 197
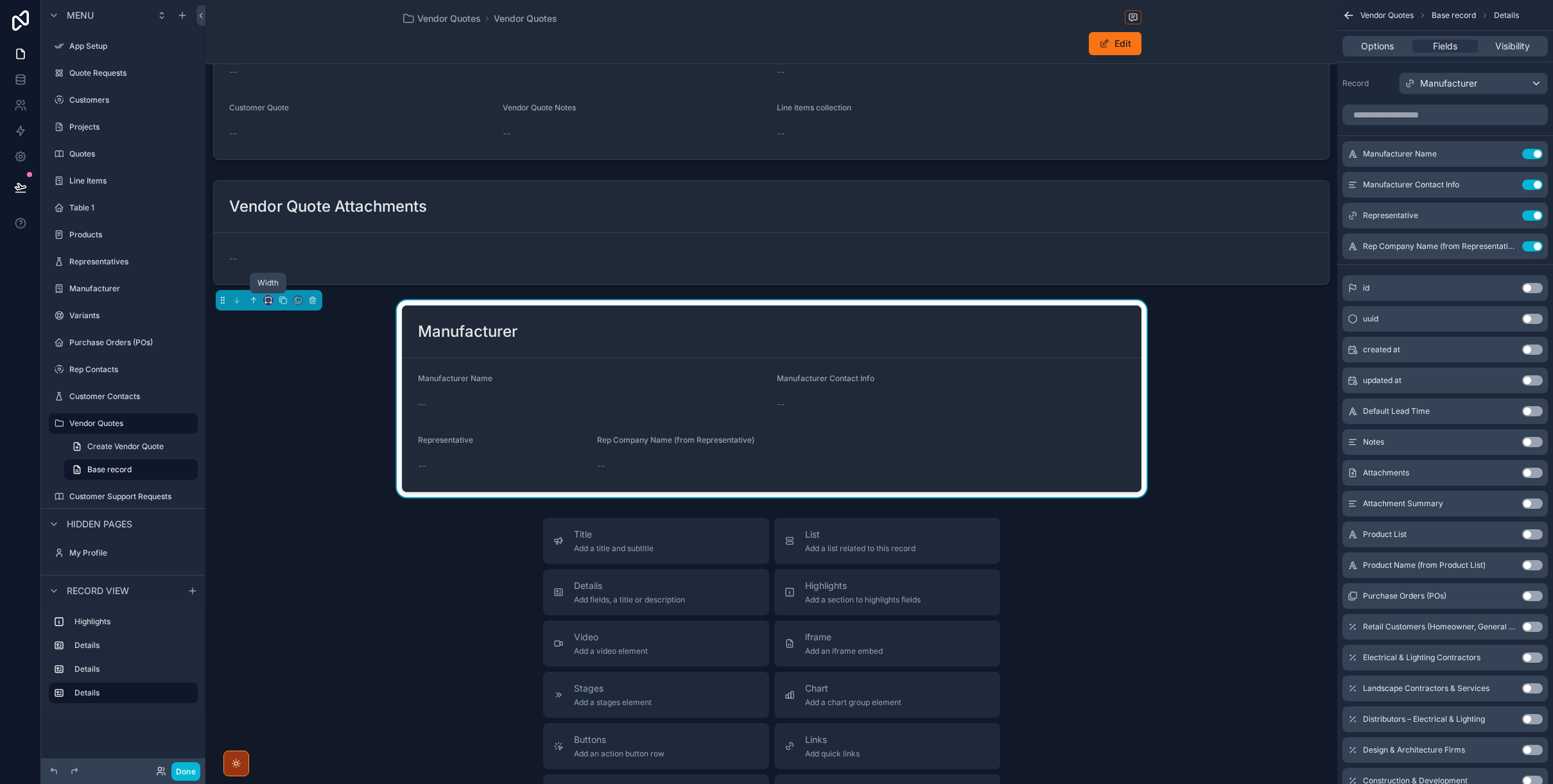
click at [265, 301] on icon "scrollable content" at bounding box center [269, 301] width 9 height 9
click at [281, 473] on span "Full width" at bounding box center [294, 470] width 40 height 16
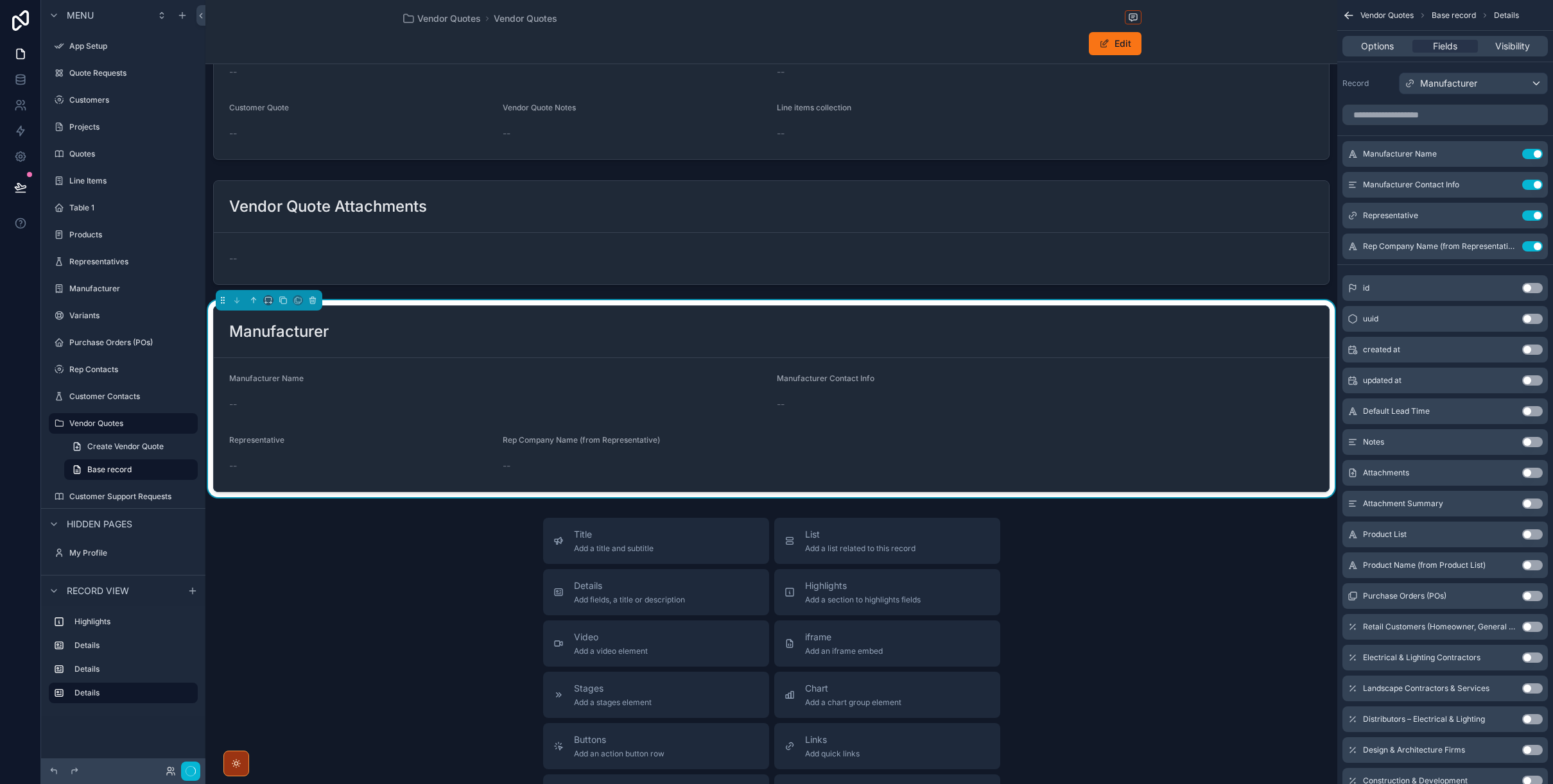
scroll to position [0, 0]
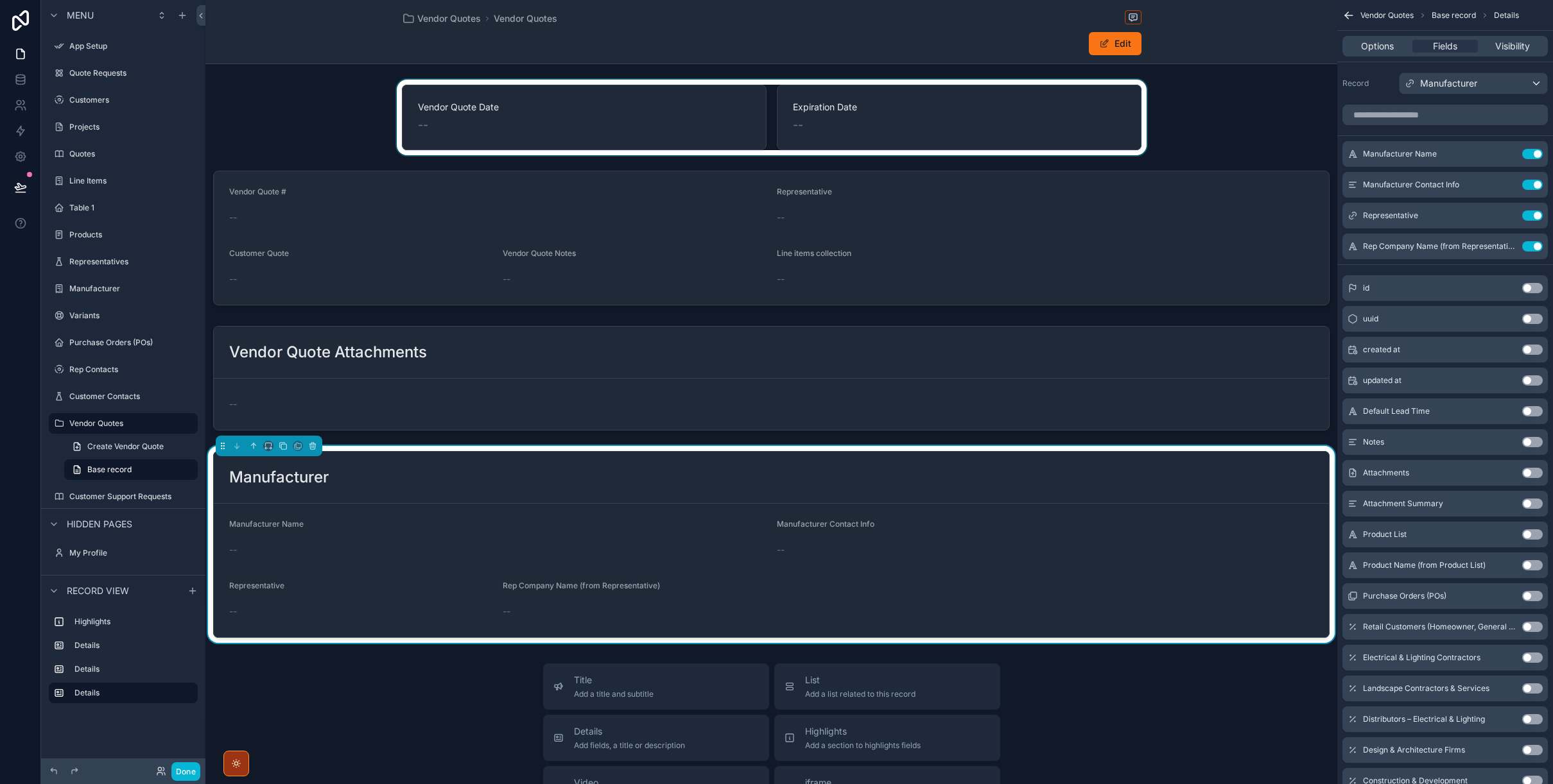
click at [1058, 108] on div "scrollable content" at bounding box center [771, 117] width 1132 height 76
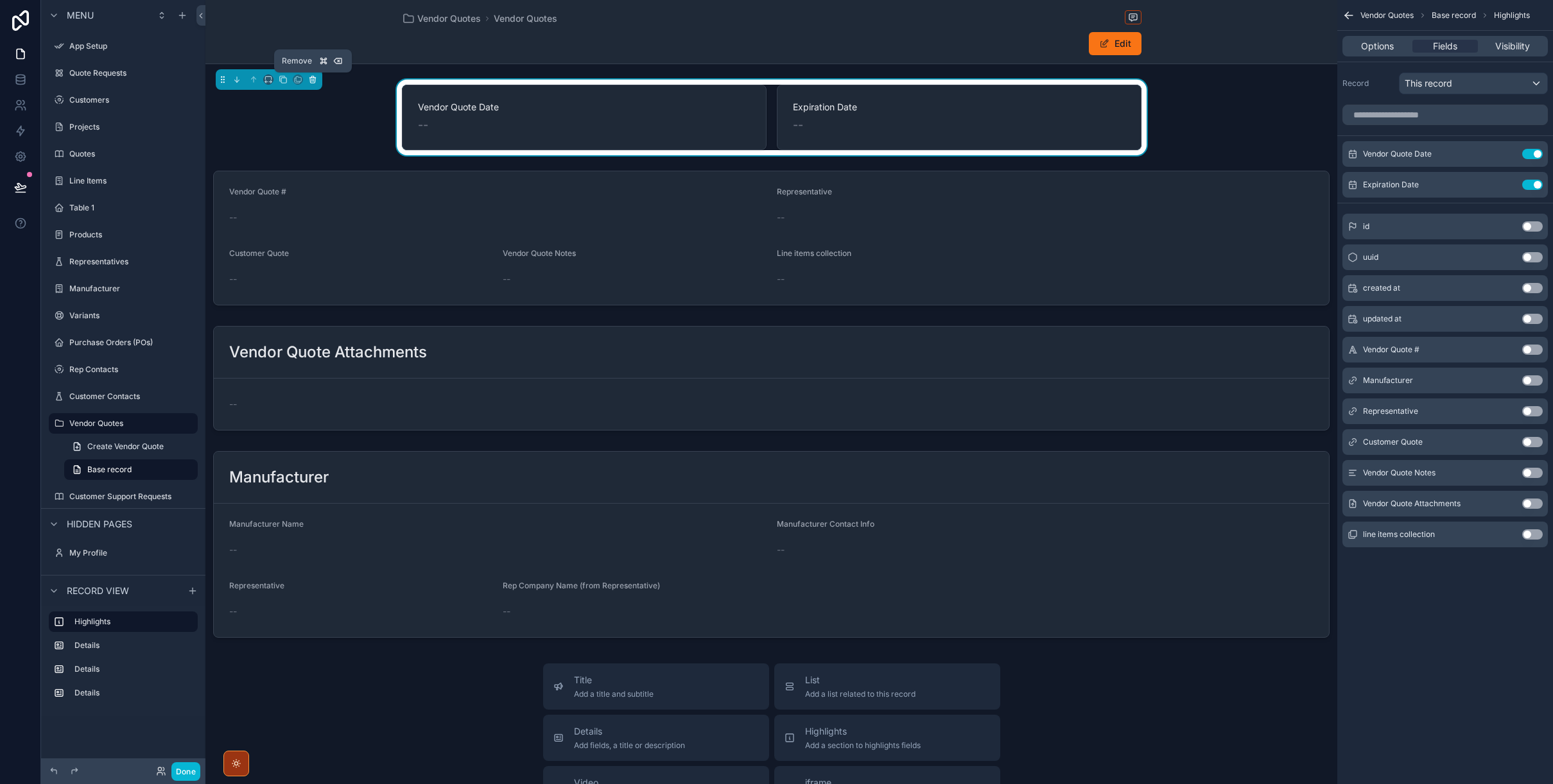
click at [315, 79] on icon "scrollable content" at bounding box center [312, 80] width 5 height 5
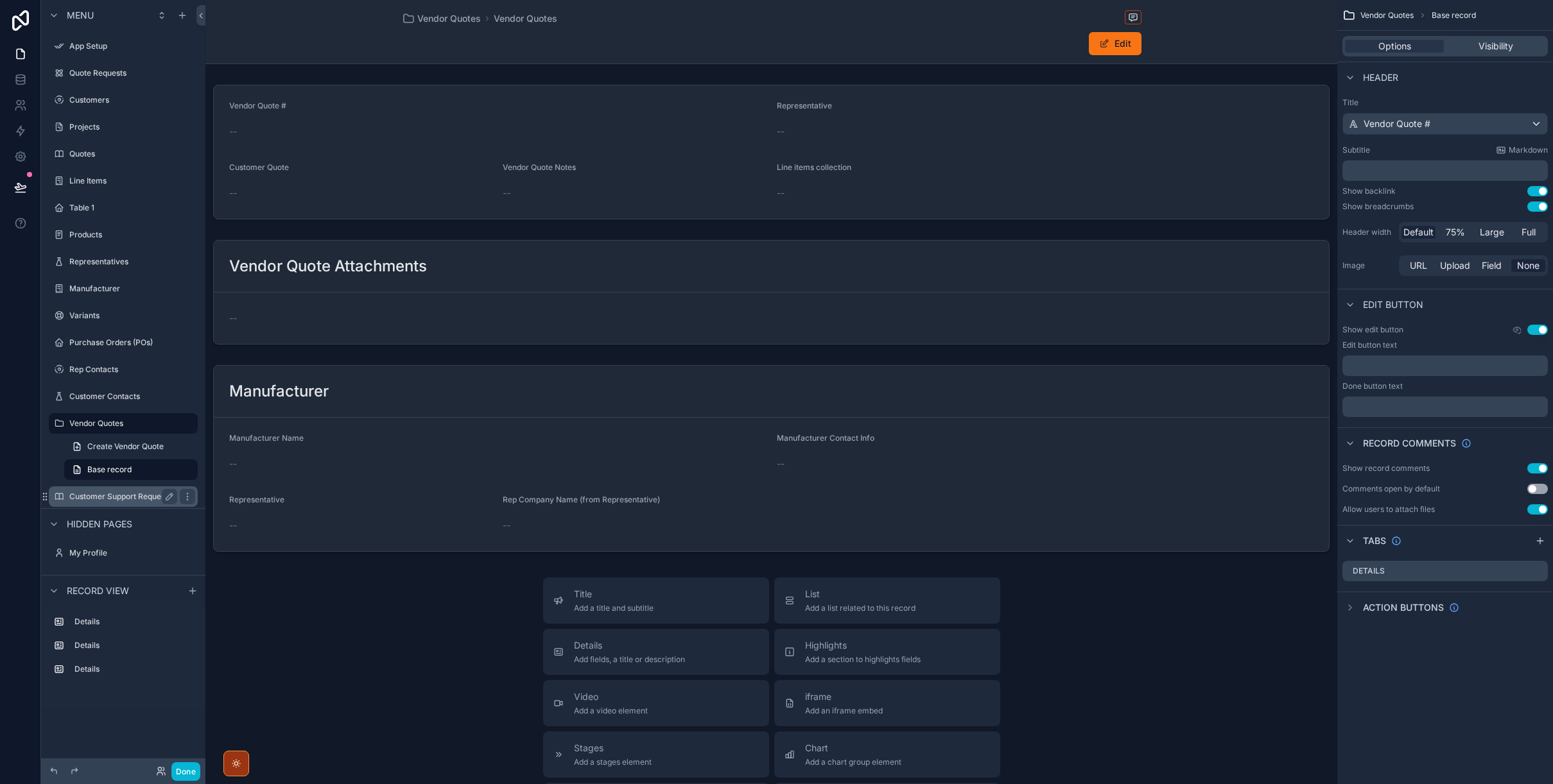
click at [149, 498] on label "Customer Support Requests" at bounding box center [121, 496] width 103 height 10
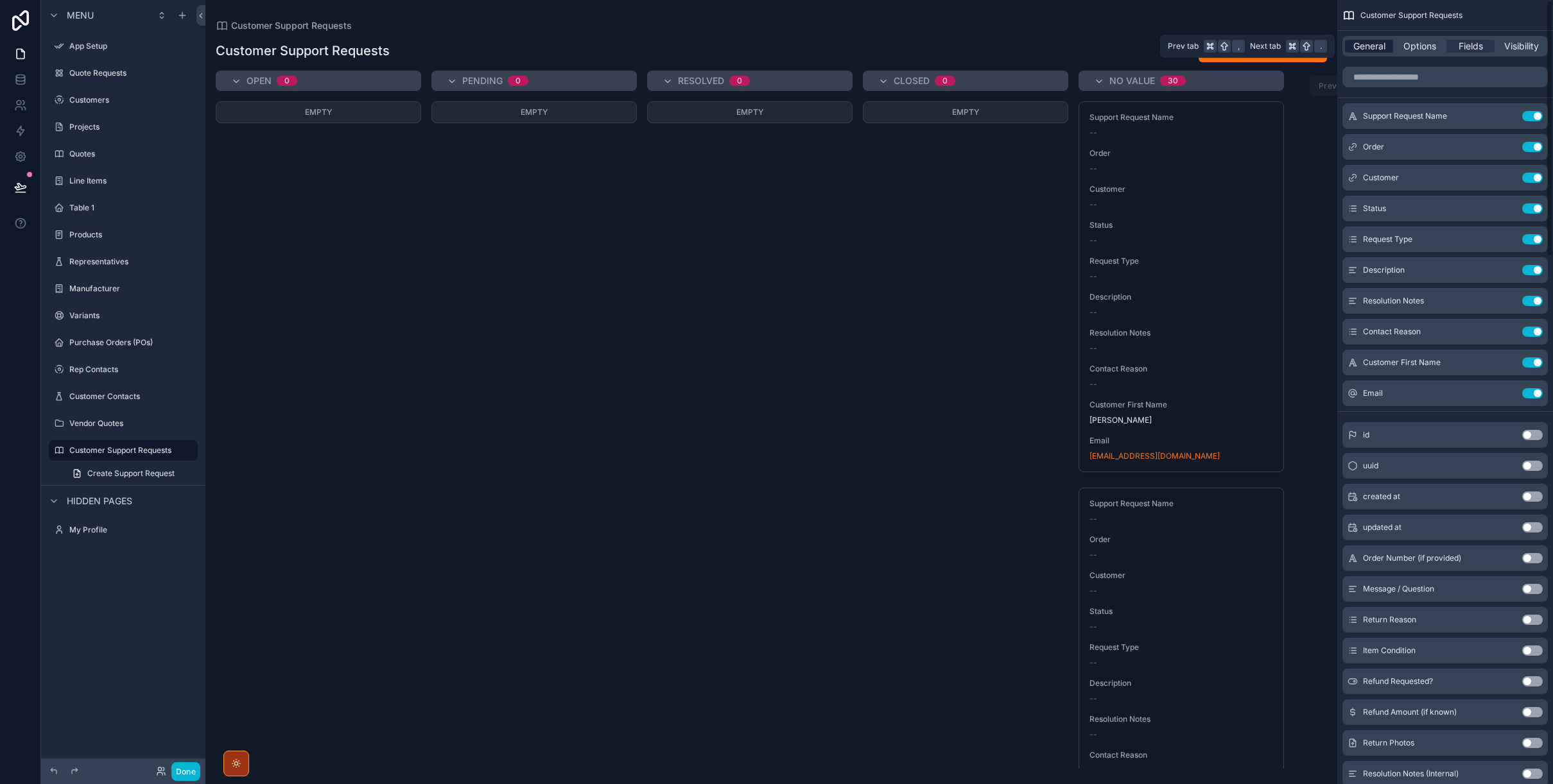
click at [1378, 45] on span "General" at bounding box center [1368, 46] width 32 height 12
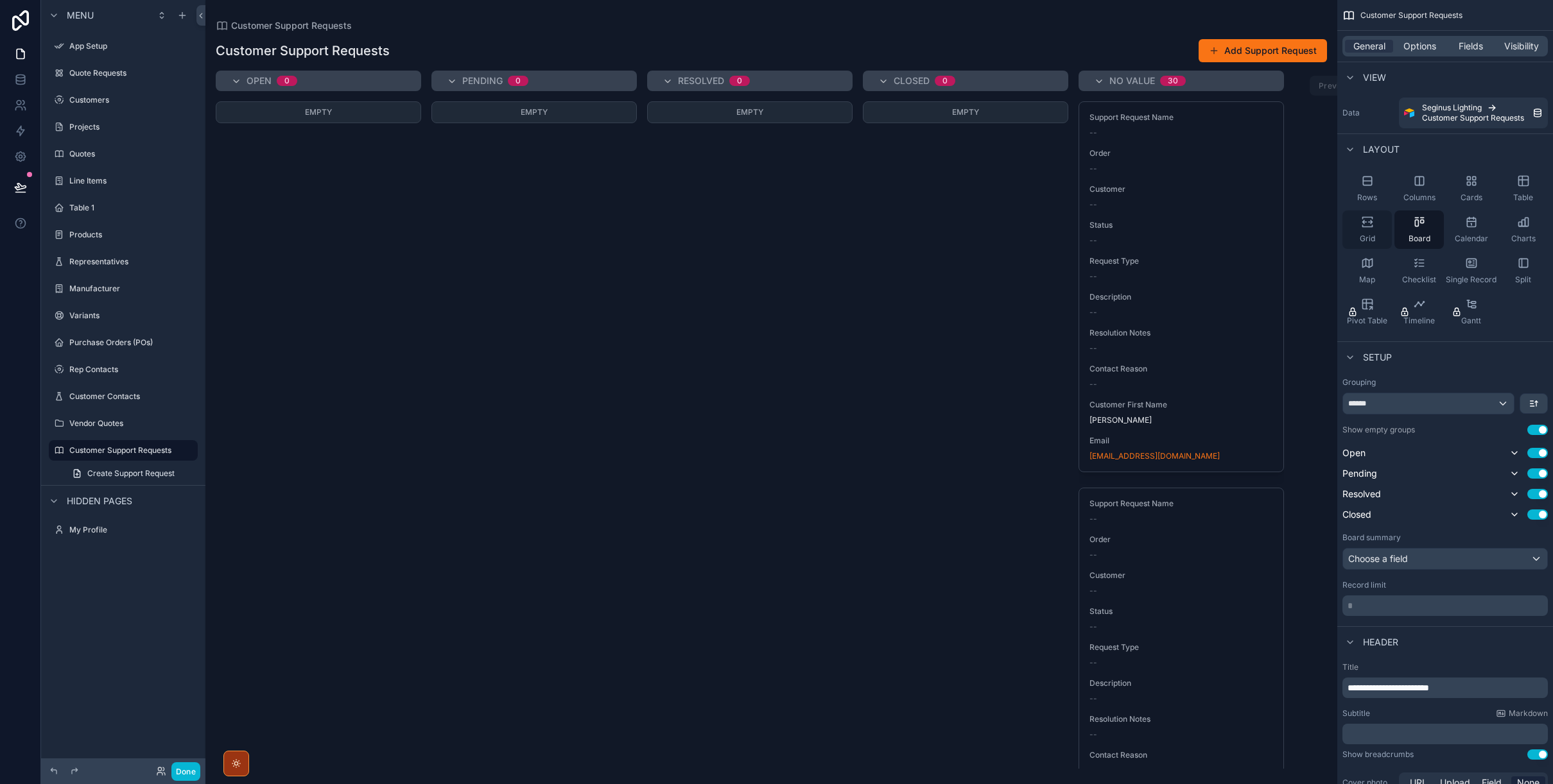
click at [1371, 224] on icon "scrollable content" at bounding box center [1367, 222] width 12 height 12
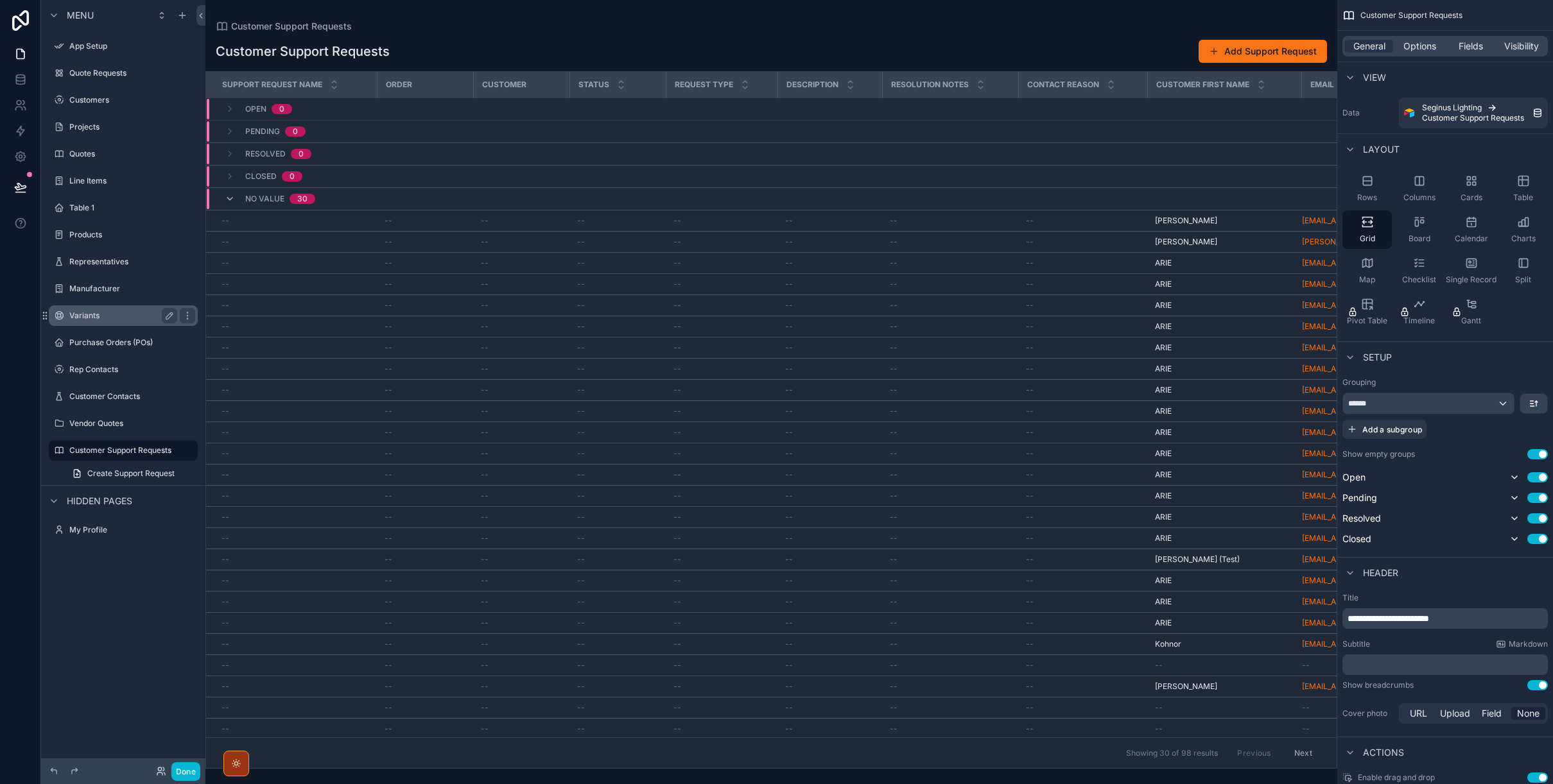
click at [87, 319] on label "Variants" at bounding box center [121, 315] width 103 height 10
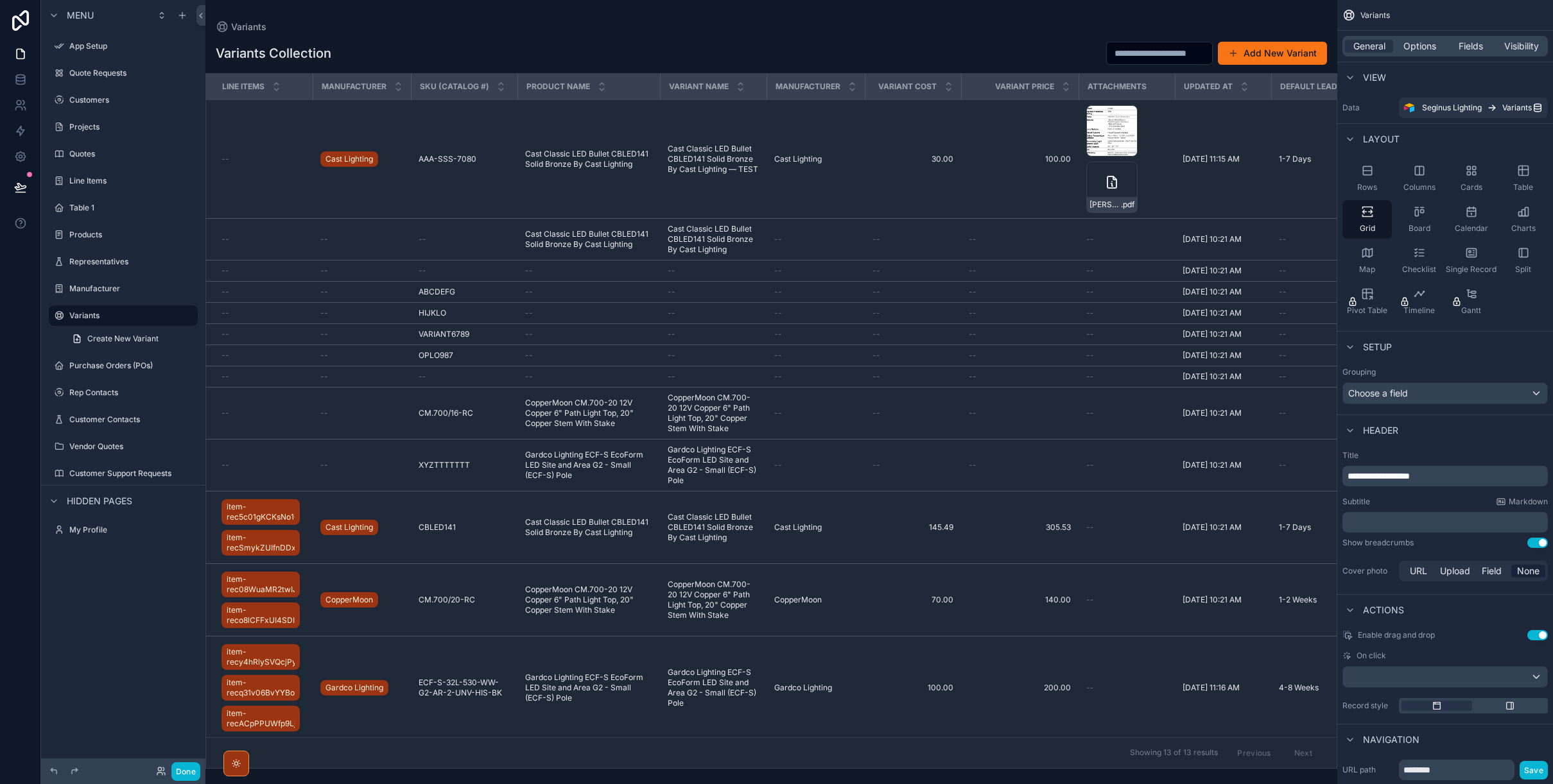
click at [613, 155] on div "scrollable content" at bounding box center [771, 392] width 1132 height 784
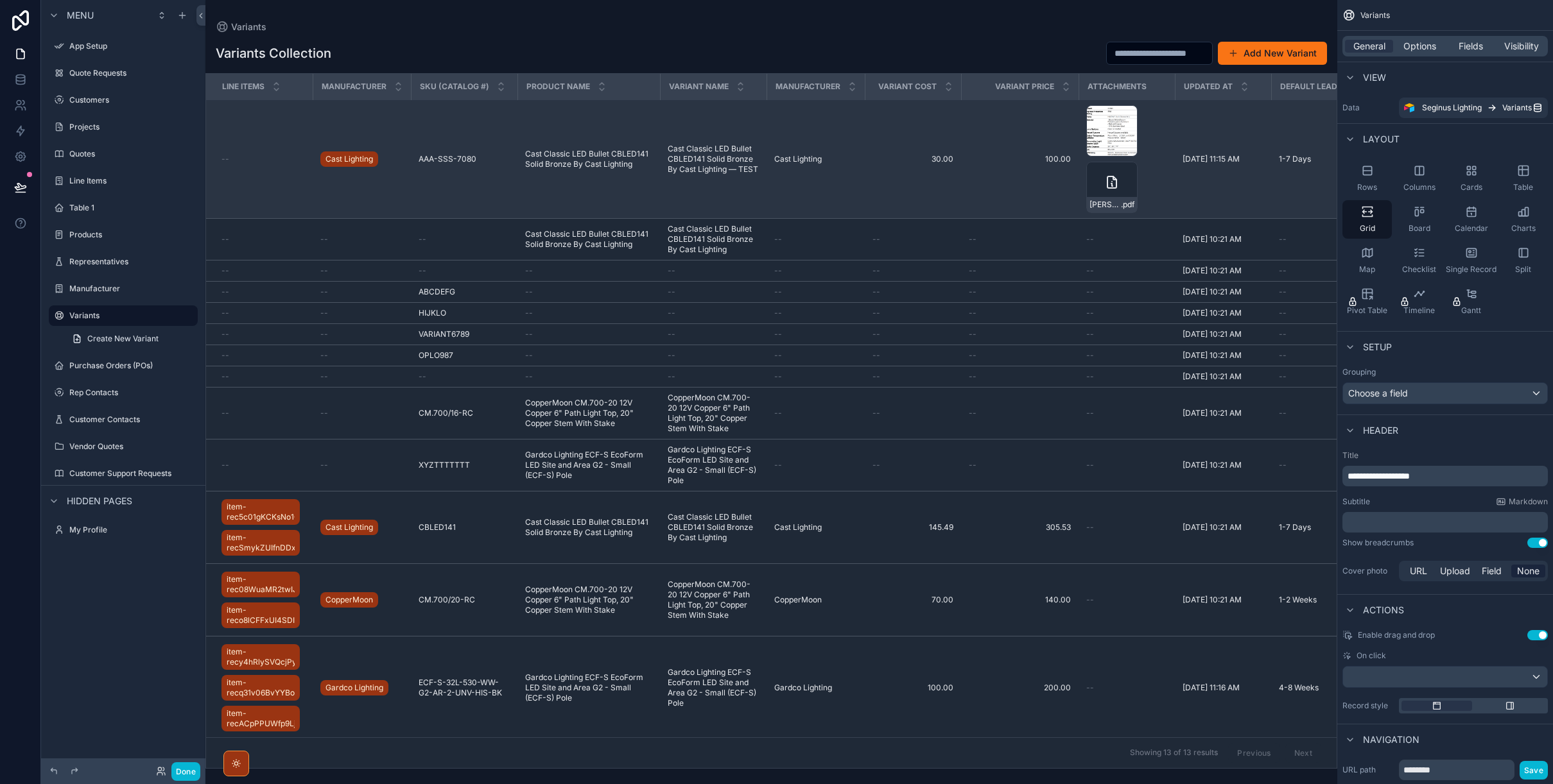
click at [602, 156] on span "Cast Classic LED Bullet CBLED141 Solid Bronze By Cast Lighting" at bounding box center [588, 159] width 127 height 20
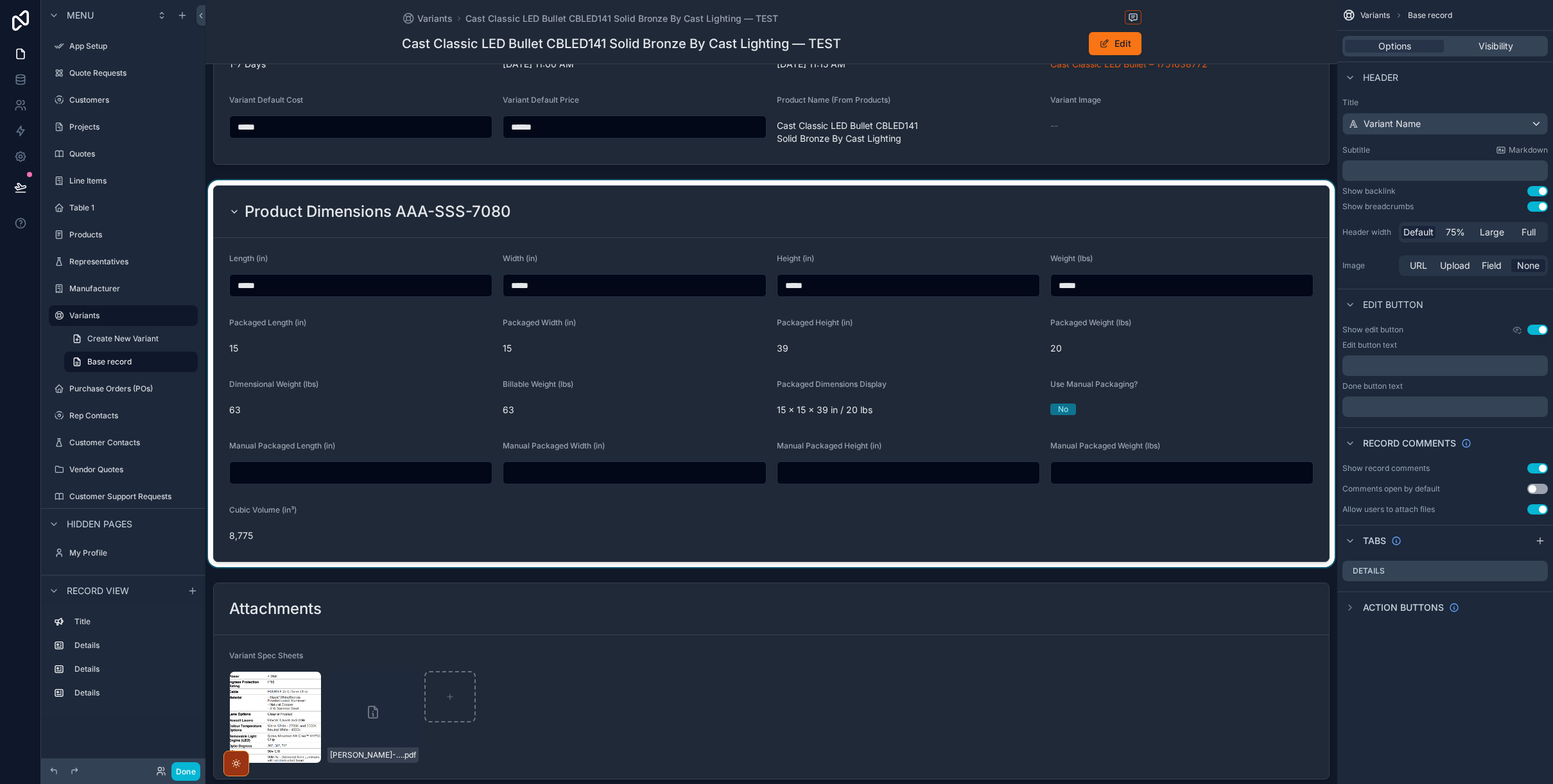
scroll to position [24, 0]
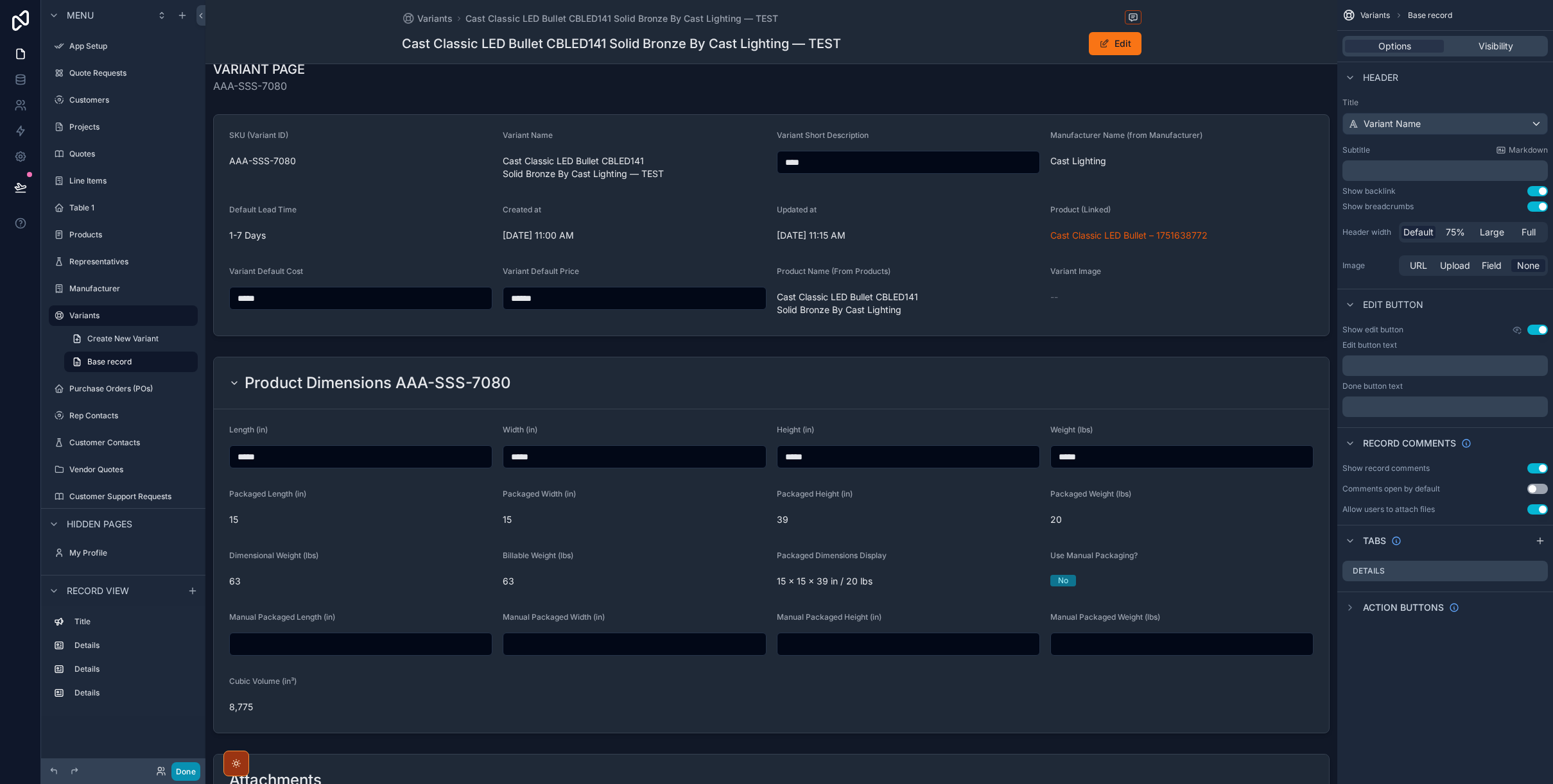
click at [185, 772] on button "Done" at bounding box center [185, 772] width 29 height 19
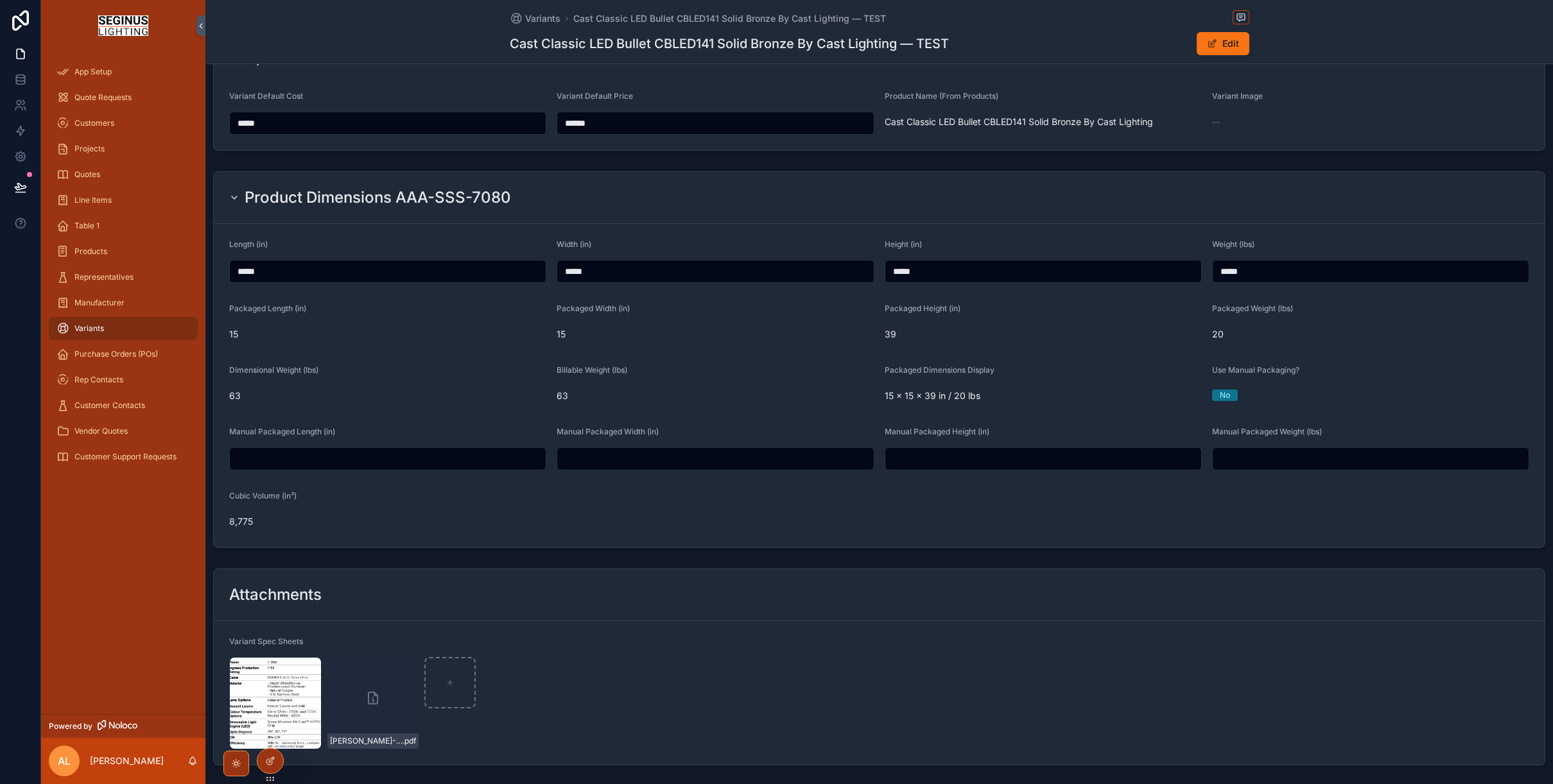
scroll to position [0, 0]
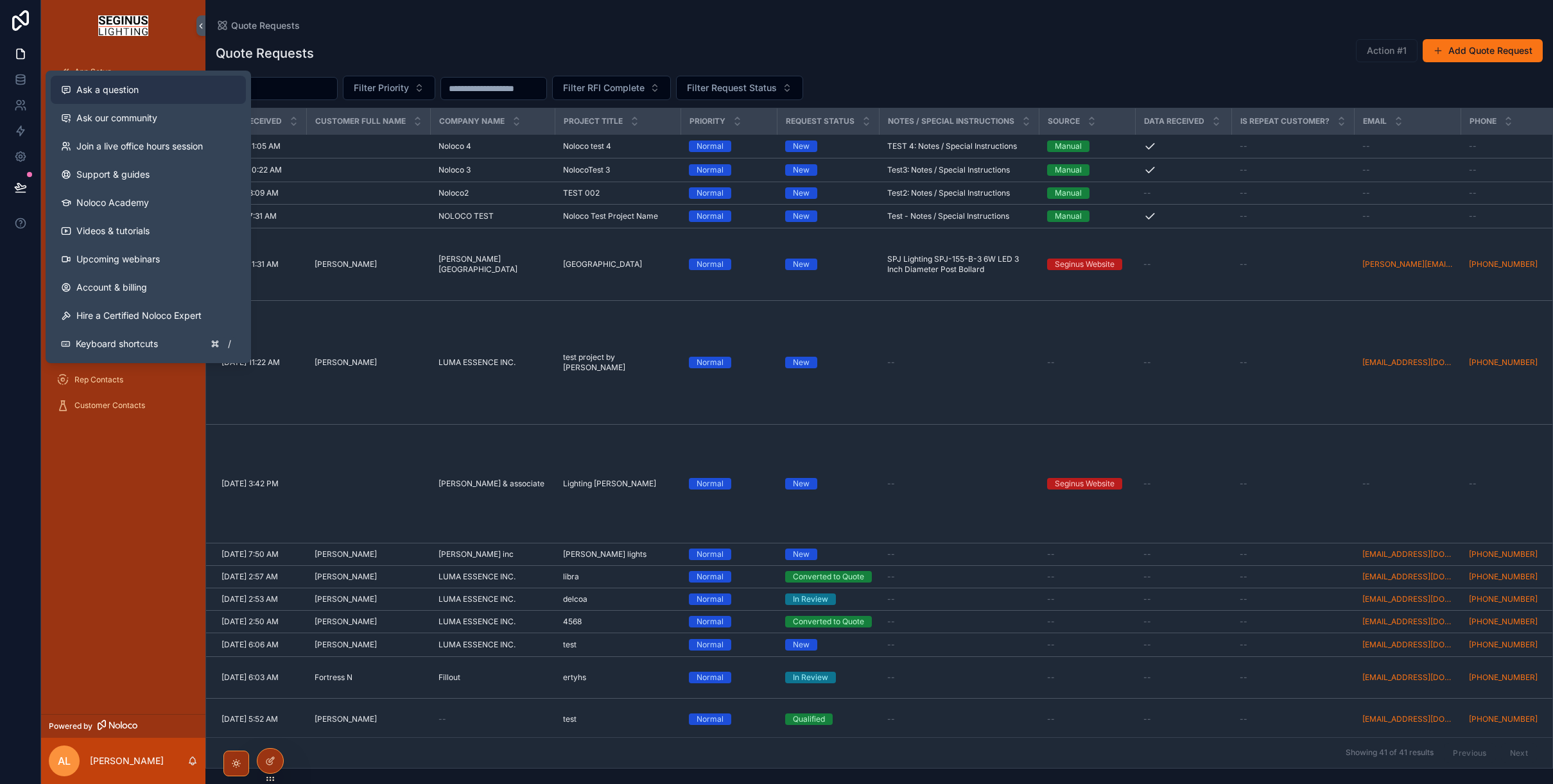
click at [104, 88] on span "Ask a question" at bounding box center [107, 90] width 62 height 12
